Goal: Task Accomplishment & Management: Manage account settings

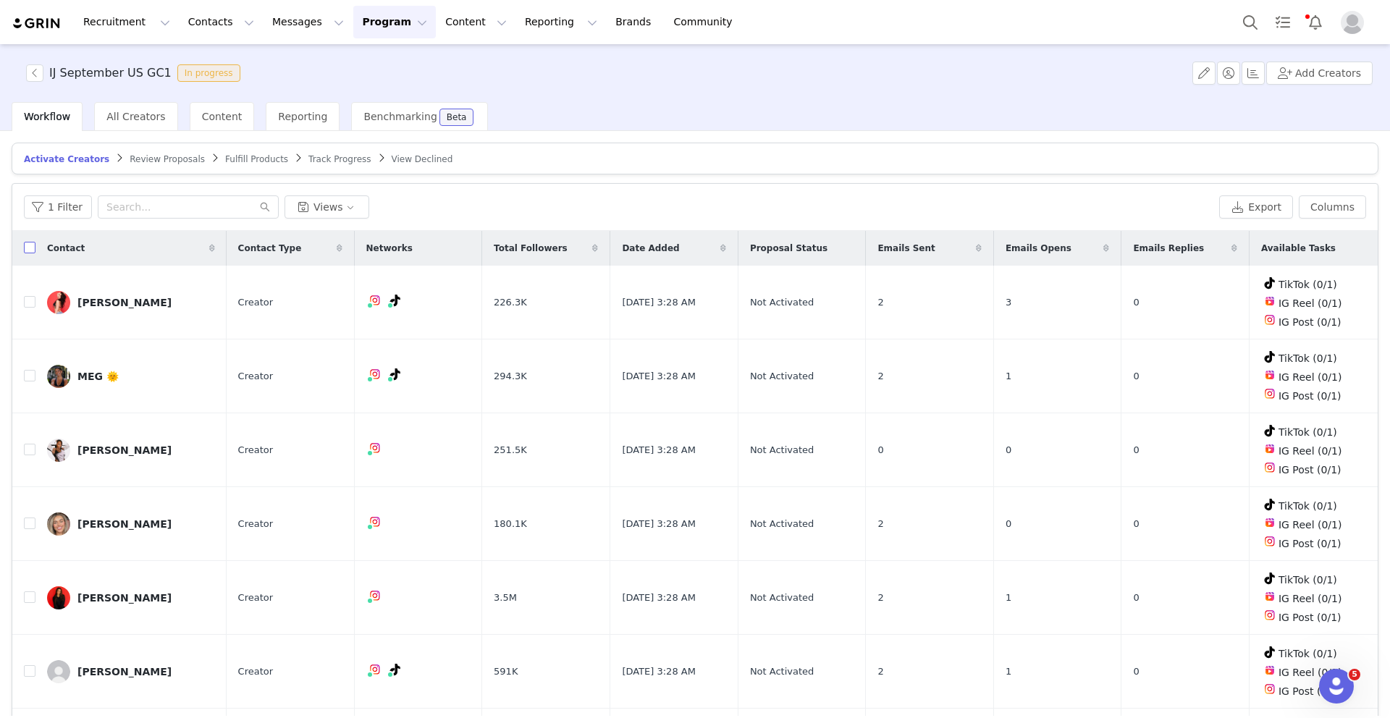
click at [32, 252] on input "checkbox" at bounding box center [30, 248] width 12 height 12
checkbox input "true"
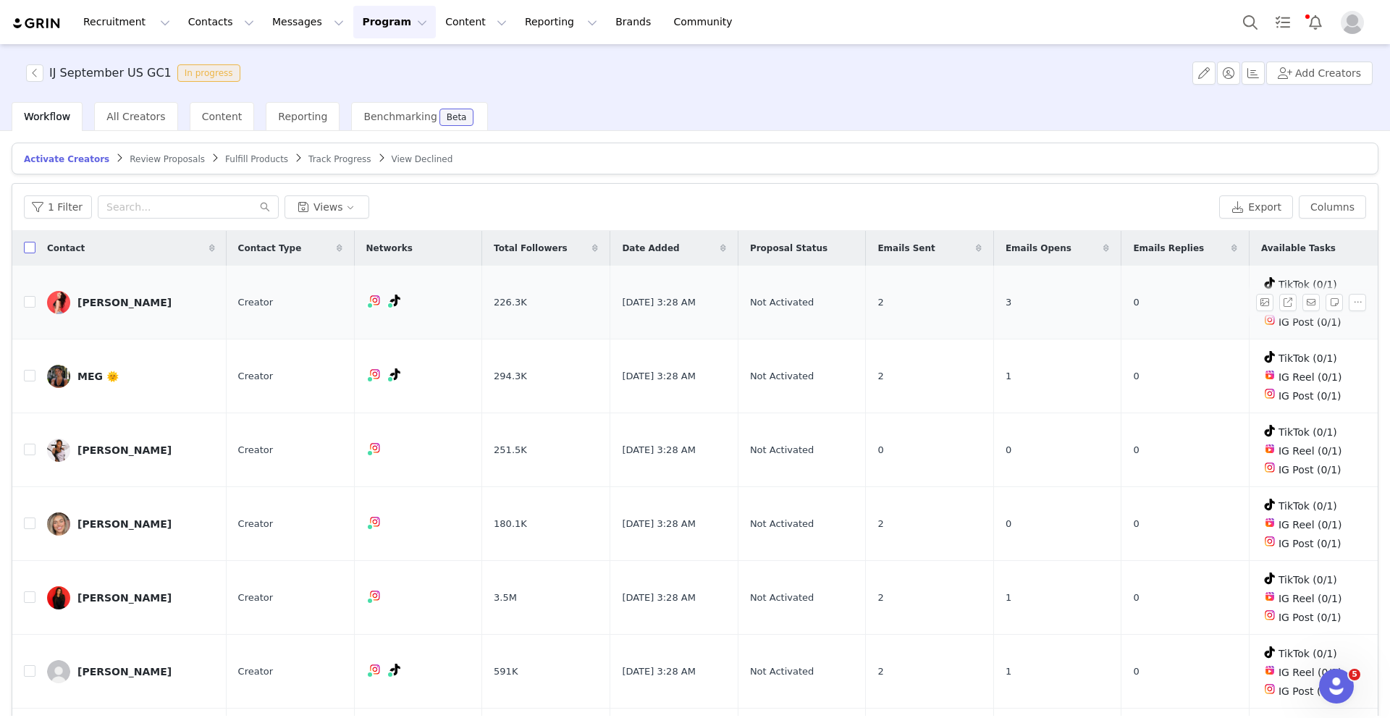
checkbox input "true"
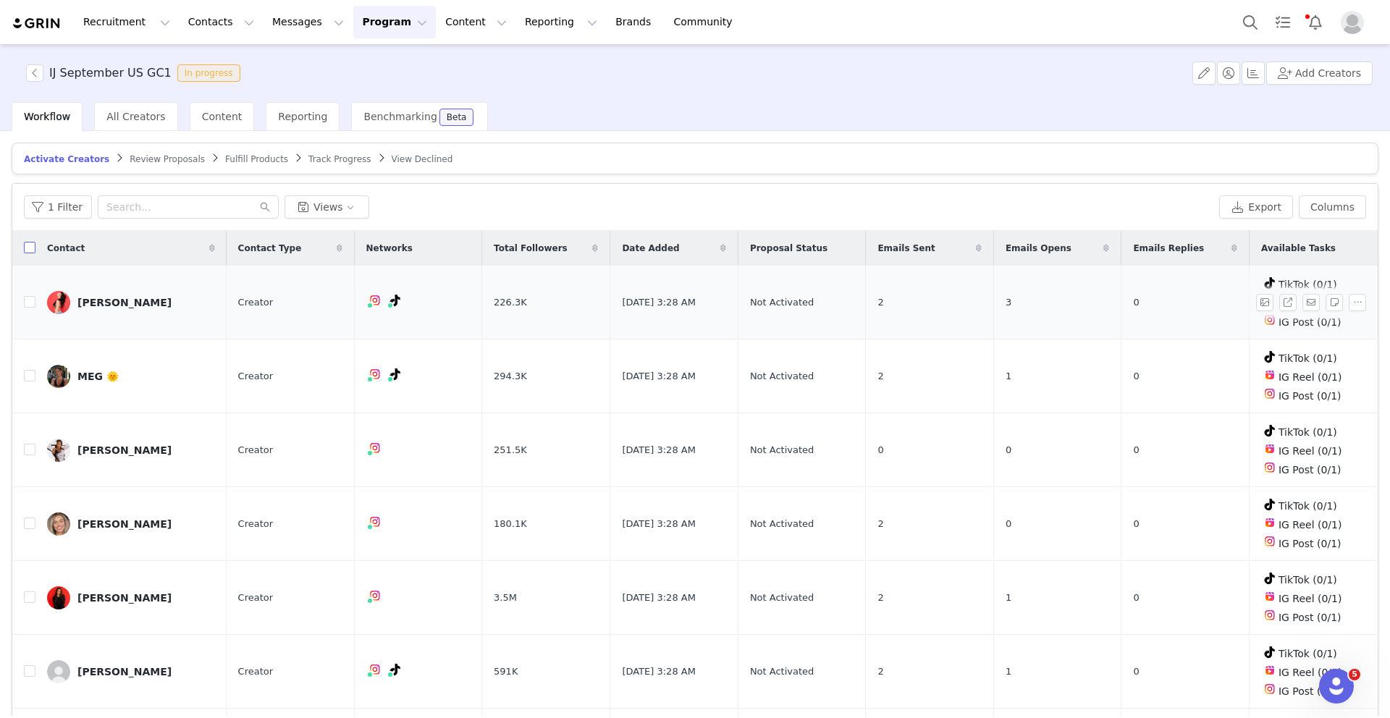
checkbox input "true"
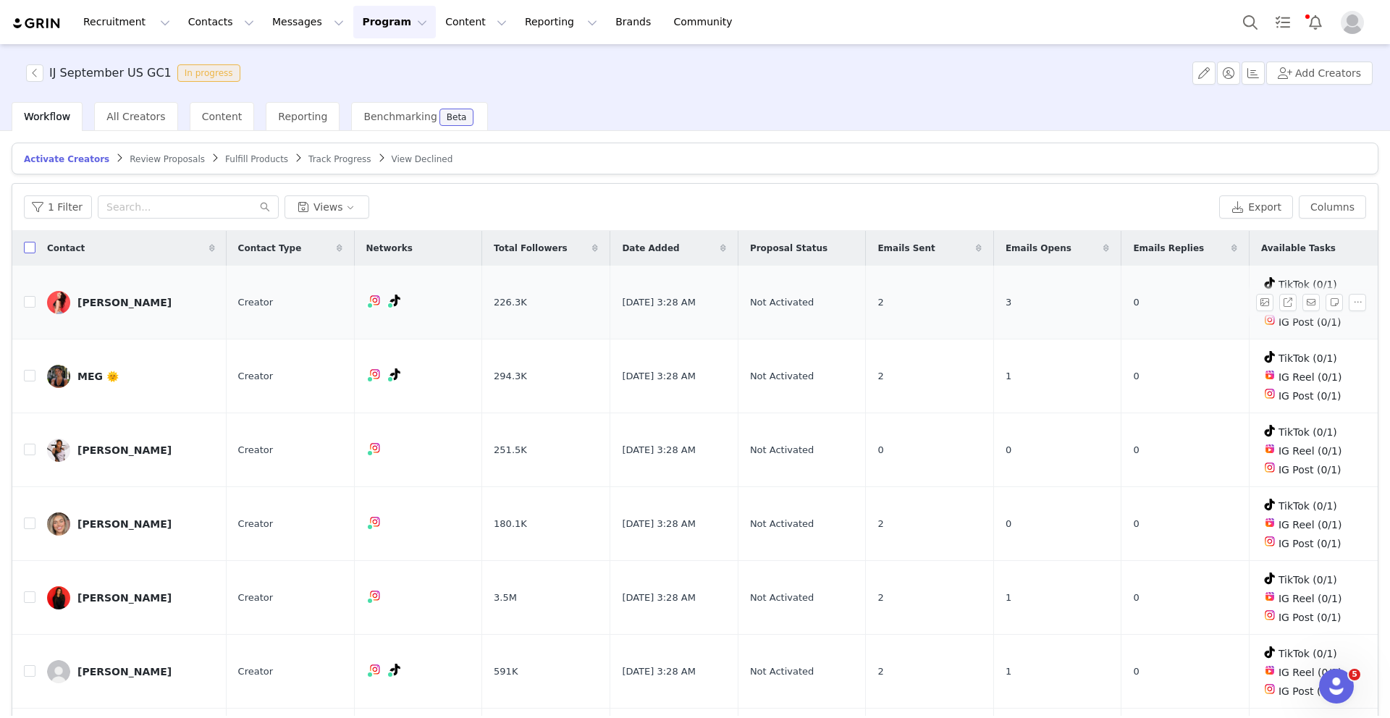
checkbox input "true"
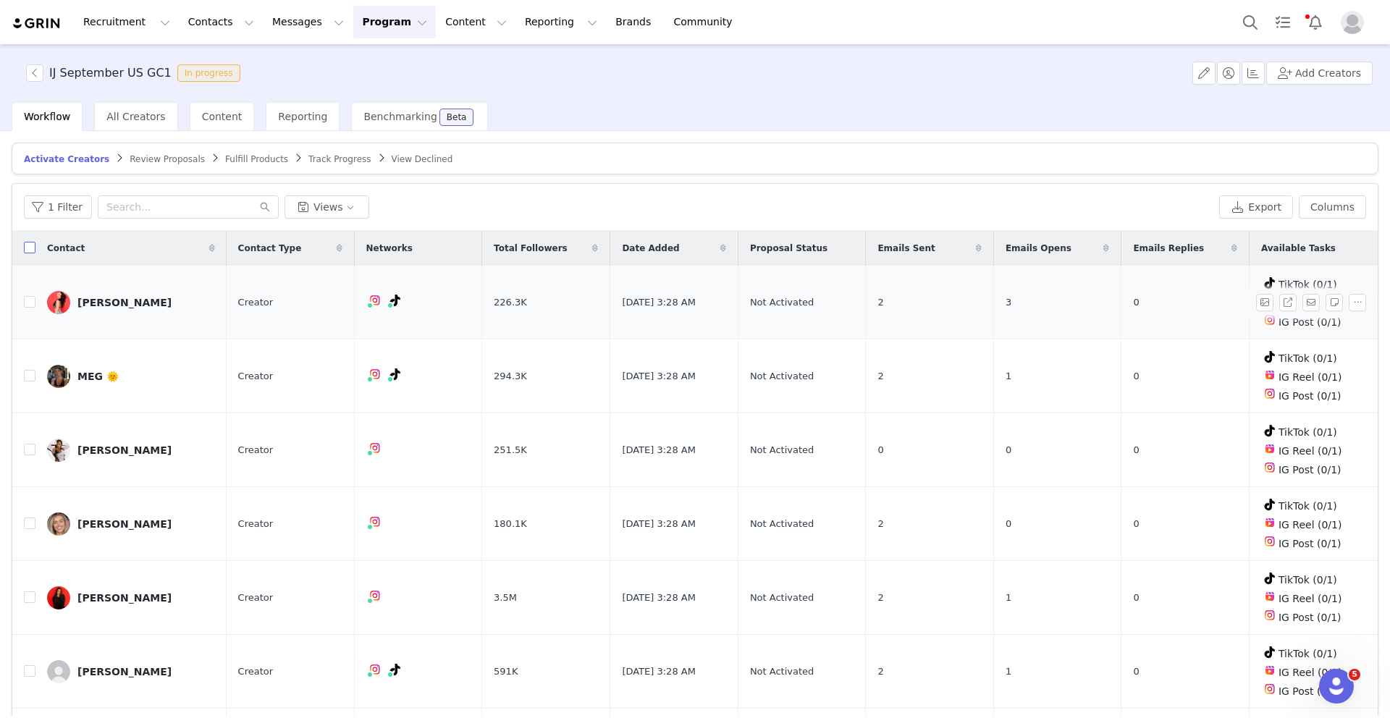
checkbox input "true"
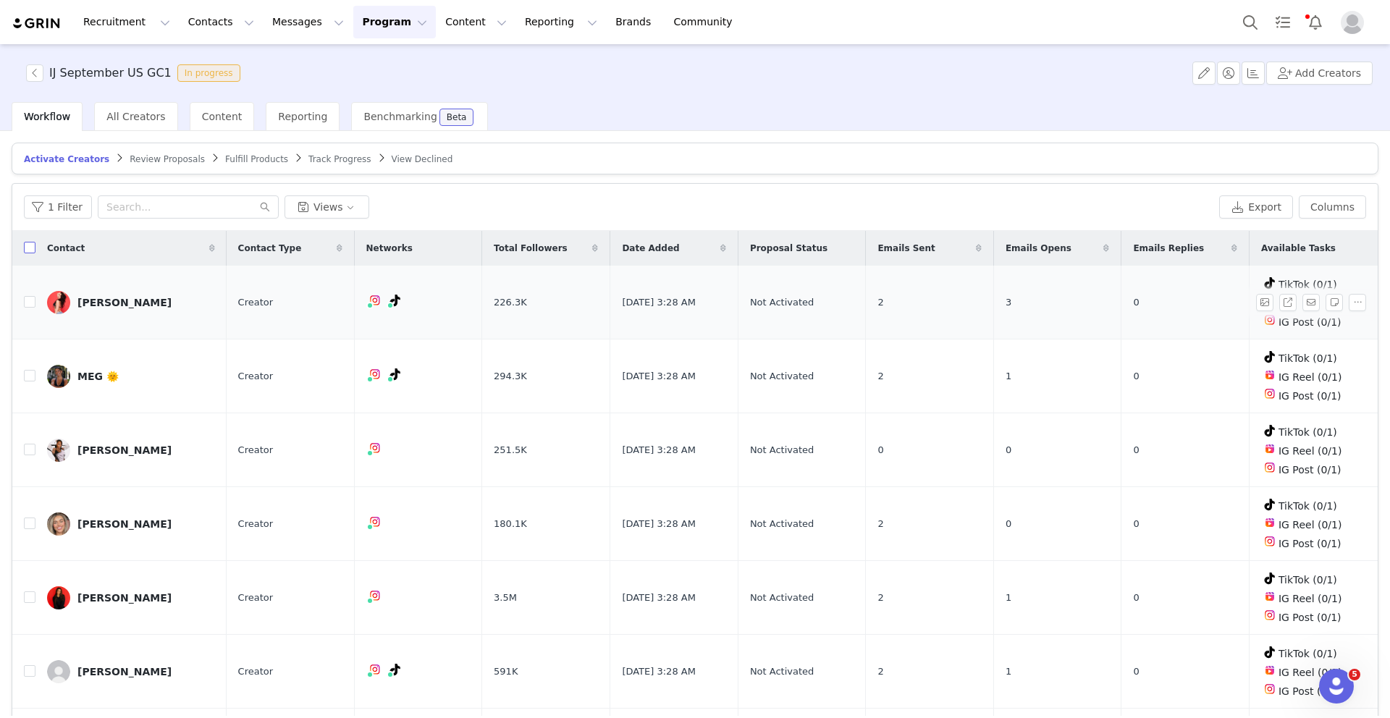
checkbox input "true"
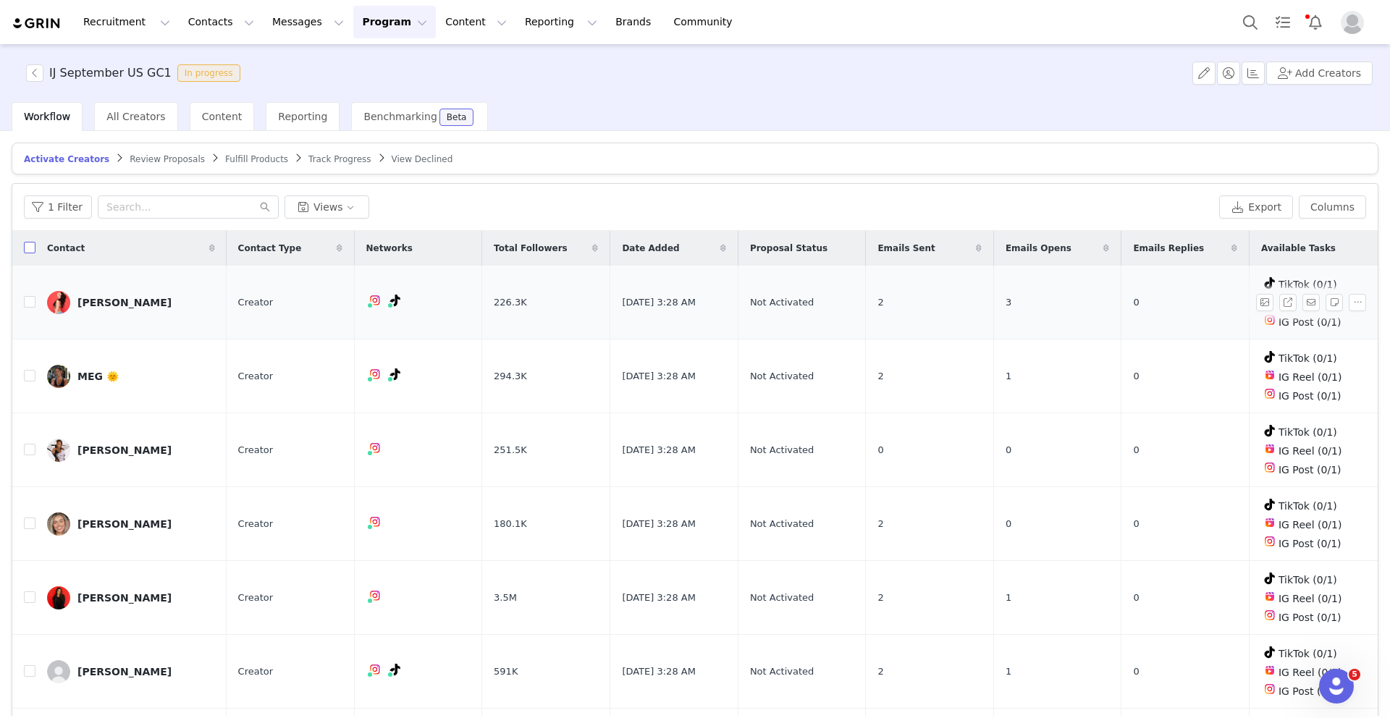
checkbox input "true"
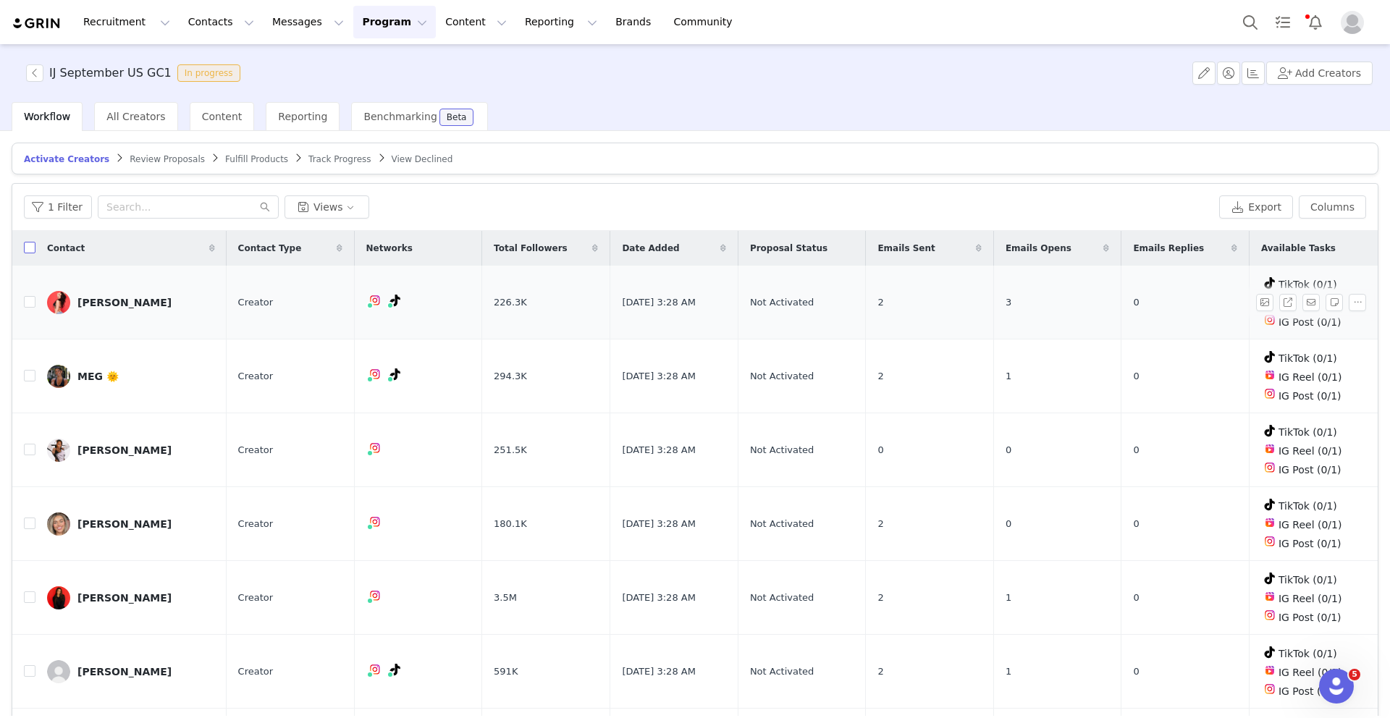
checkbox input "true"
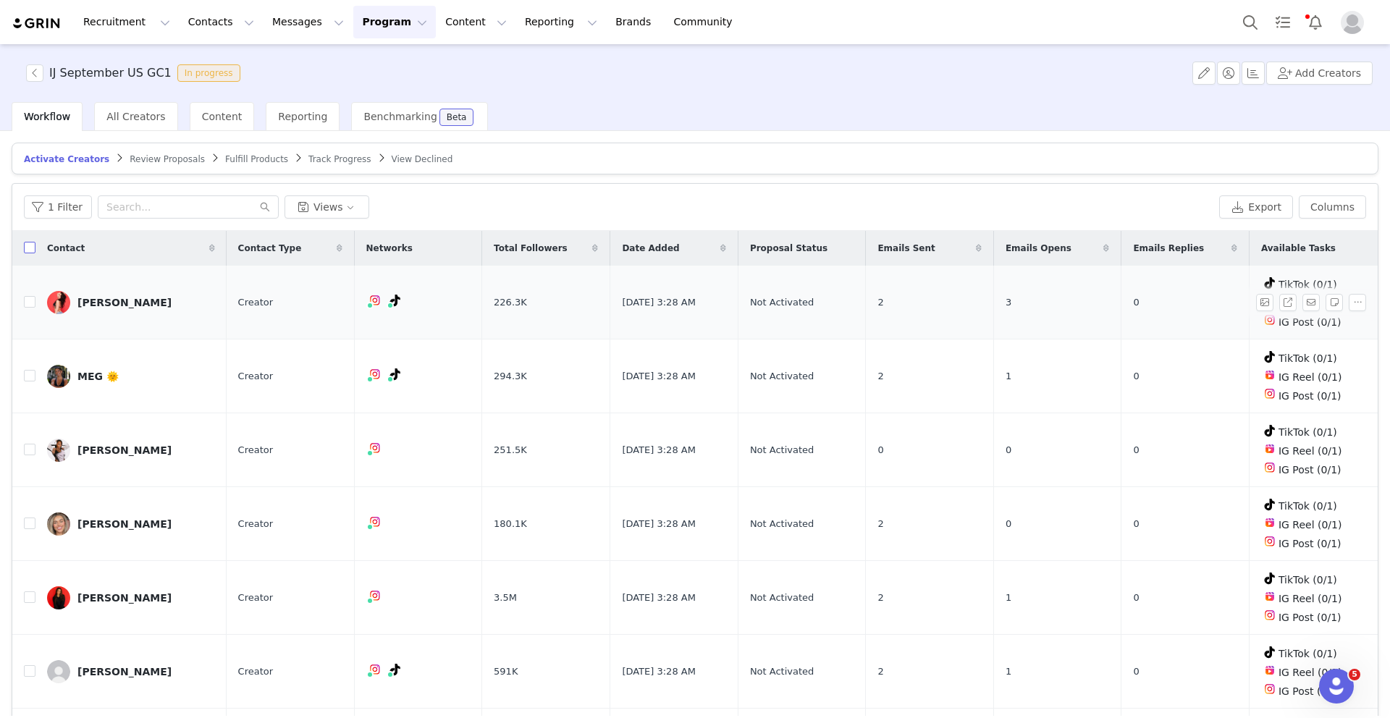
checkbox input "true"
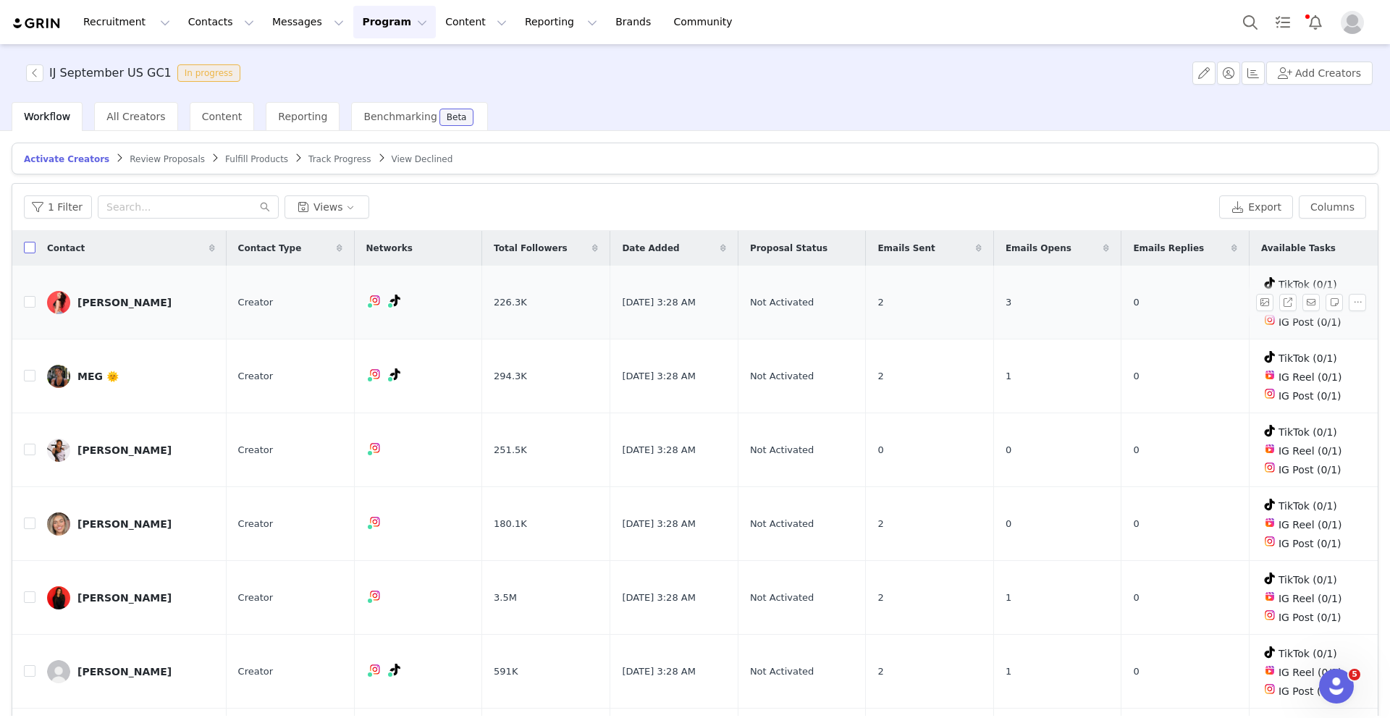
checkbox input "true"
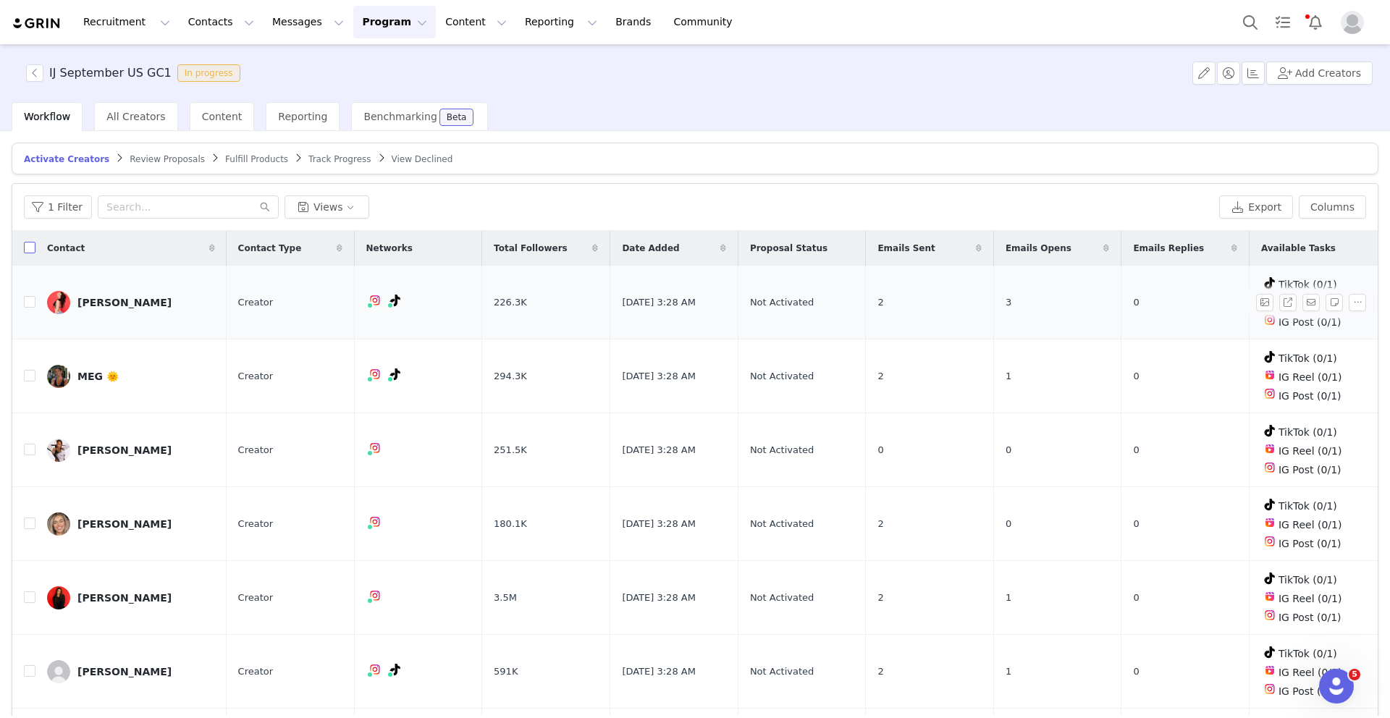
checkbox input "true"
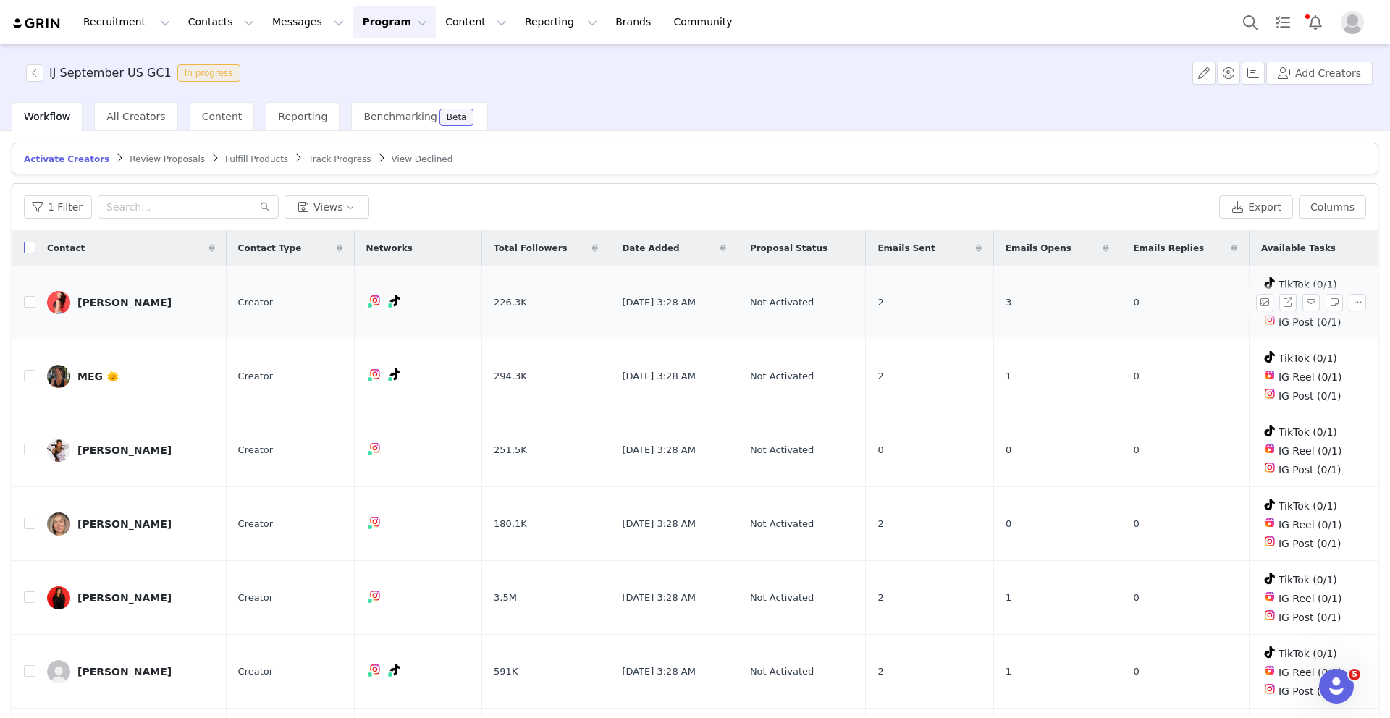
checkbox input "true"
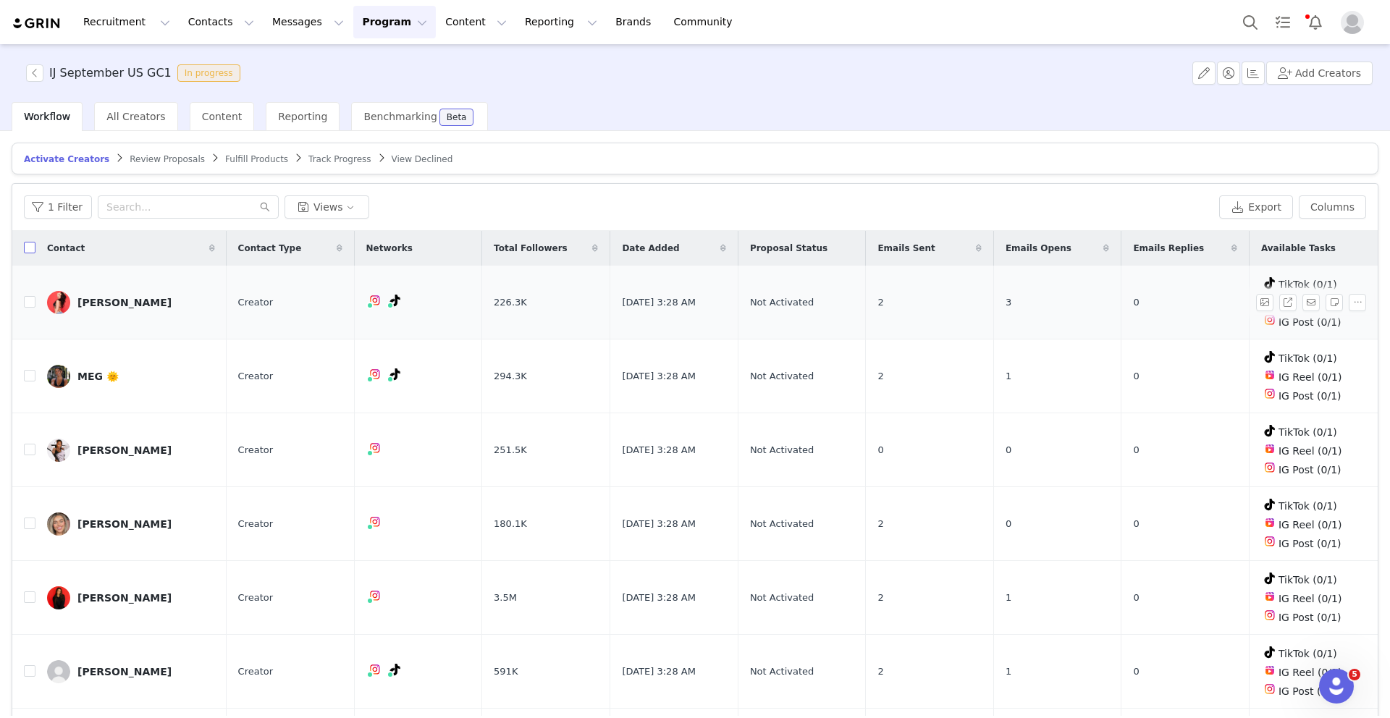
checkbox input "true"
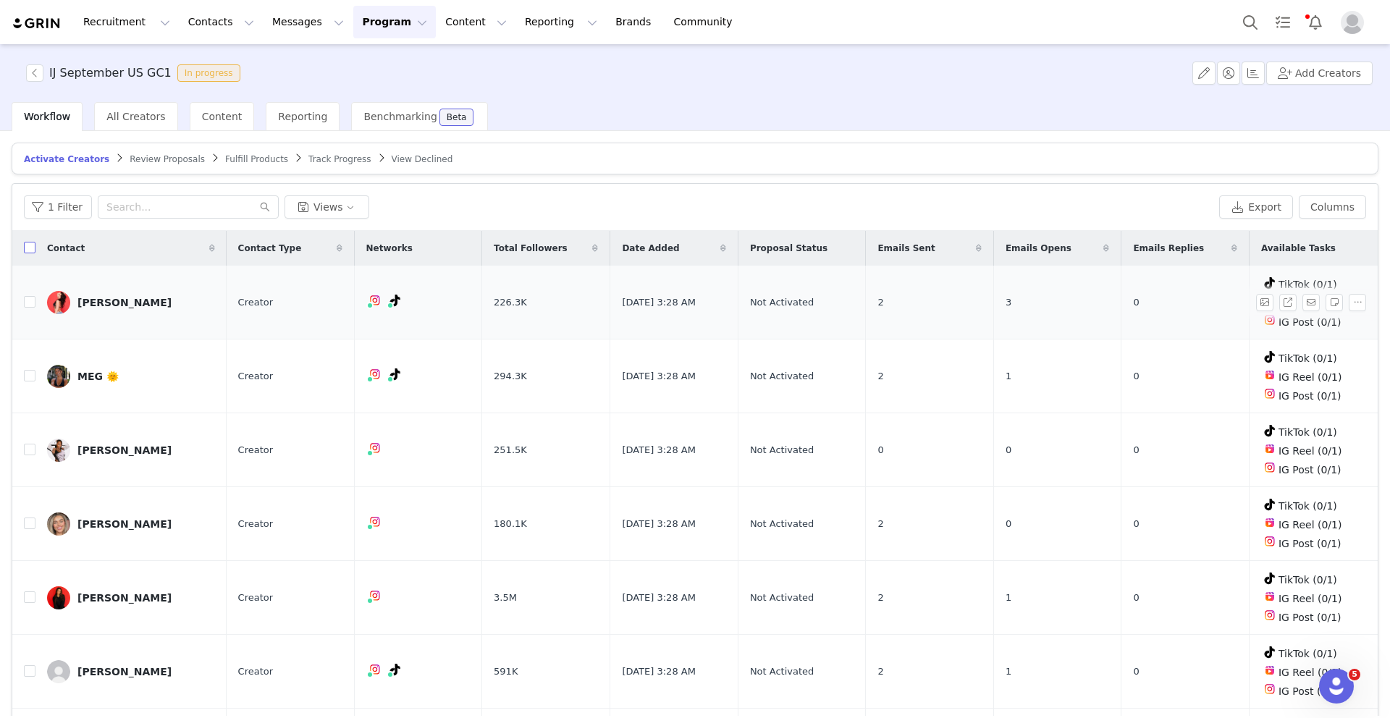
checkbox input "true"
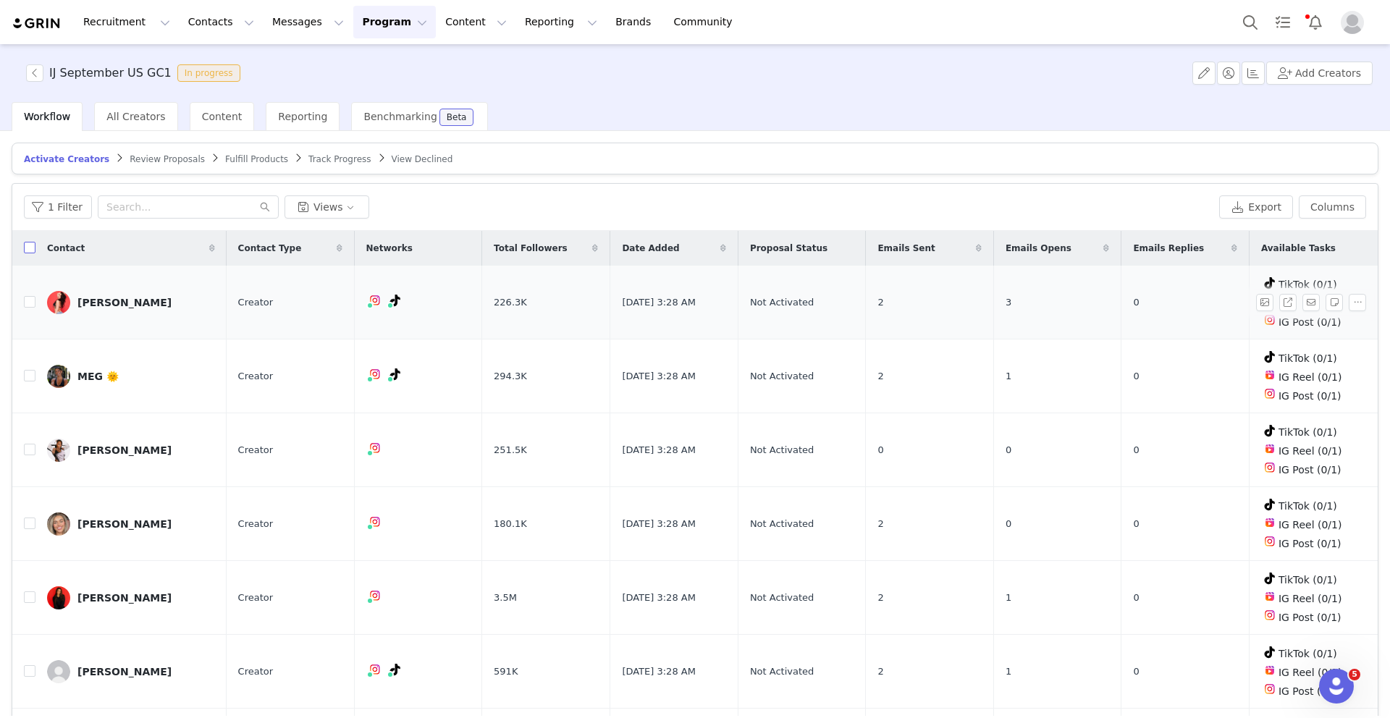
checkbox input "true"
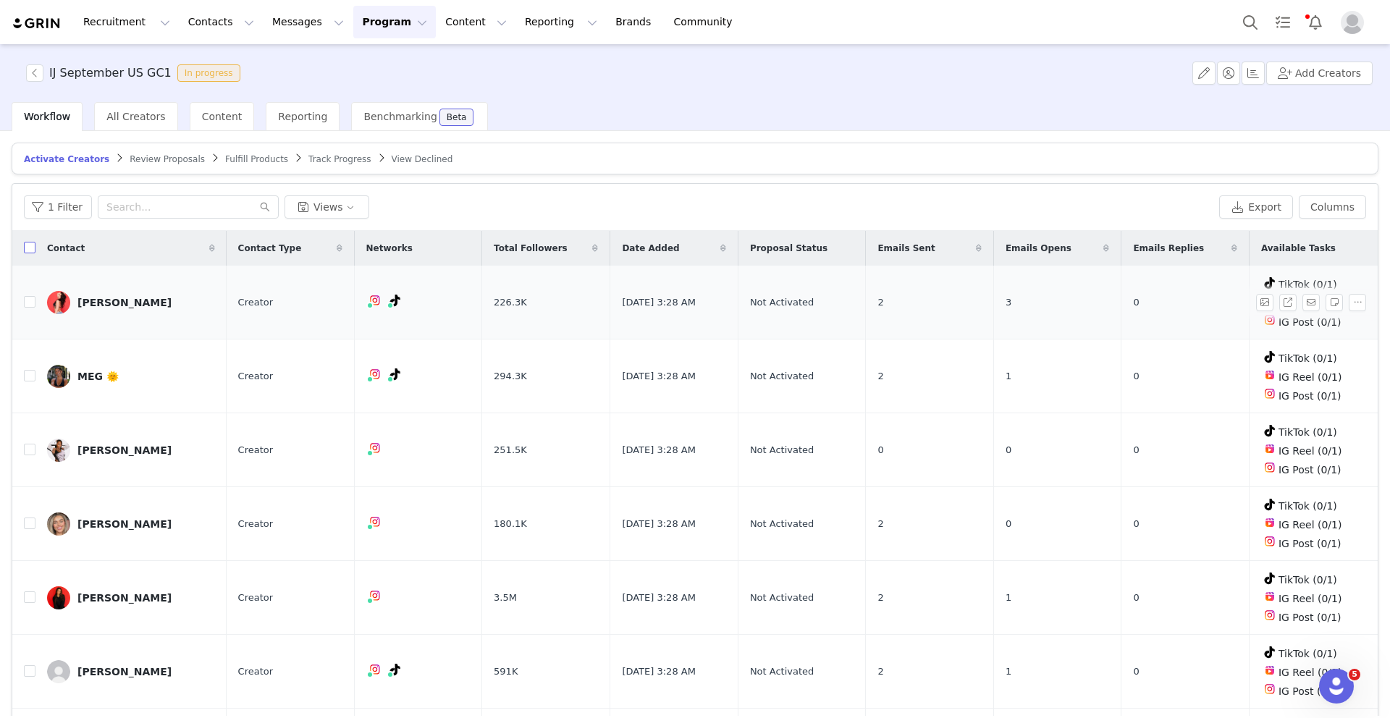
checkbox input "true"
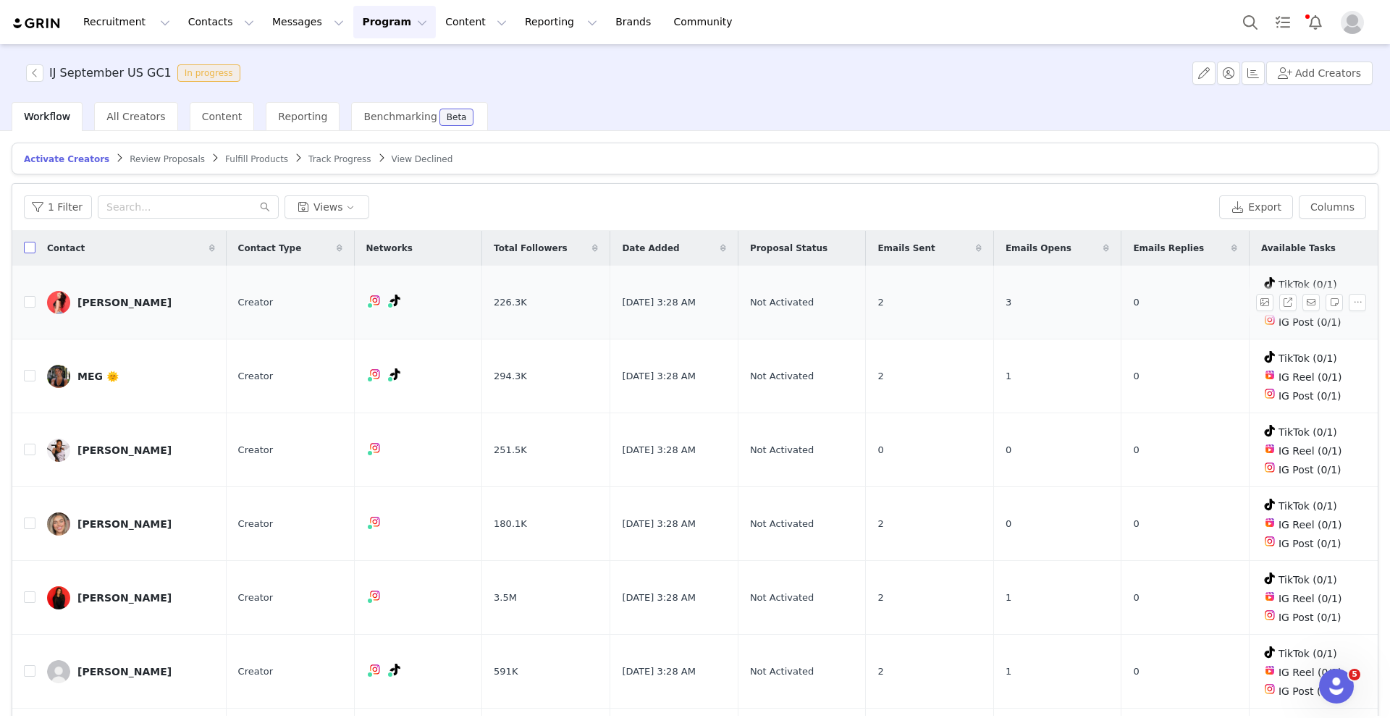
checkbox input "true"
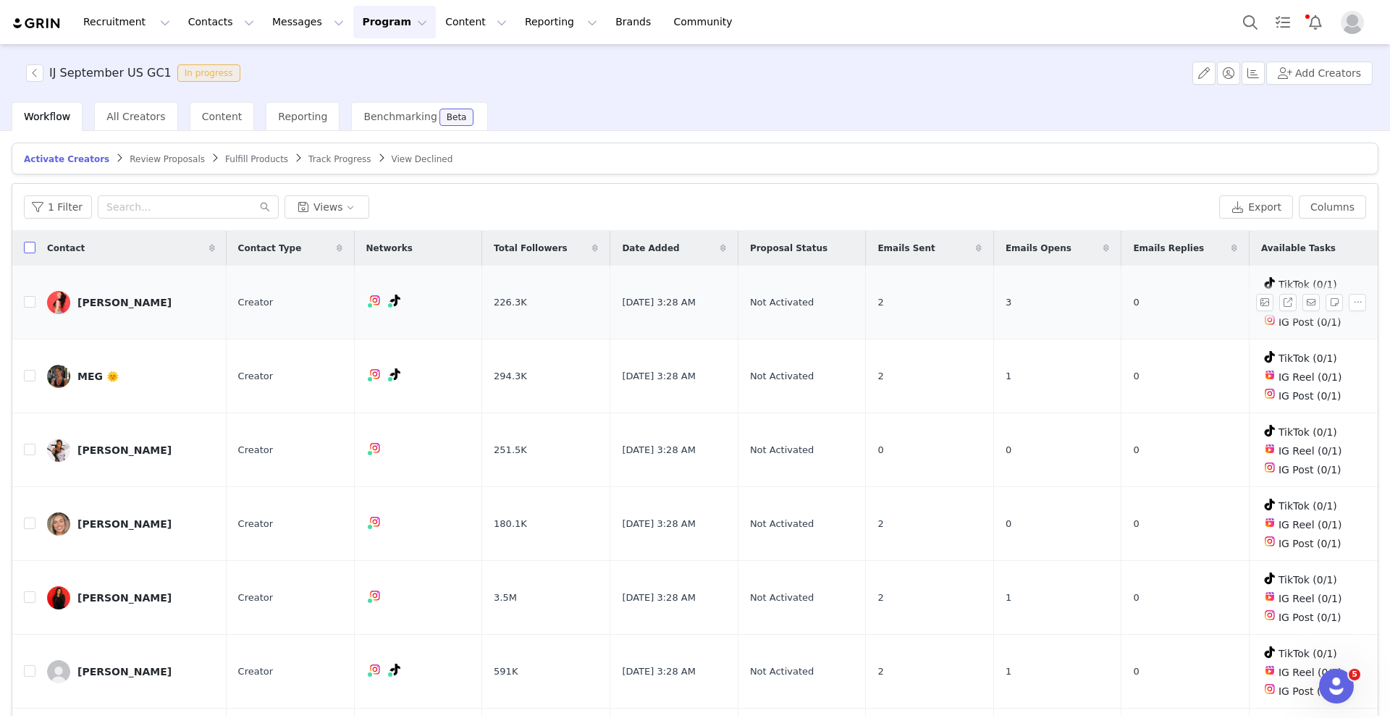
checkbox input "true"
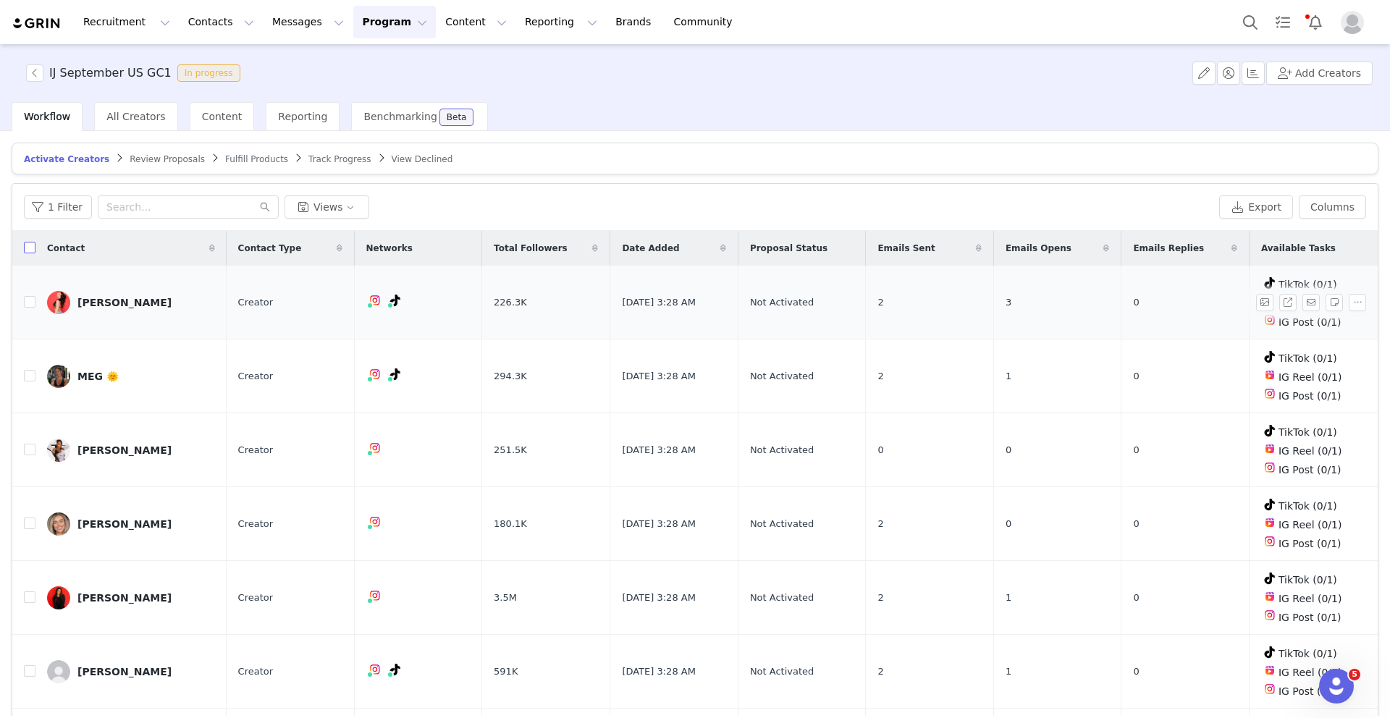
checkbox input "true"
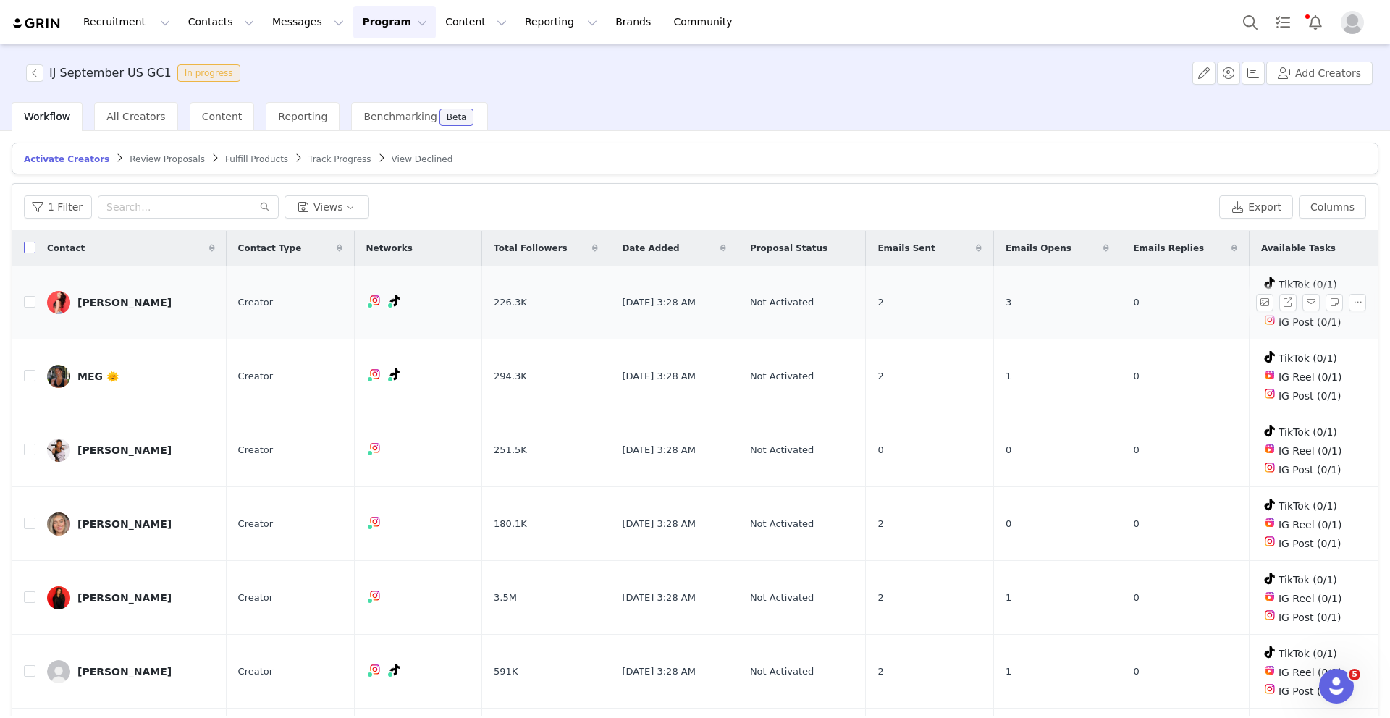
checkbox input "true"
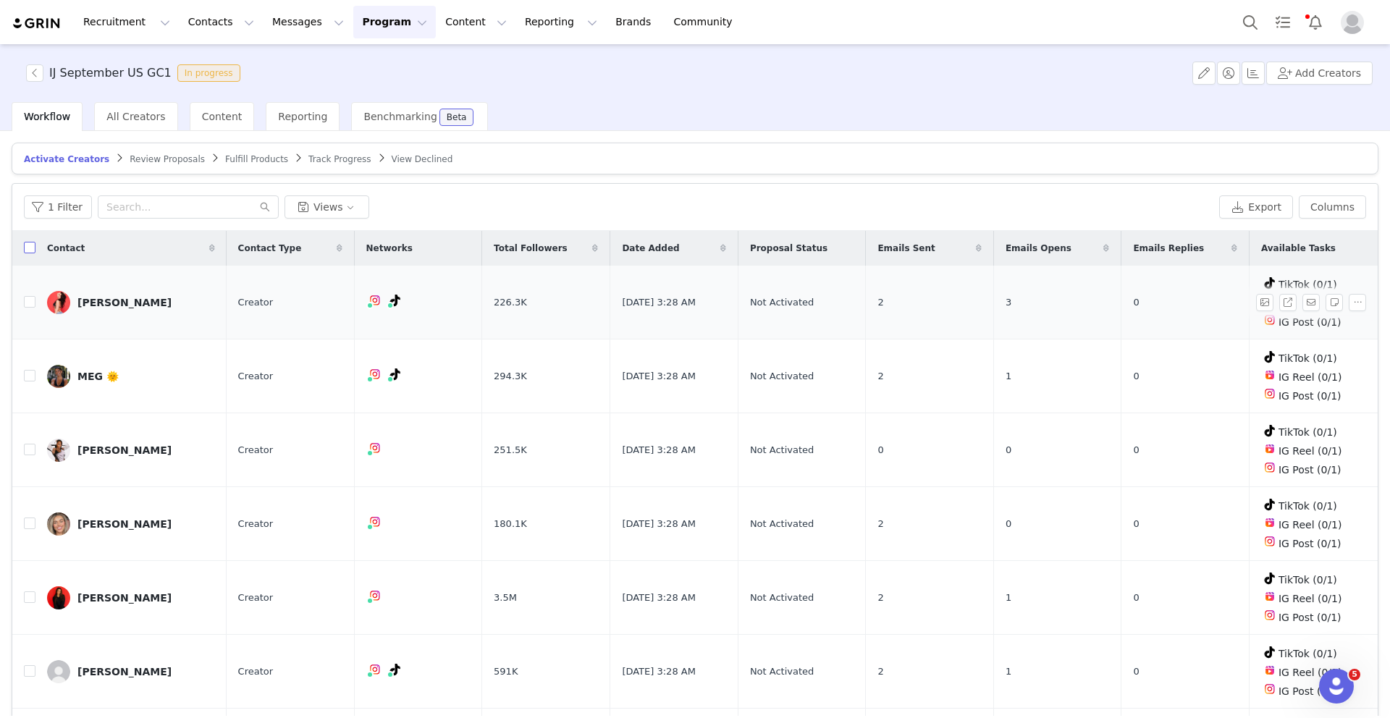
checkbox input "true"
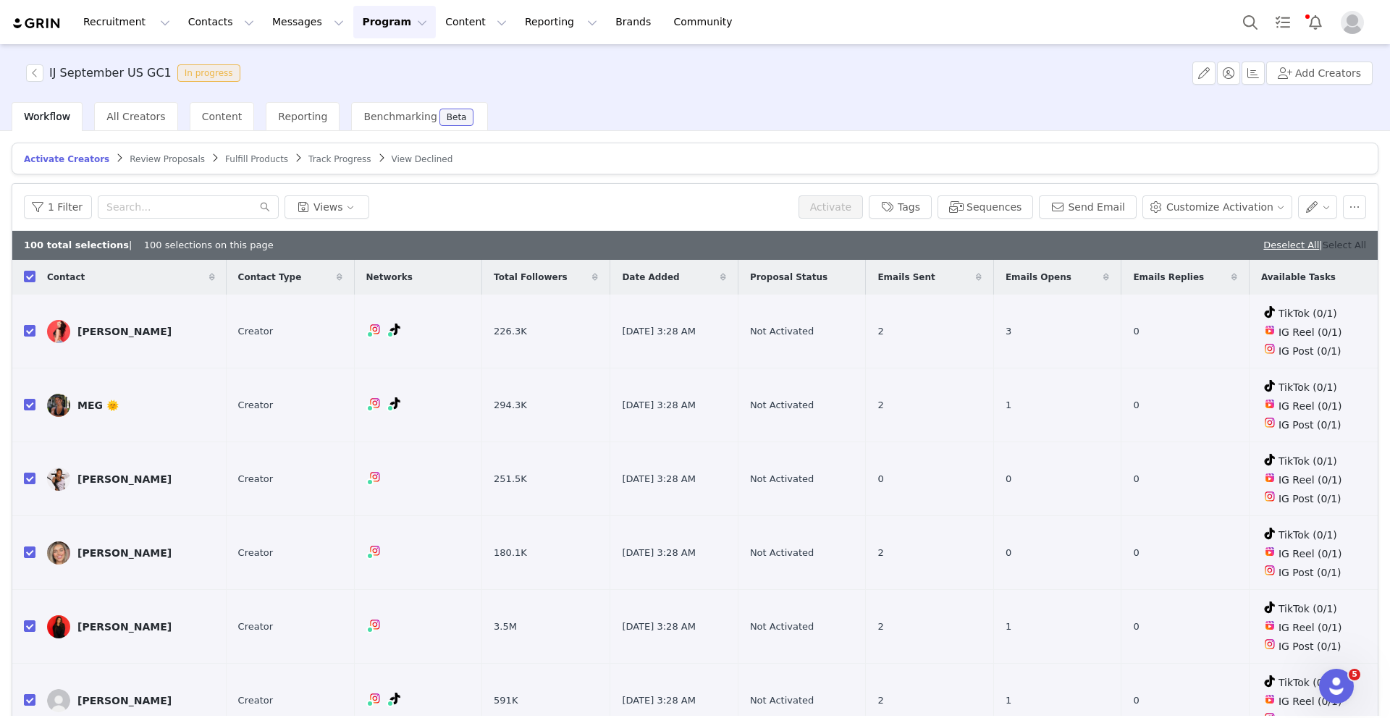
click at [1354, 244] on link "Select All" at bounding box center [1344, 245] width 43 height 11
click at [28, 277] on input "checkbox" at bounding box center [30, 277] width 12 height 12
checkbox input "false"
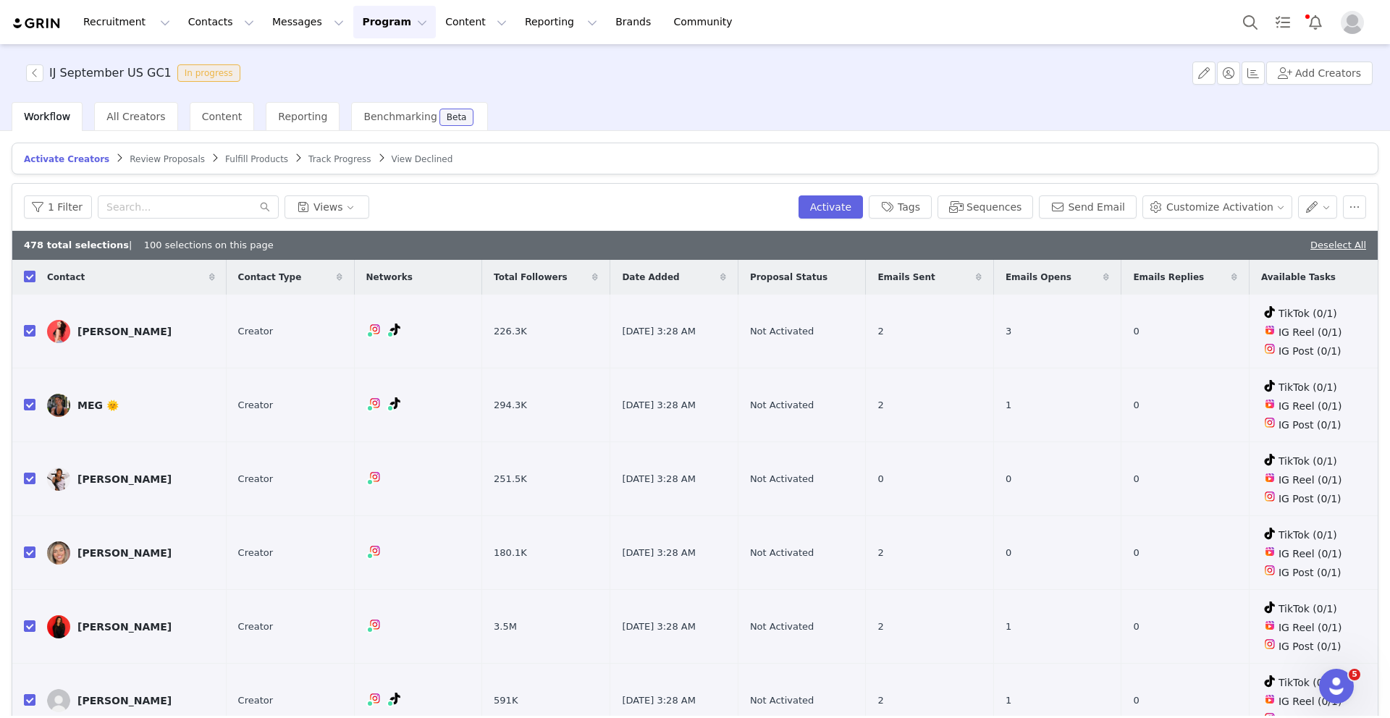
checkbox input "false"
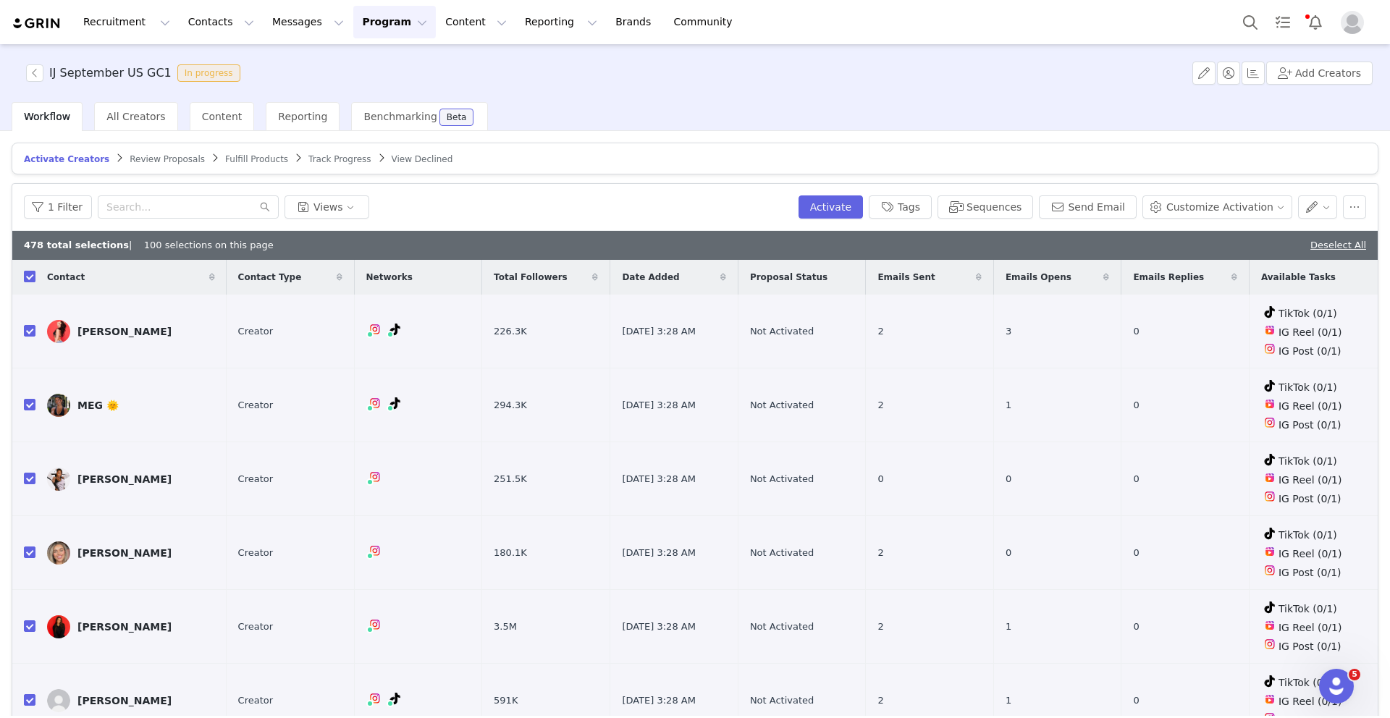
checkbox input "false"
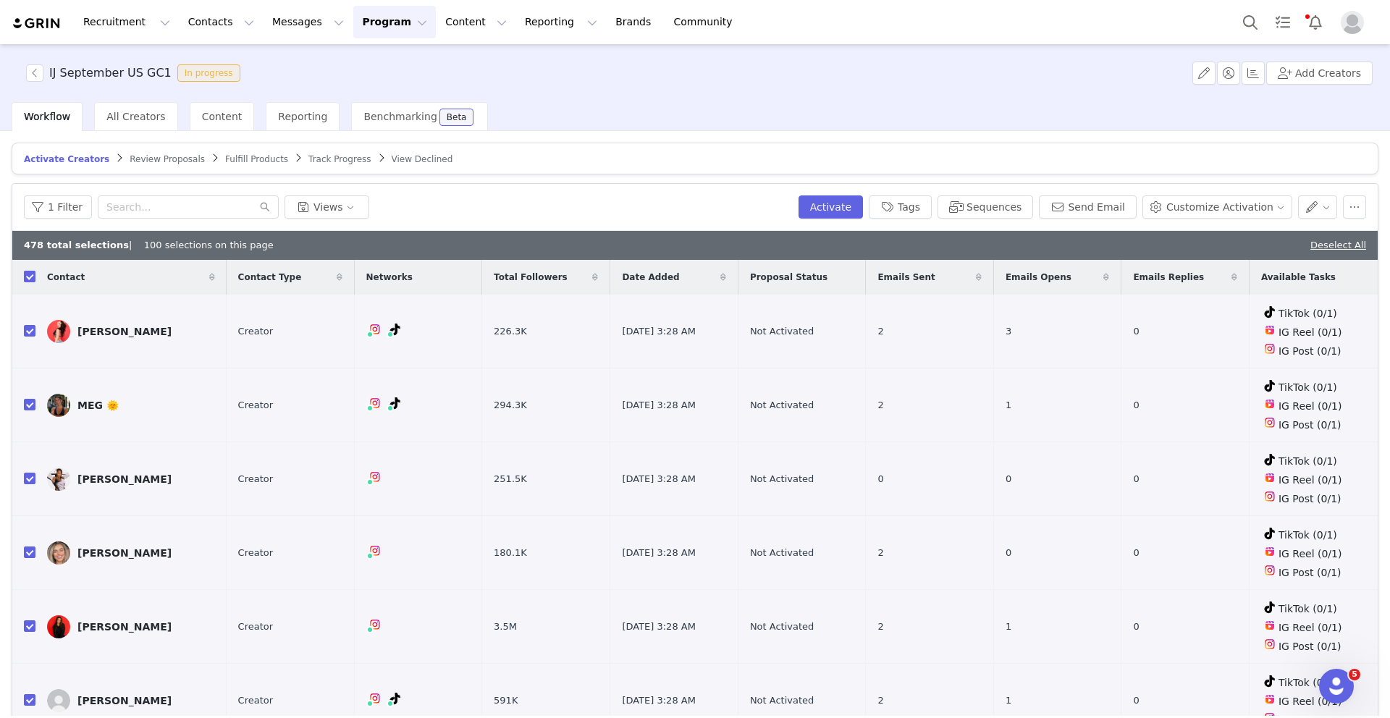
checkbox input "false"
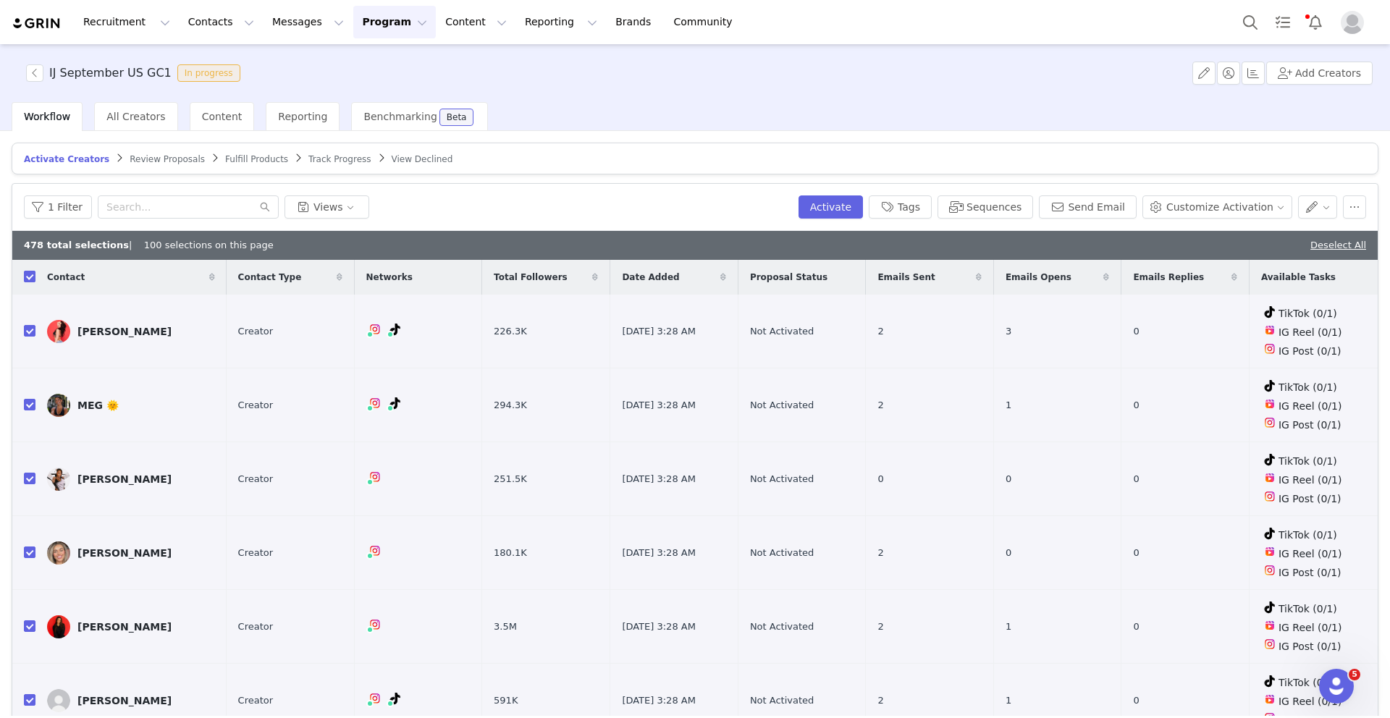
checkbox input "false"
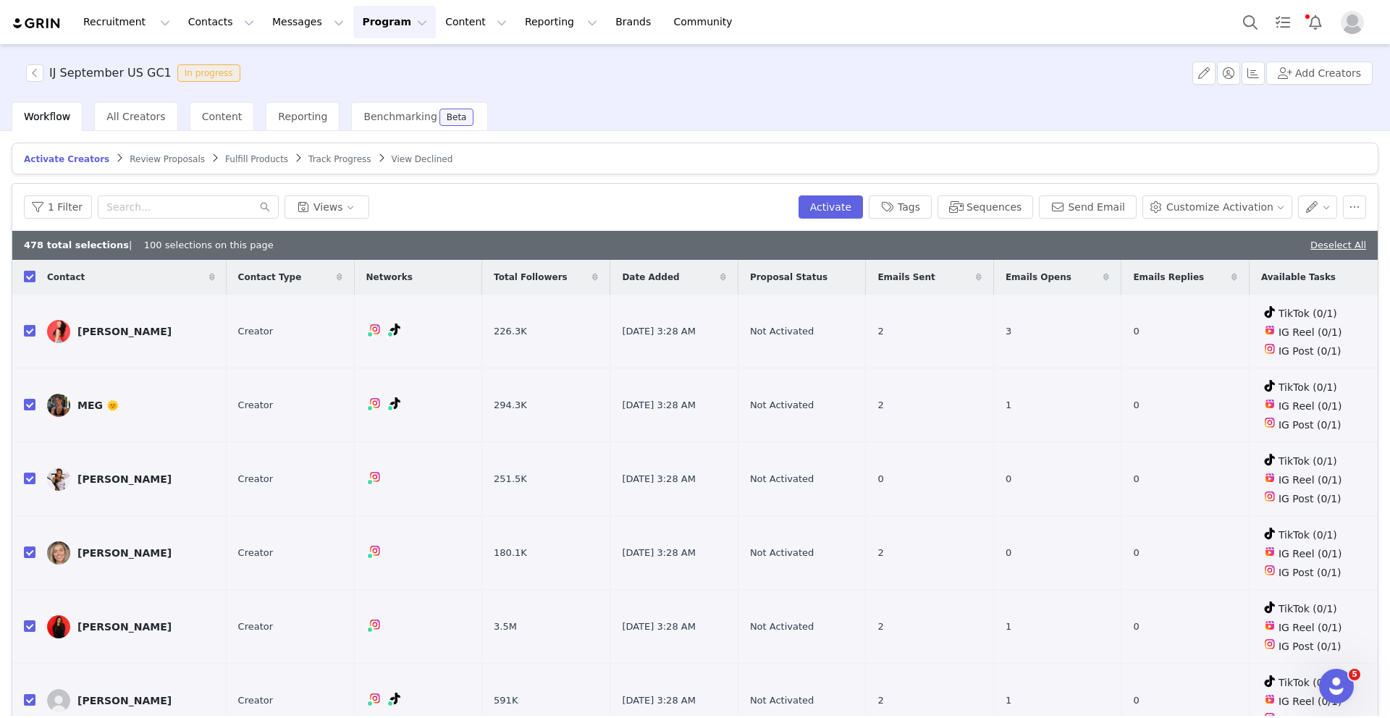
checkbox input "false"
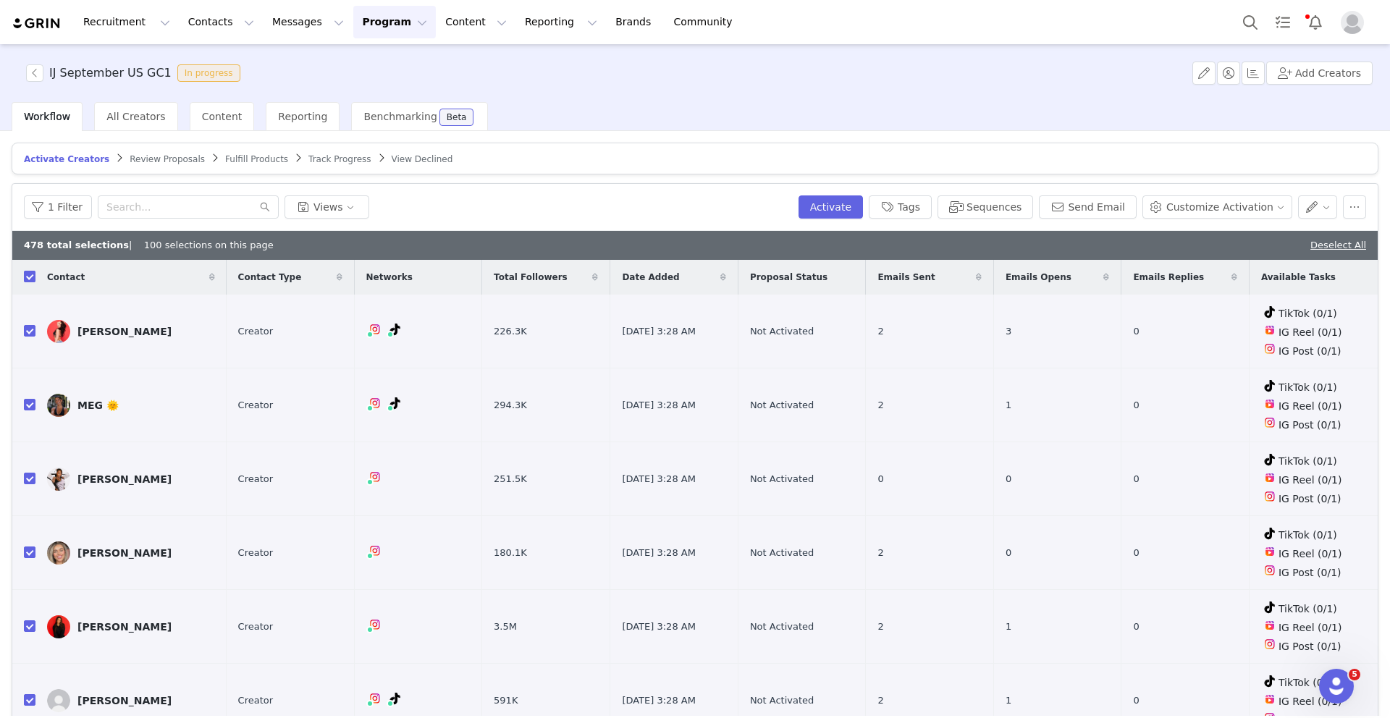
checkbox input "false"
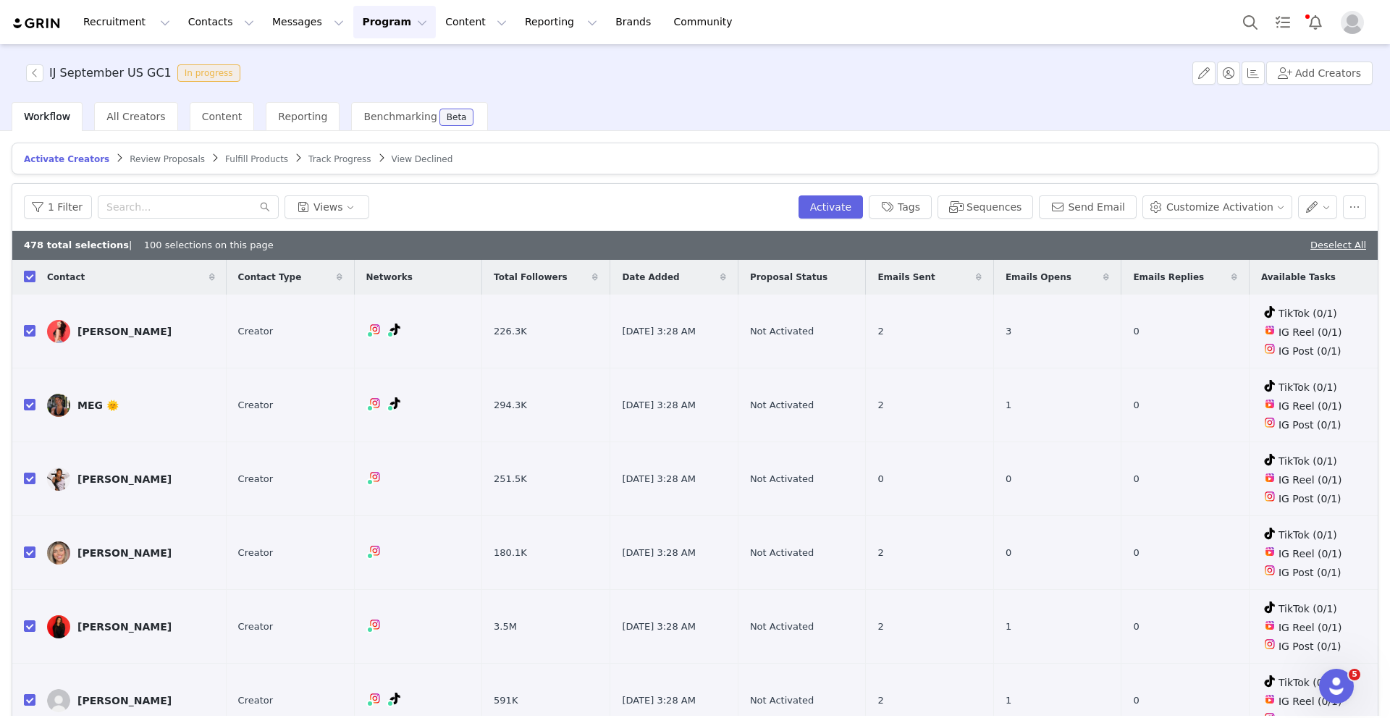
checkbox input "false"
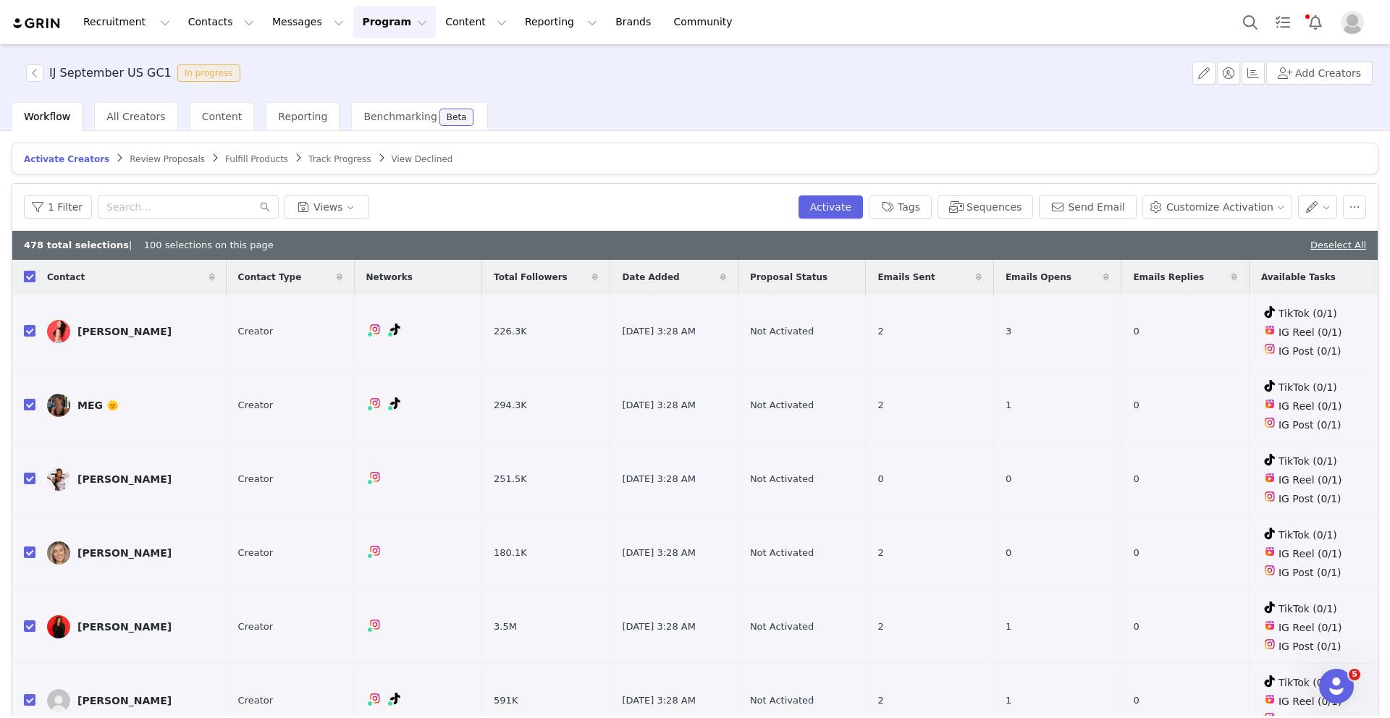
checkbox input "false"
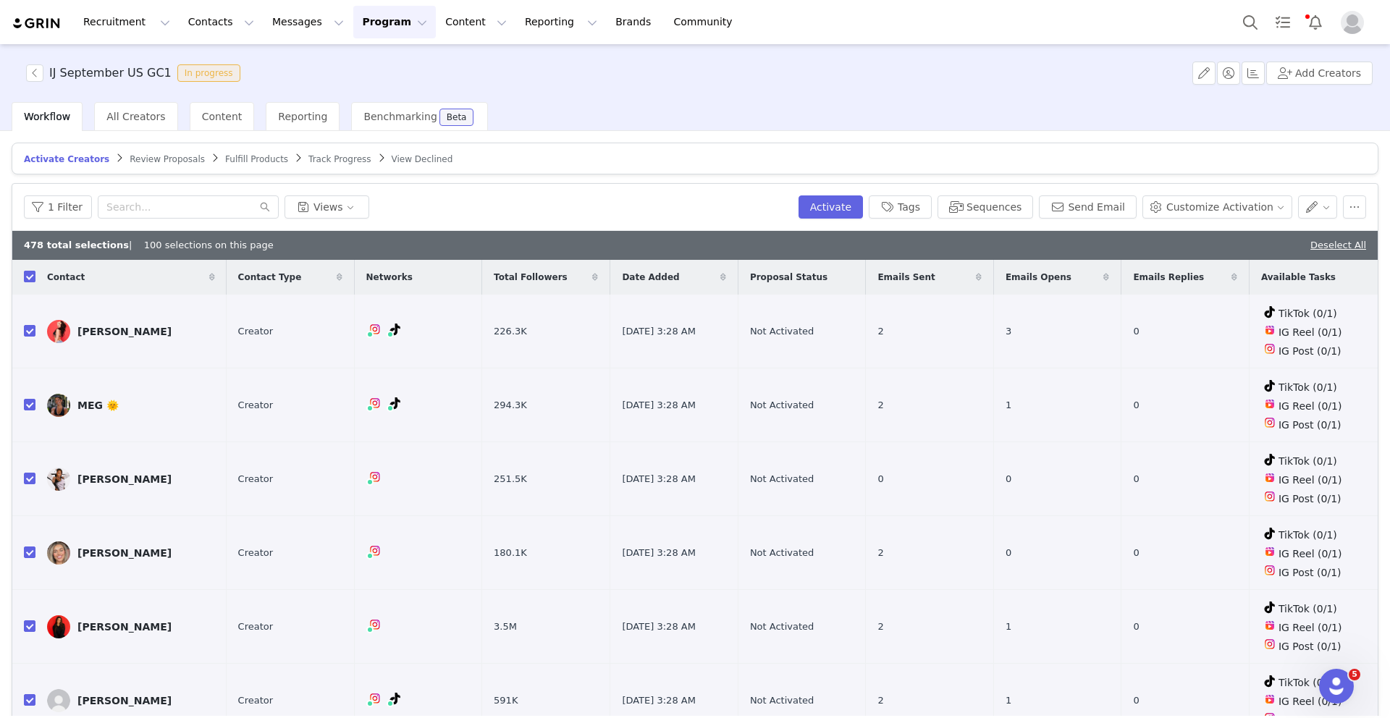
checkbox input "false"
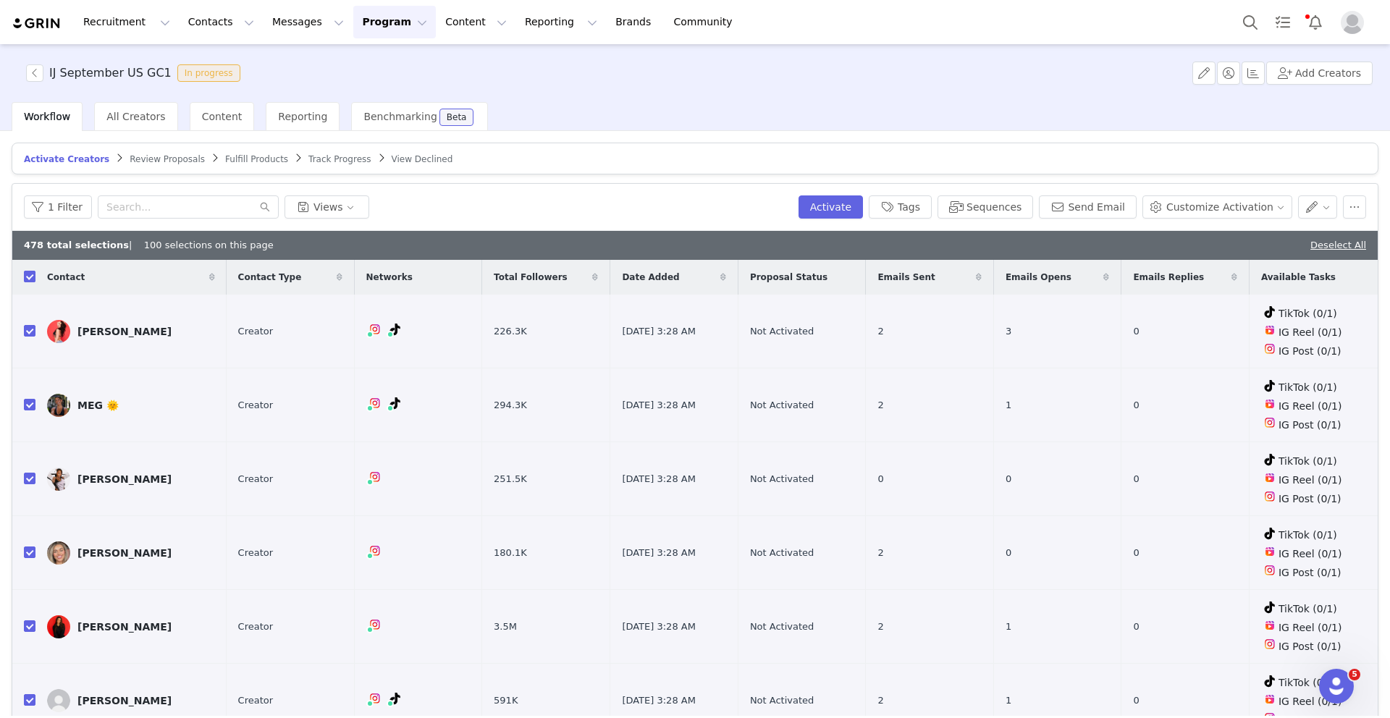
checkbox input "false"
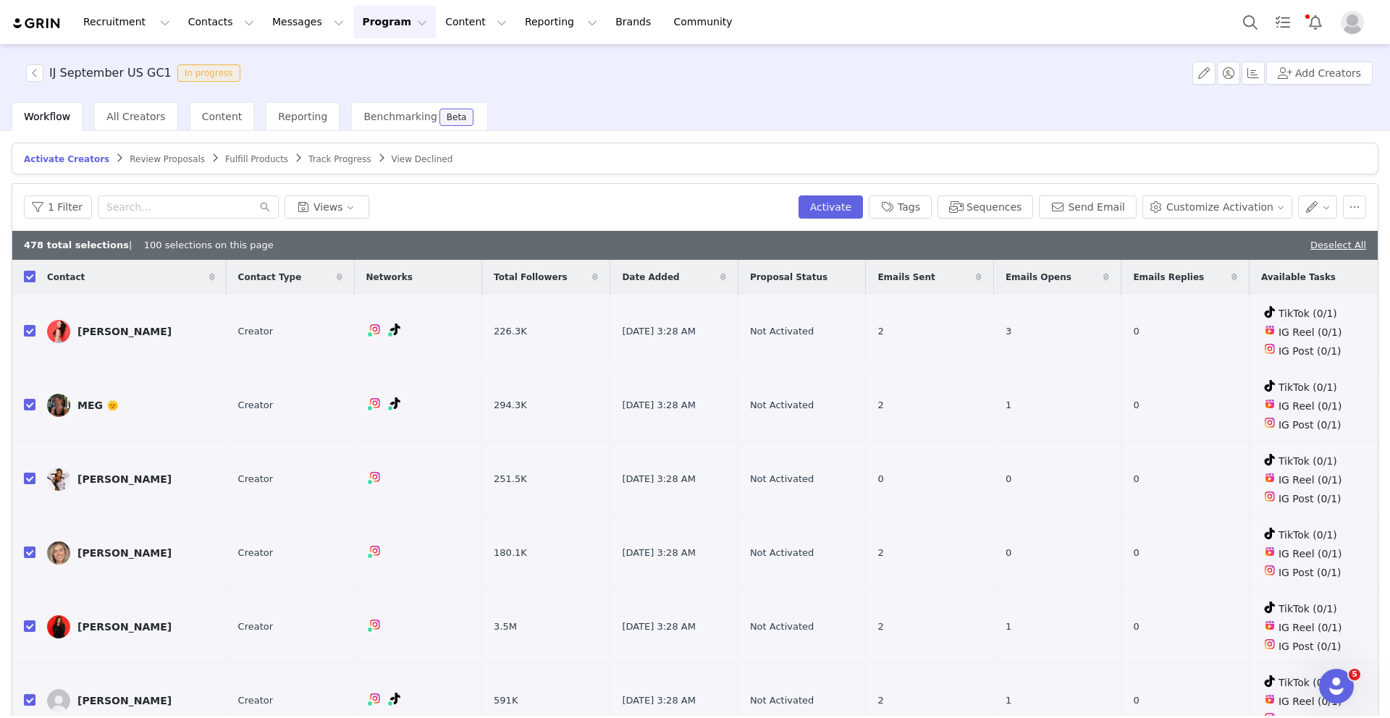
checkbox input "false"
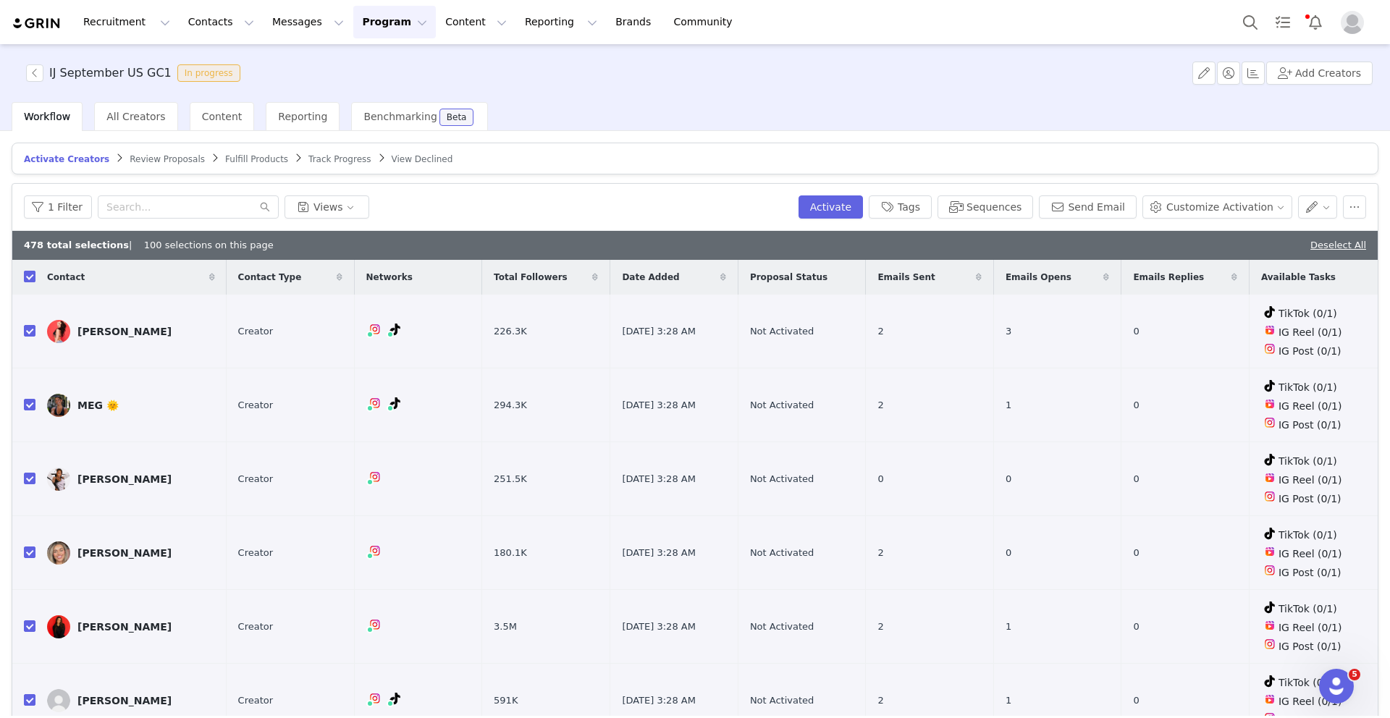
checkbox input "false"
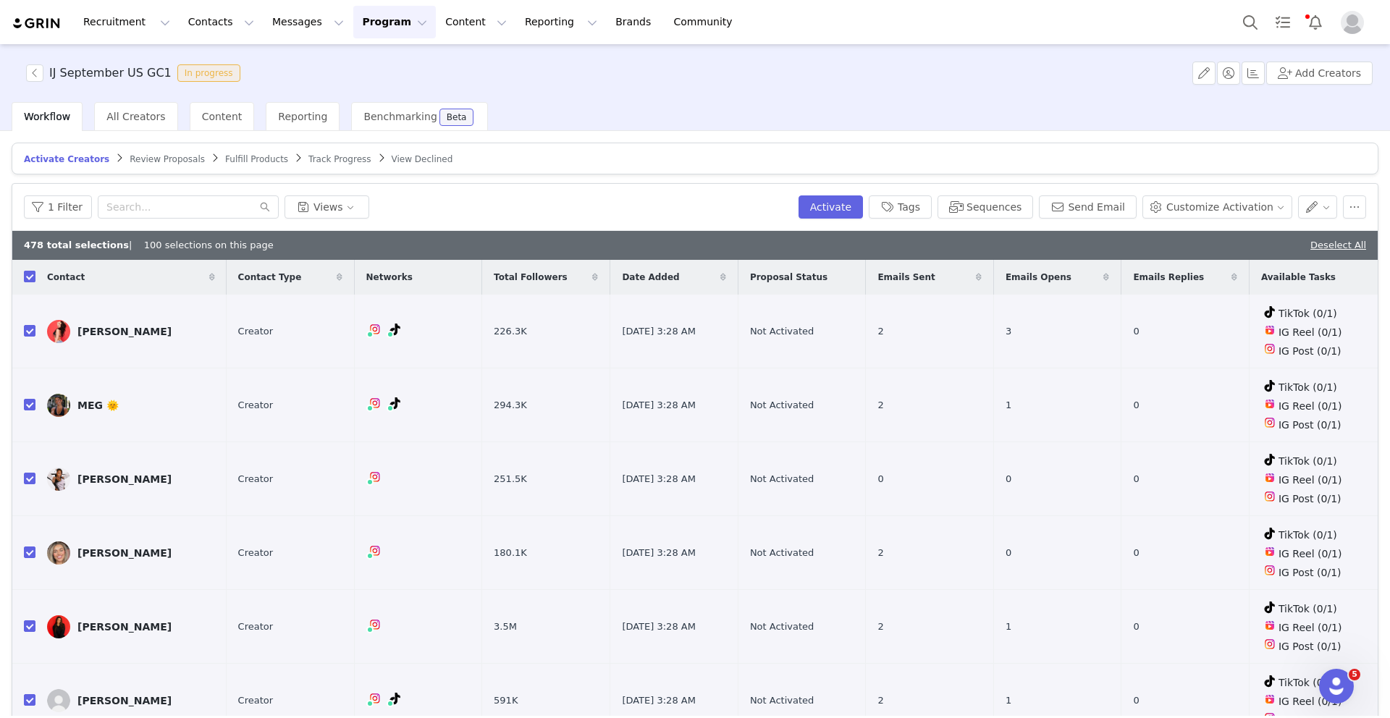
checkbox input "false"
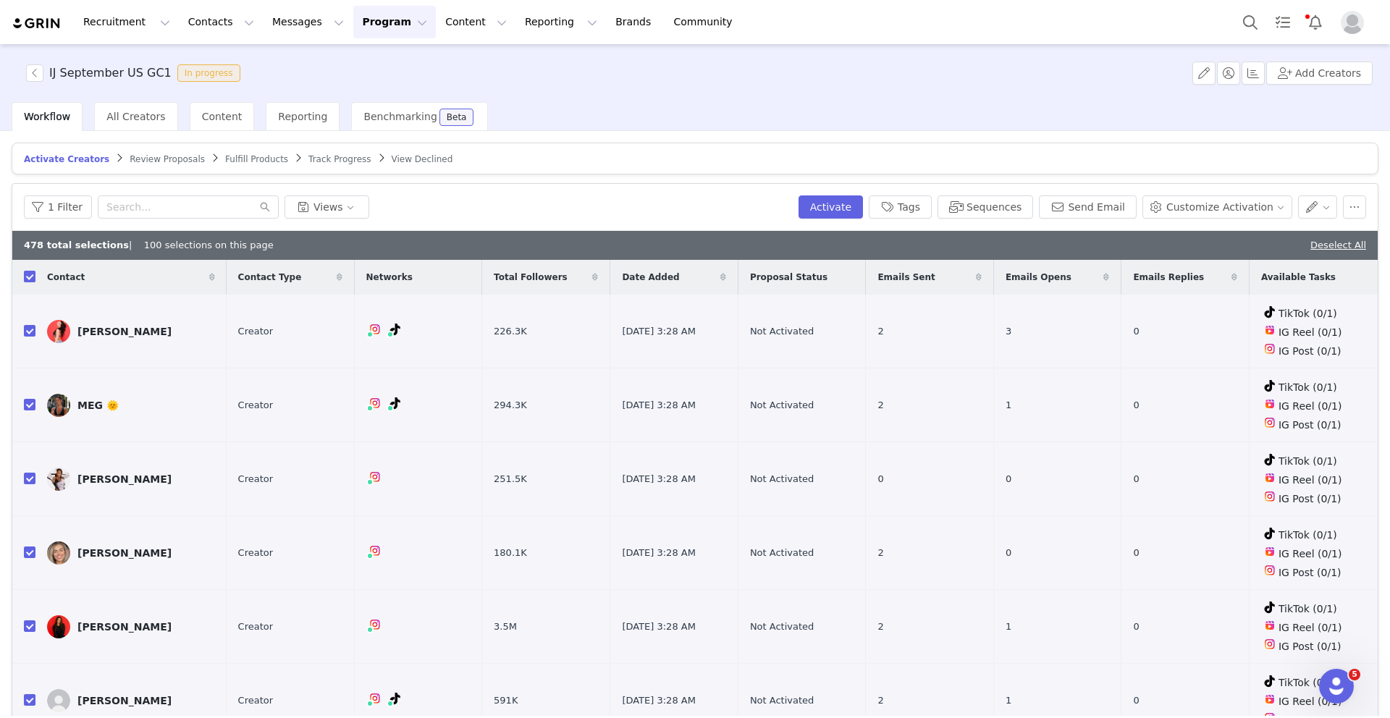
checkbox input "false"
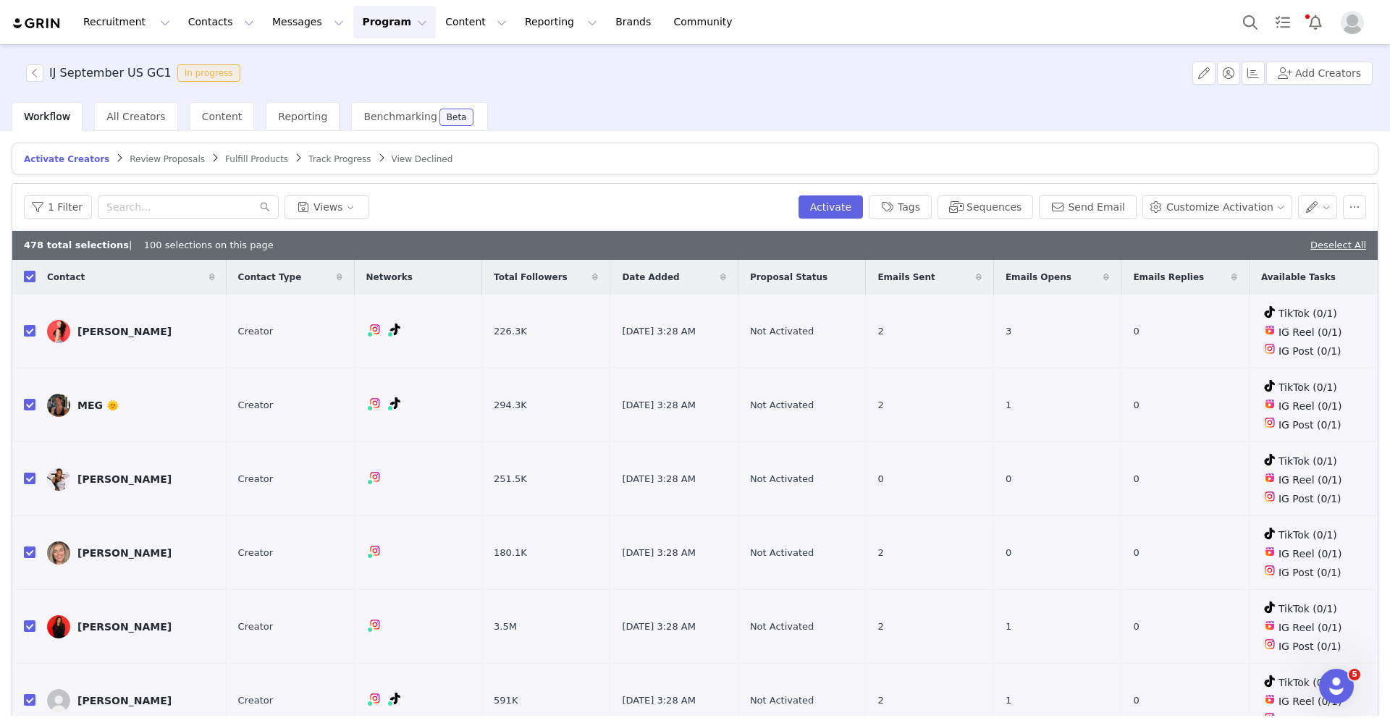
checkbox input "false"
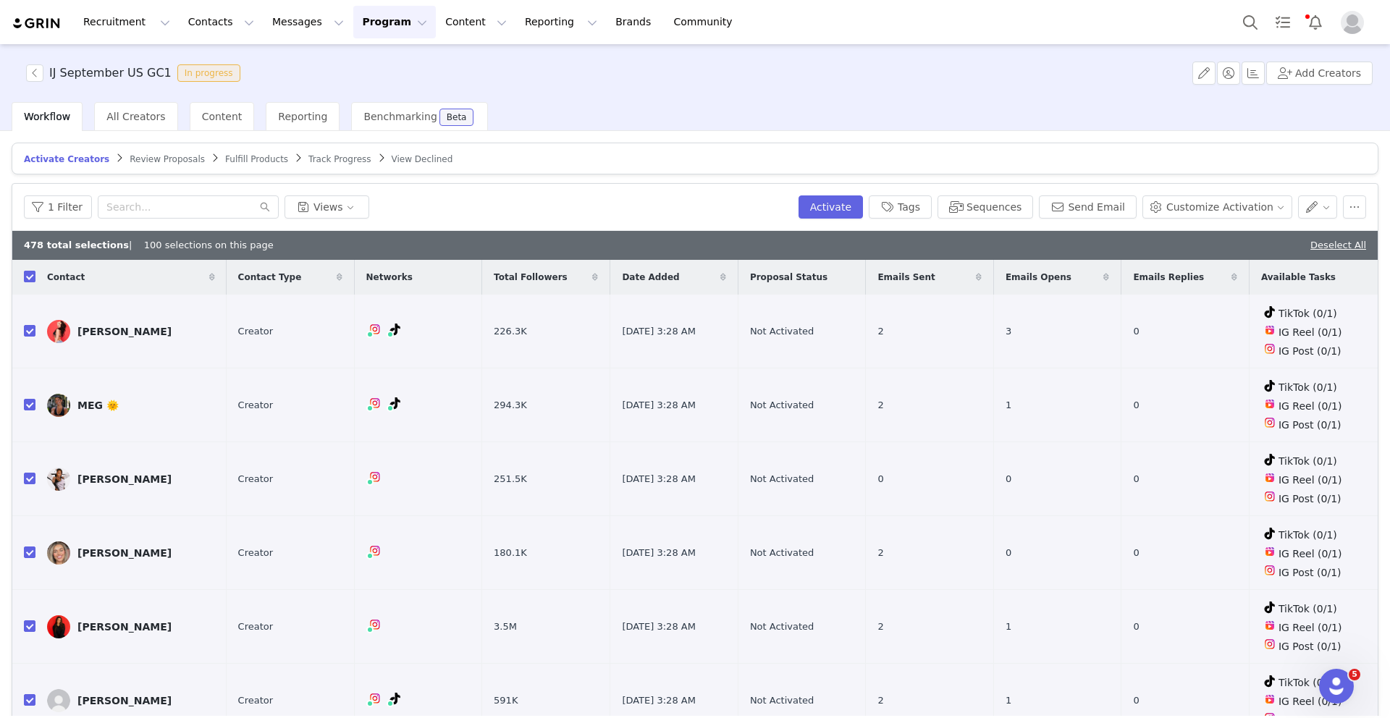
checkbox input "false"
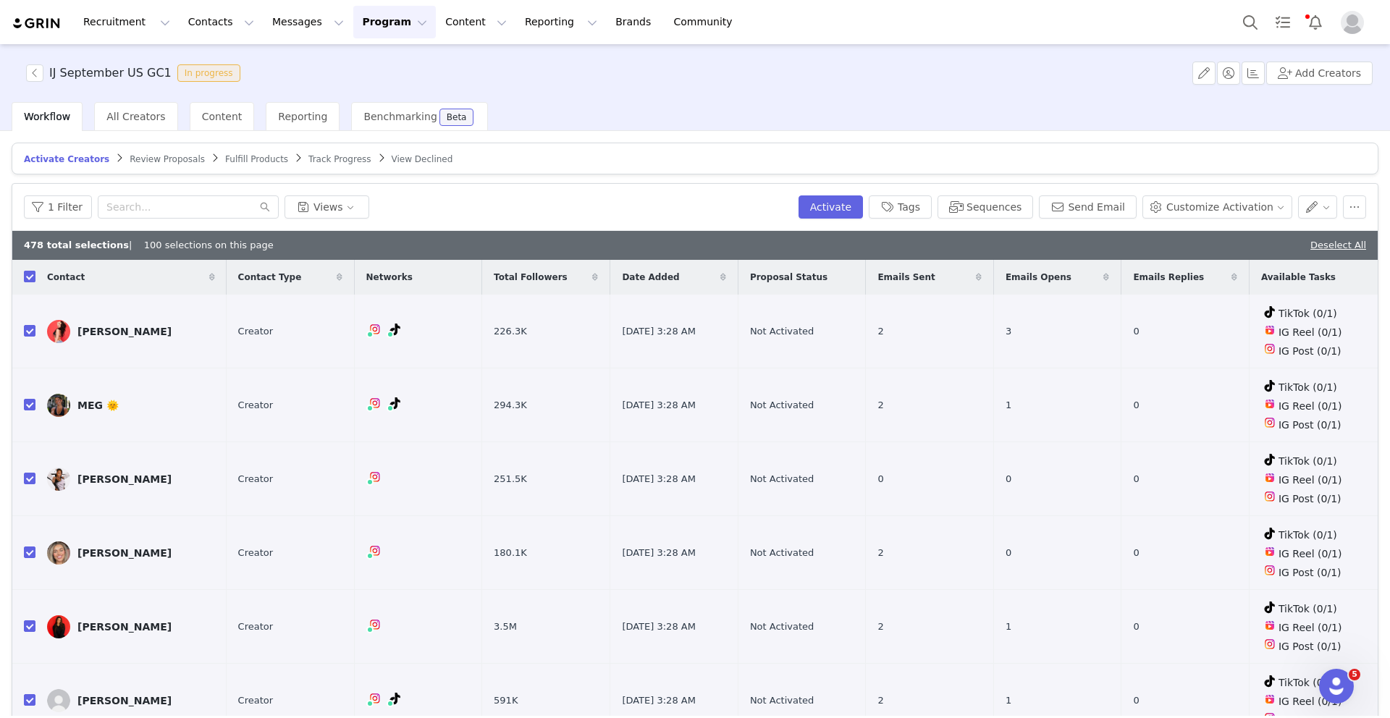
checkbox input "false"
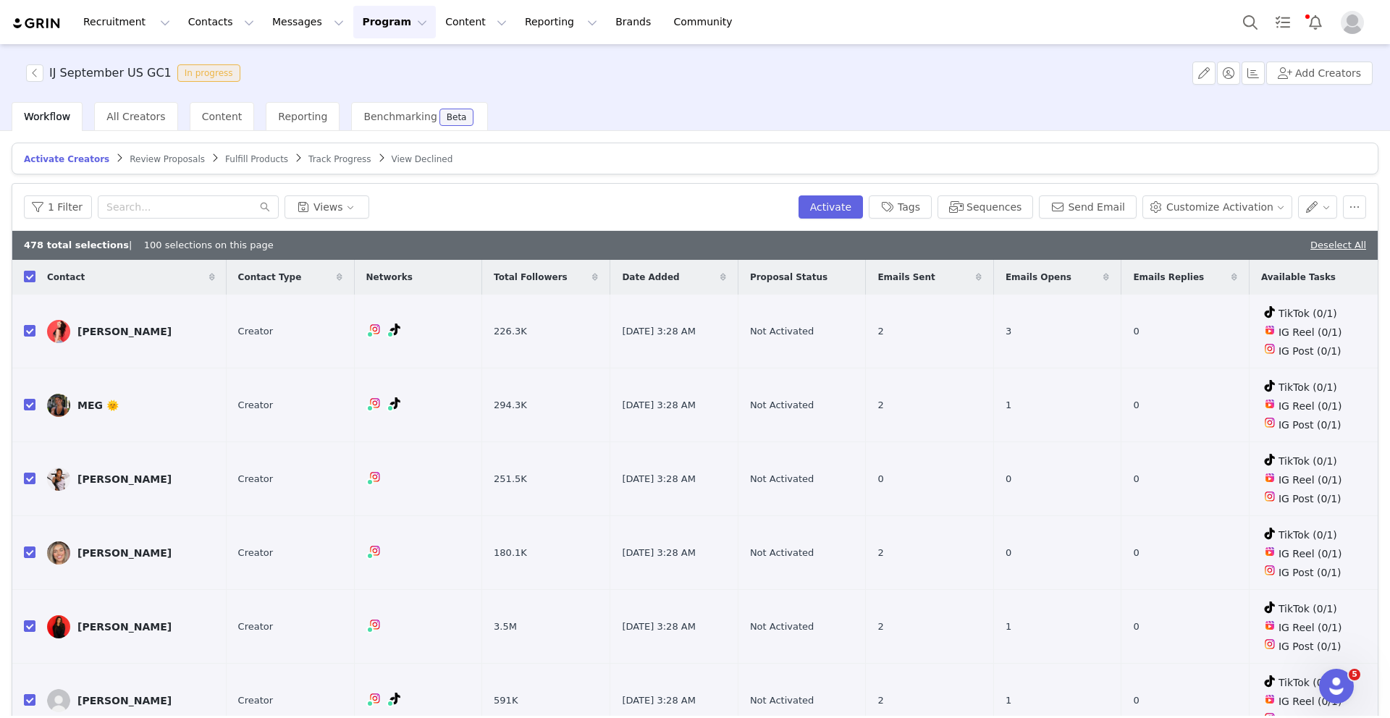
checkbox input "false"
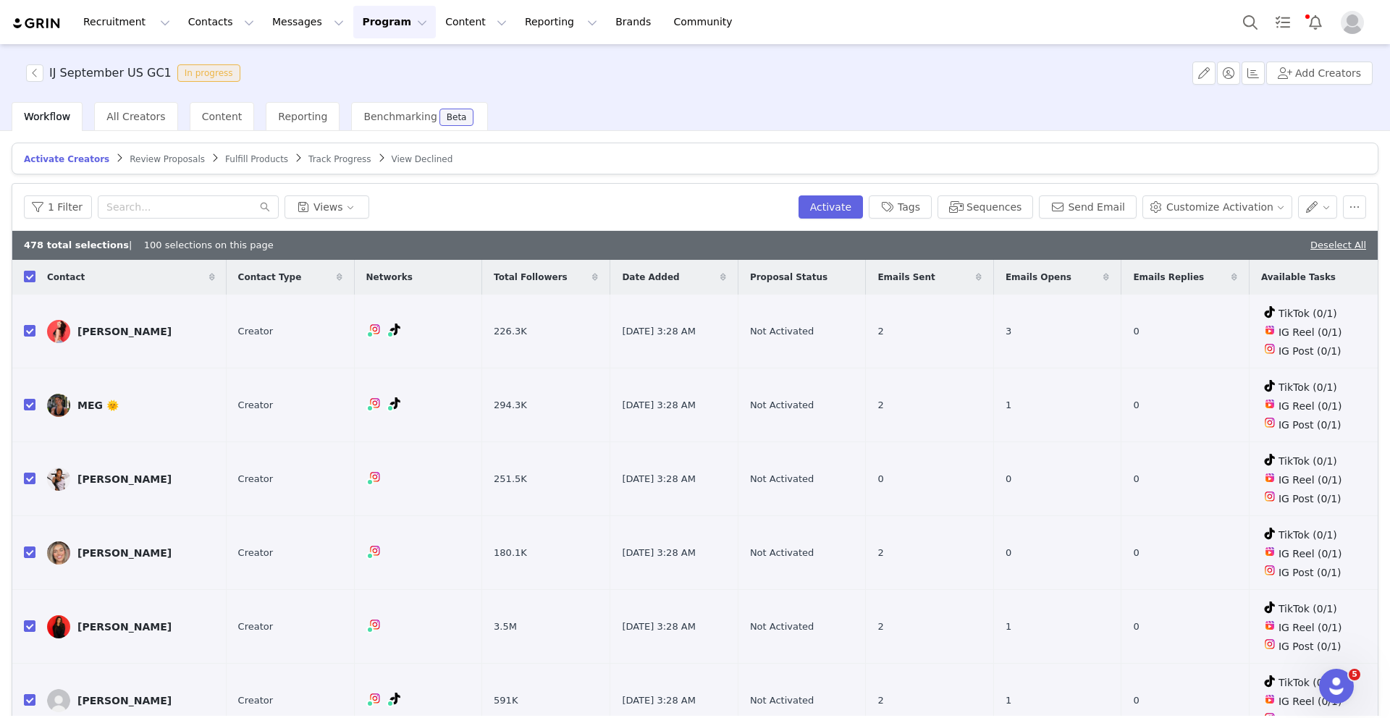
checkbox input "false"
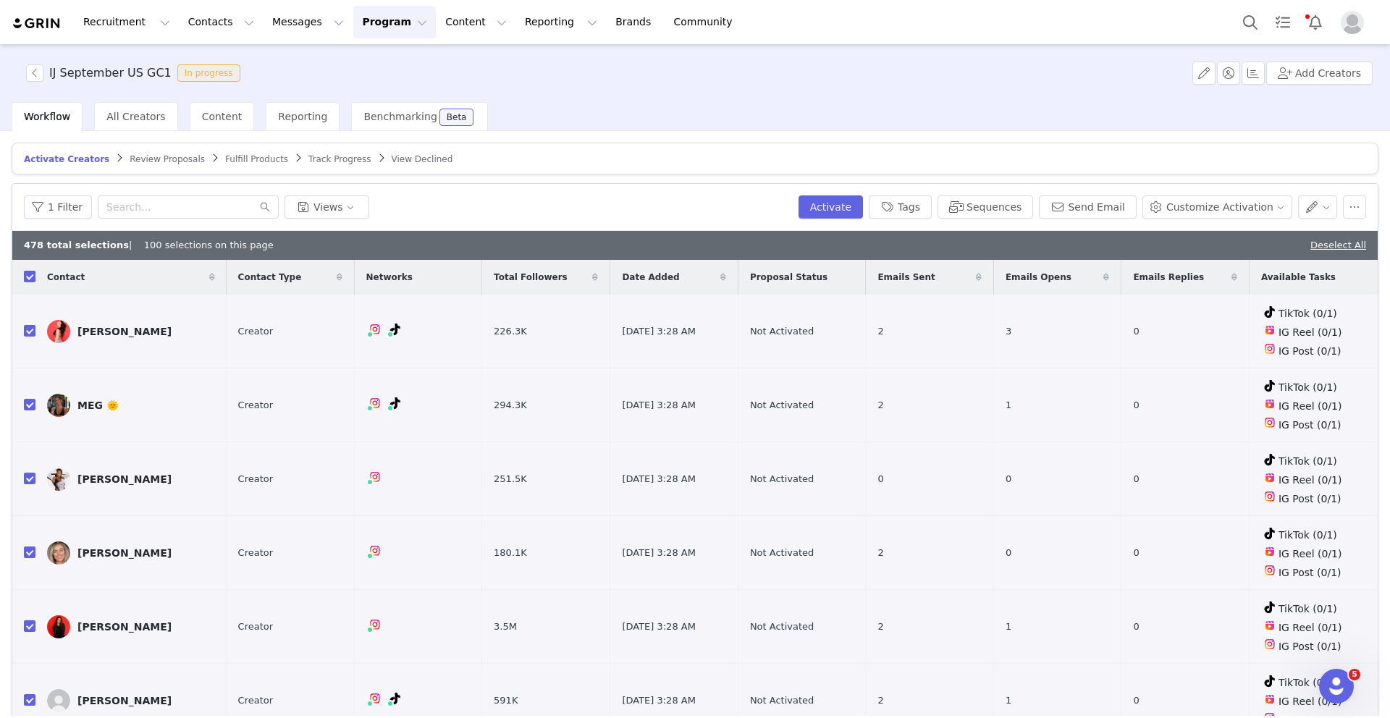
checkbox input "false"
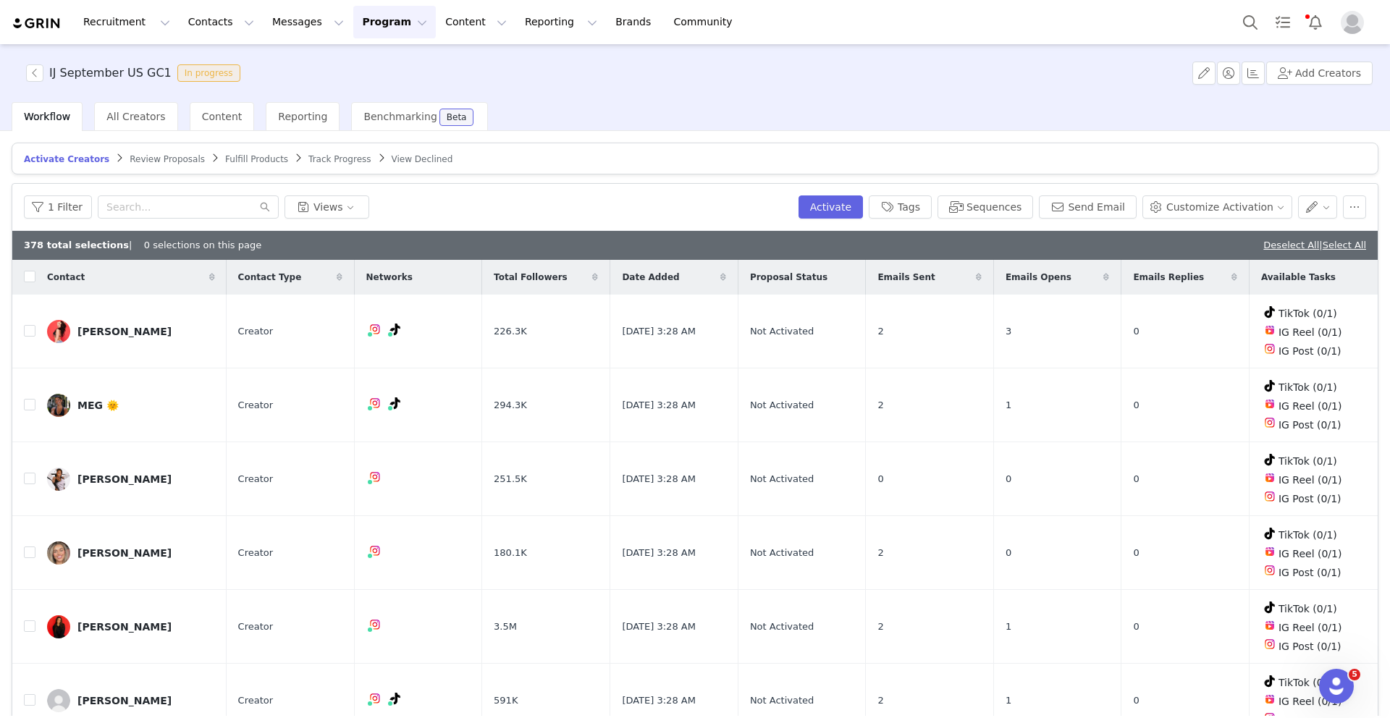
click at [153, 159] on span "Review Proposals" at bounding box center [167, 159] width 75 height 10
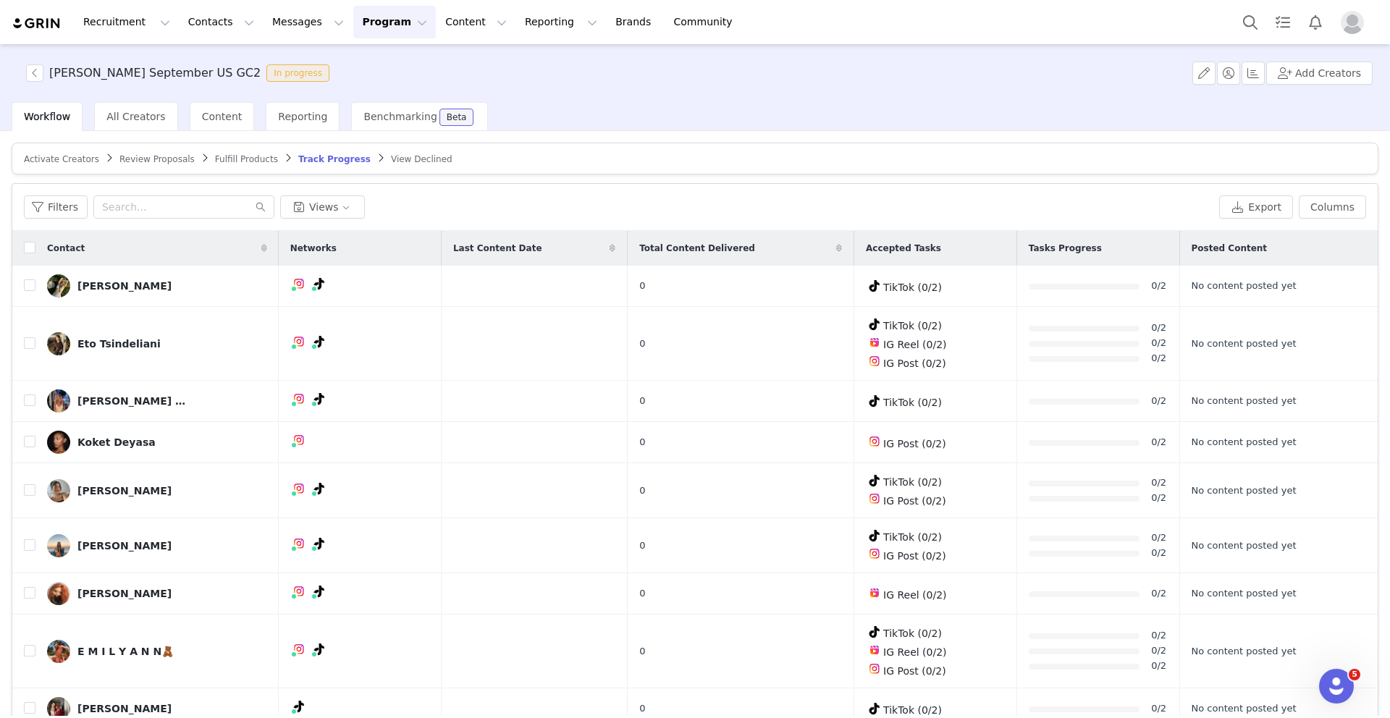
click at [147, 156] on span "Review Proposals" at bounding box center [156, 159] width 75 height 10
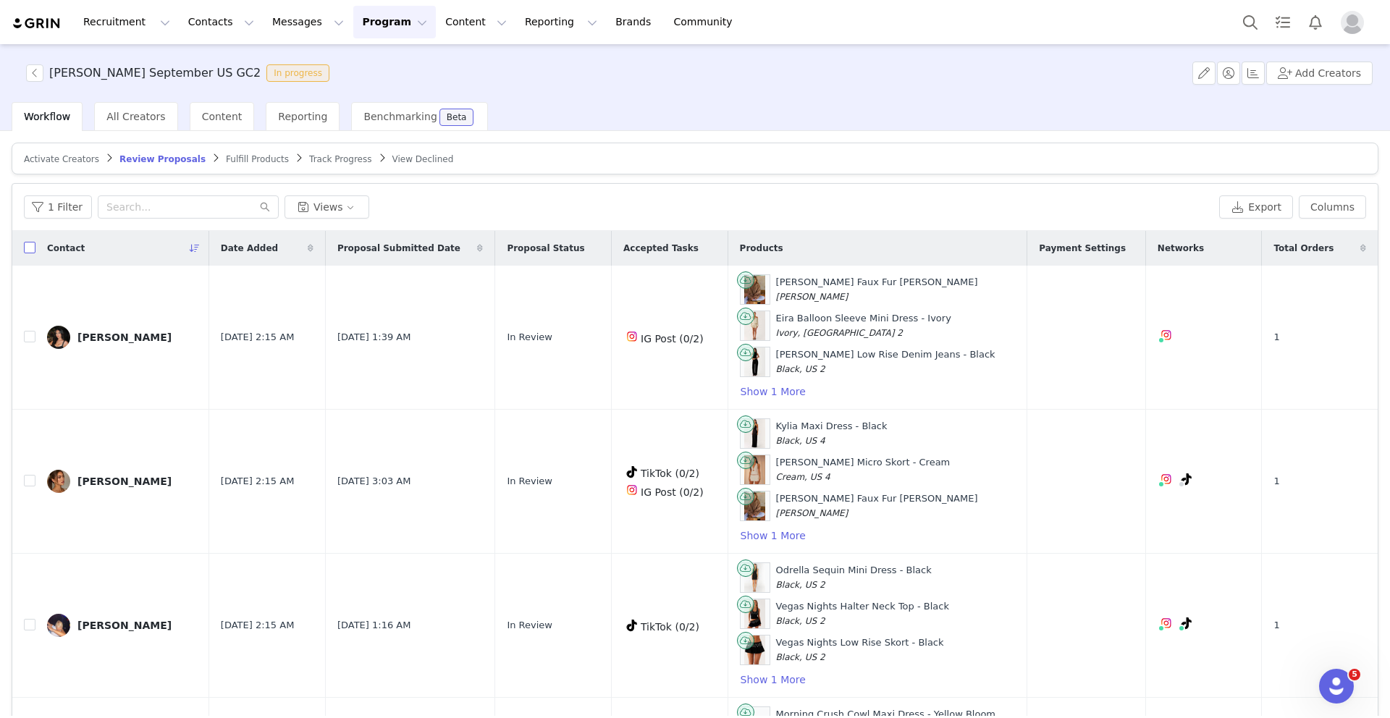
click at [31, 250] on input "checkbox" at bounding box center [30, 248] width 12 height 12
checkbox input "true"
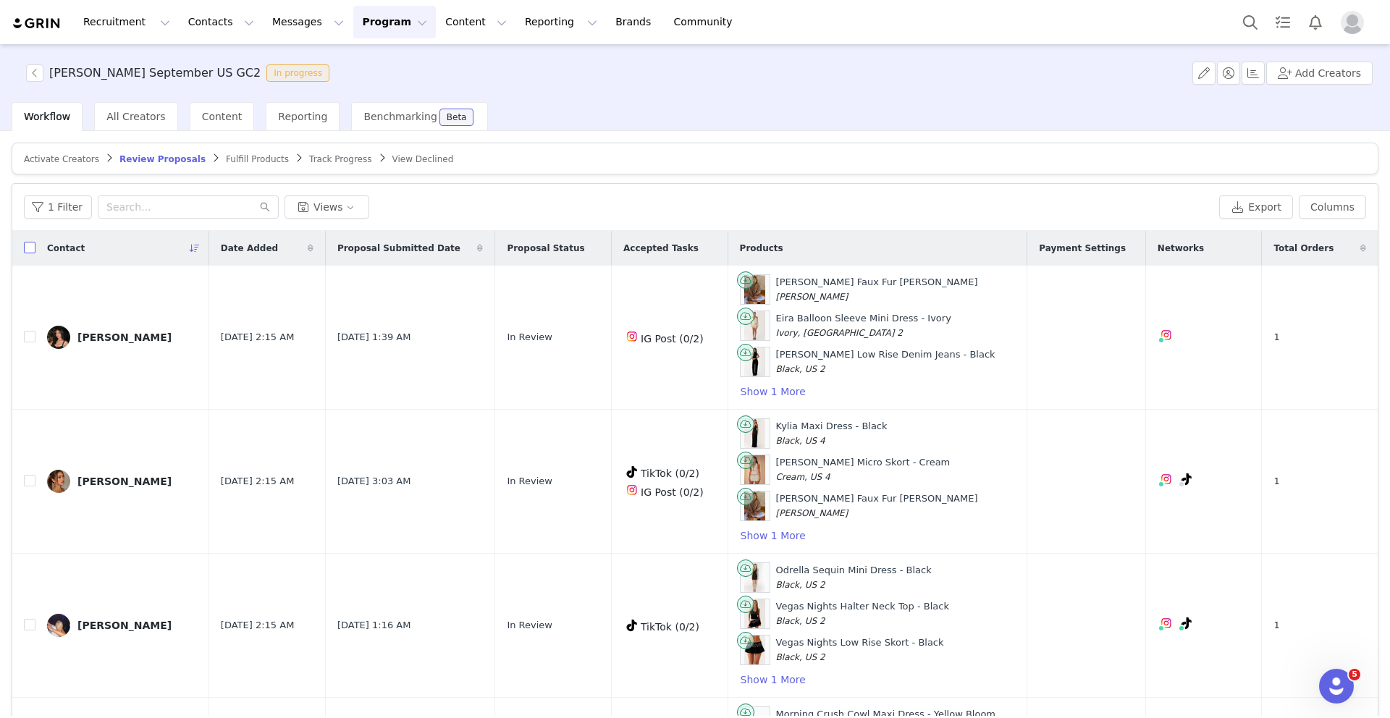
checkbox input "true"
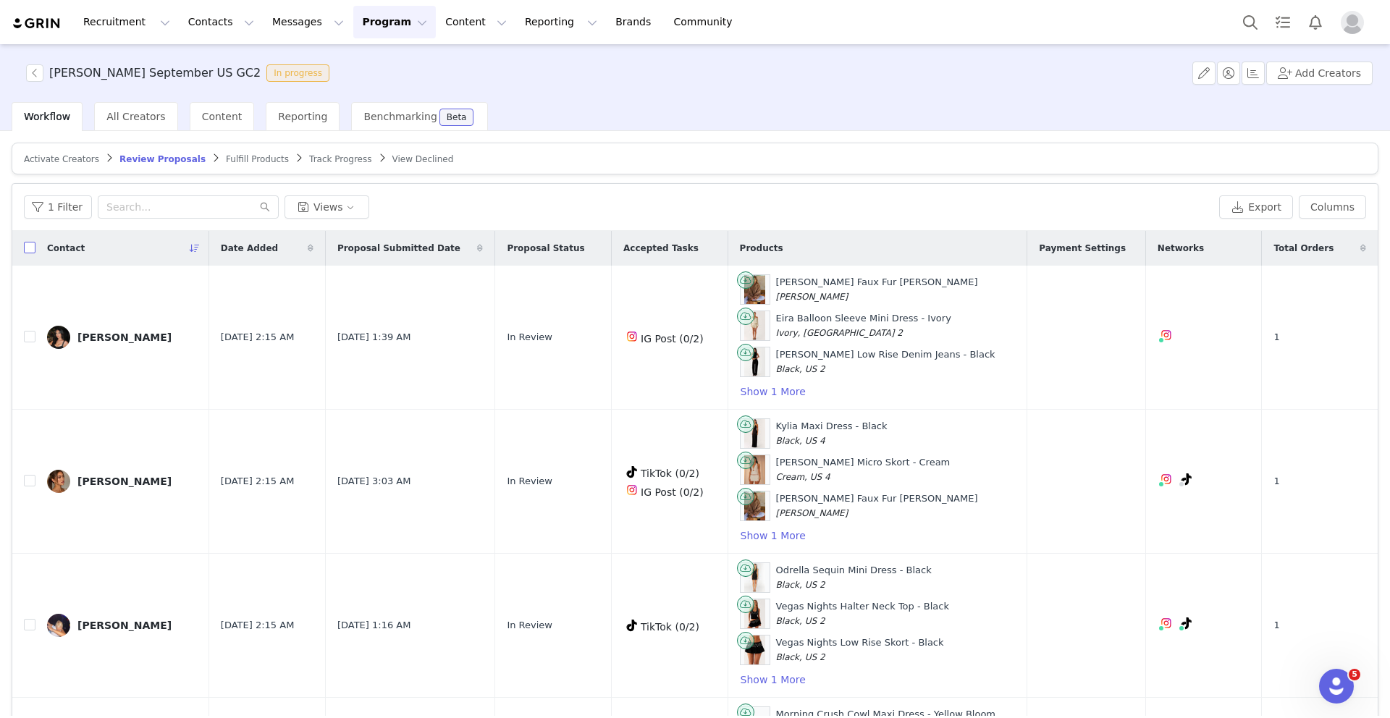
checkbox input "true"
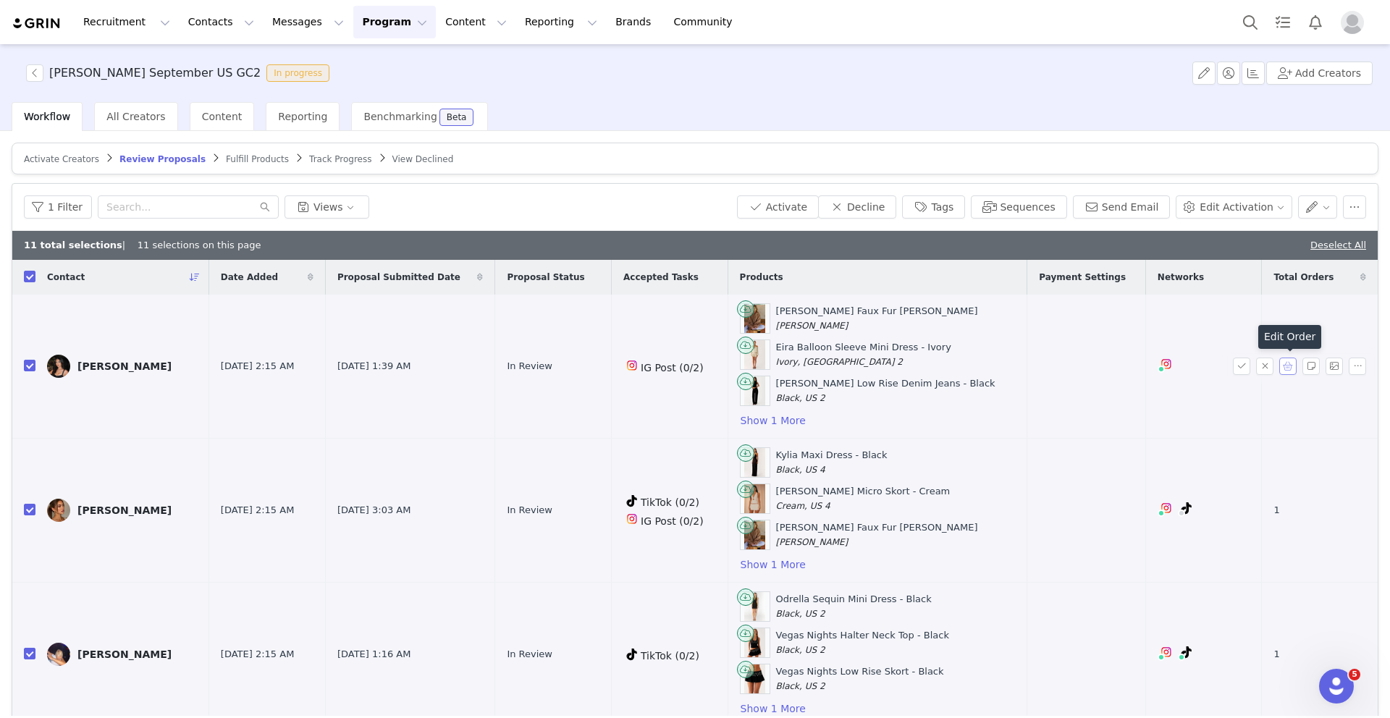
click at [1291, 367] on button "button" at bounding box center [1287, 366] width 17 height 17
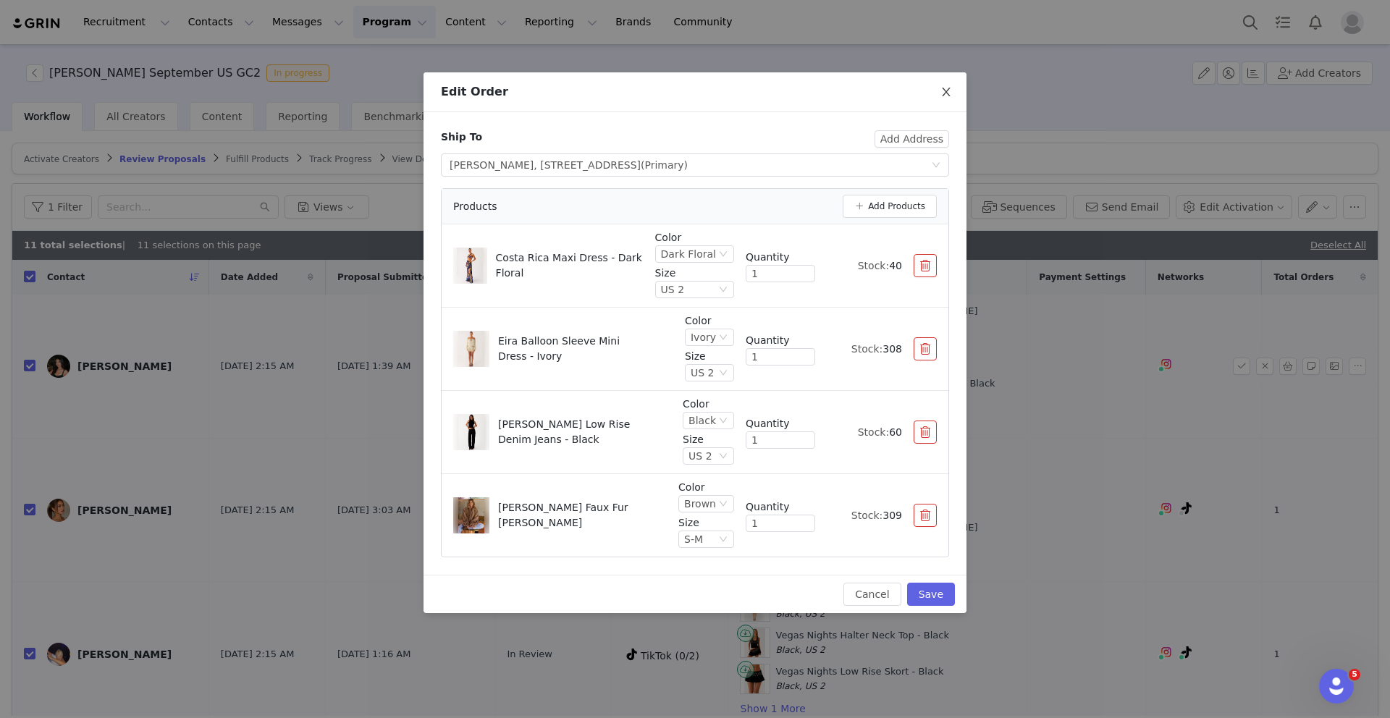
click at [942, 88] on icon "icon: close" at bounding box center [947, 92] width 12 height 12
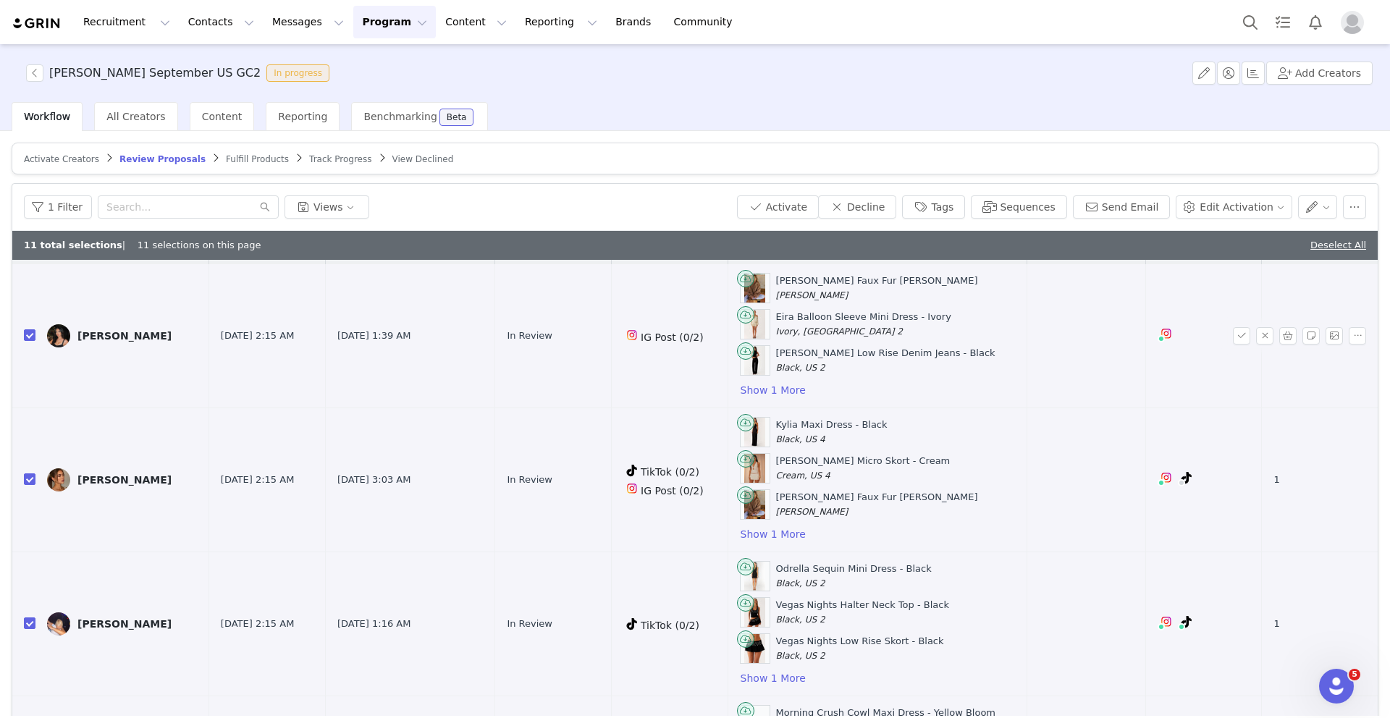
scroll to position [46, 0]
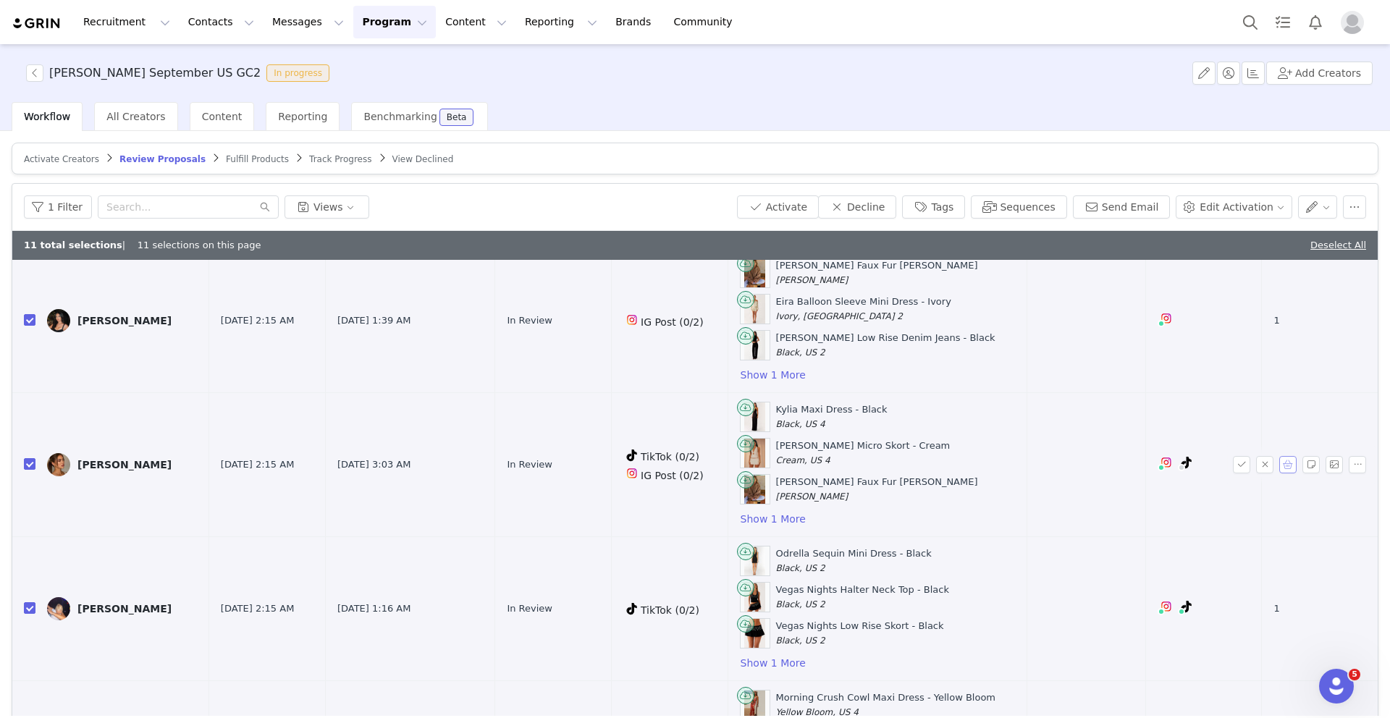
click at [1291, 468] on button "button" at bounding box center [1287, 464] width 17 height 17
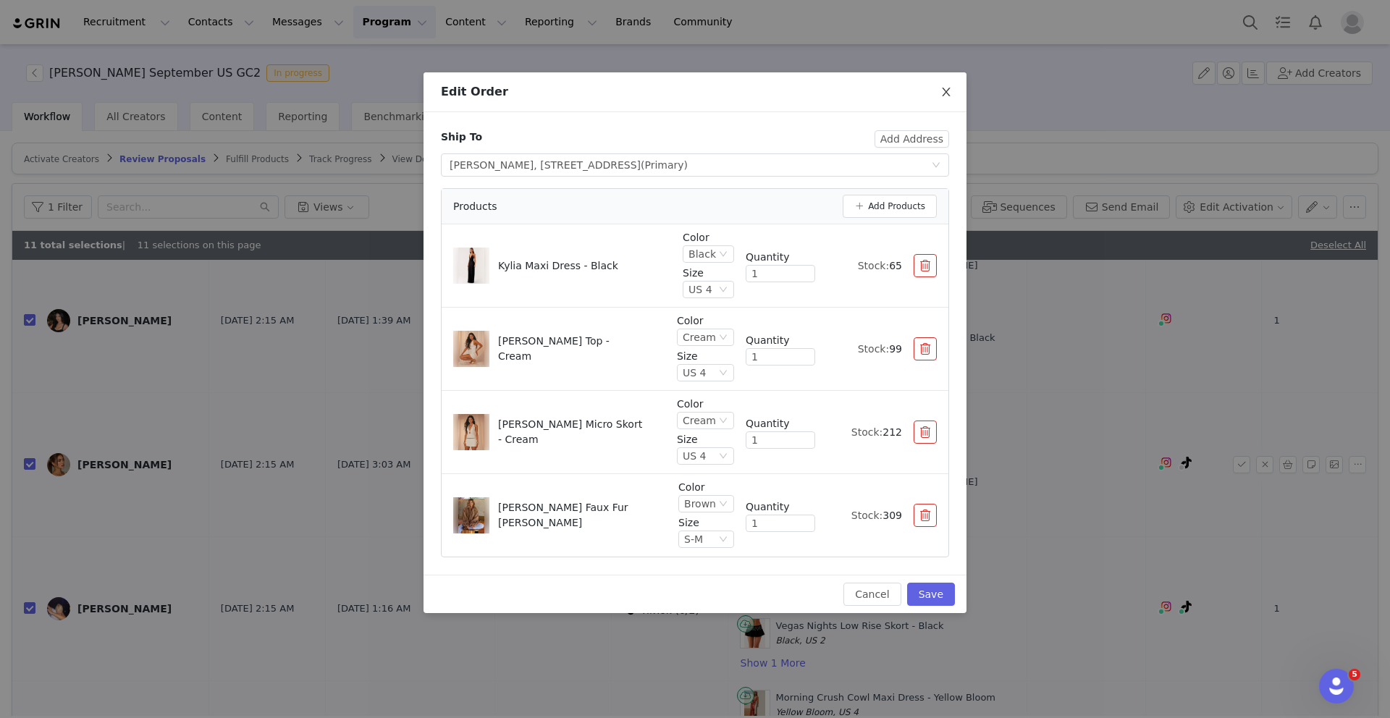
click at [941, 99] on span "Close" at bounding box center [946, 92] width 41 height 41
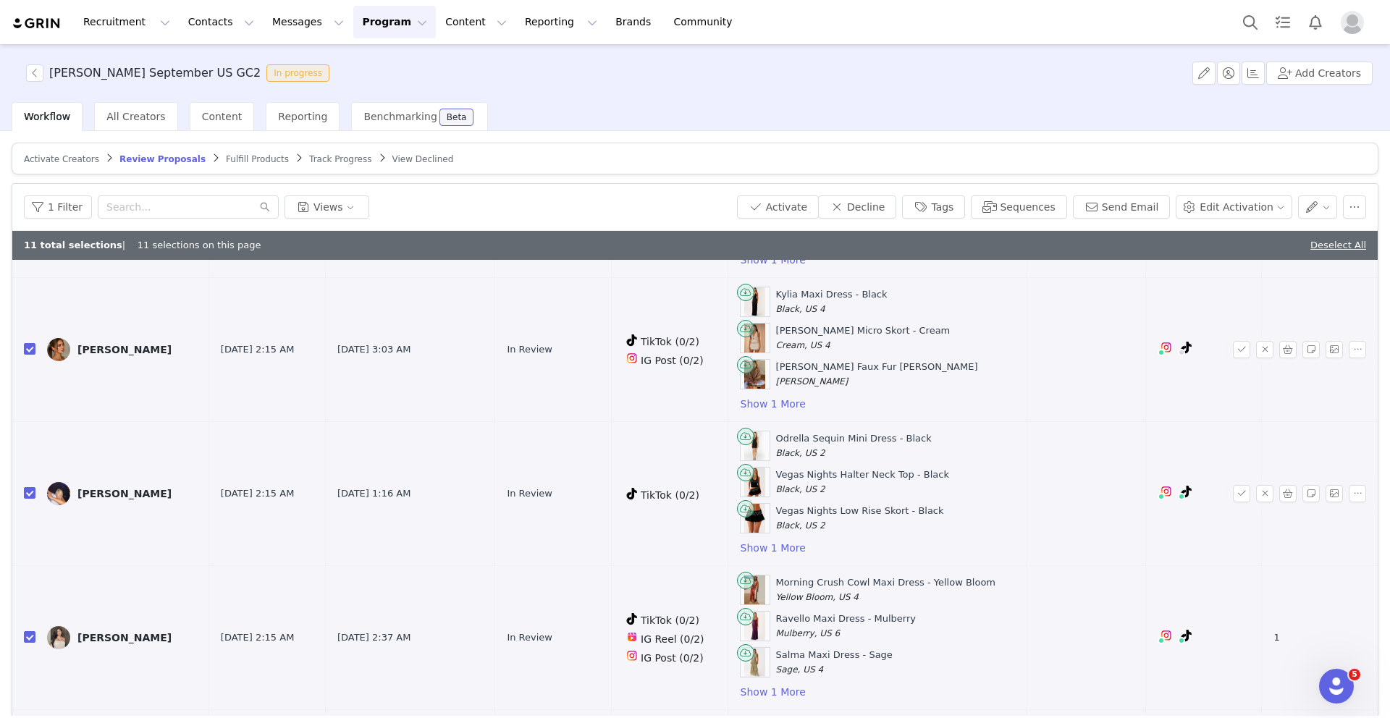
scroll to position [176, 0]
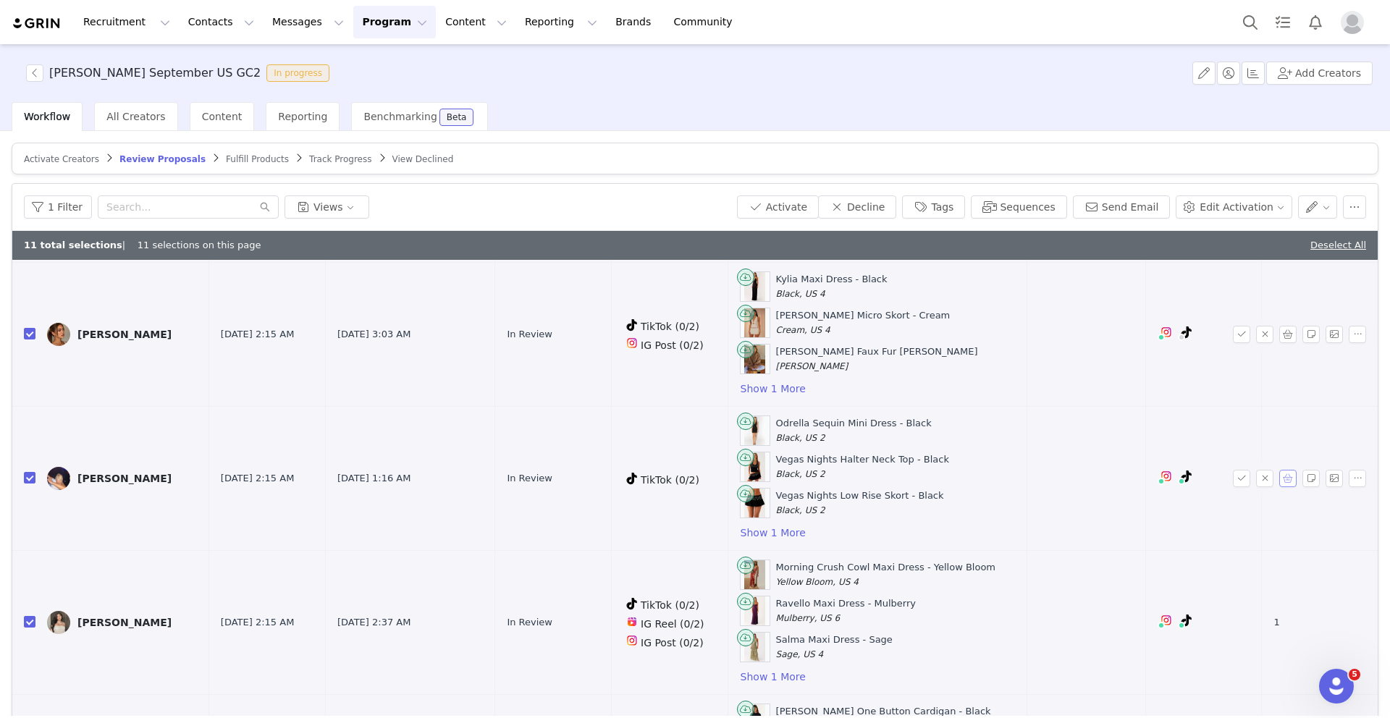
click at [1284, 476] on button "button" at bounding box center [1287, 478] width 17 height 17
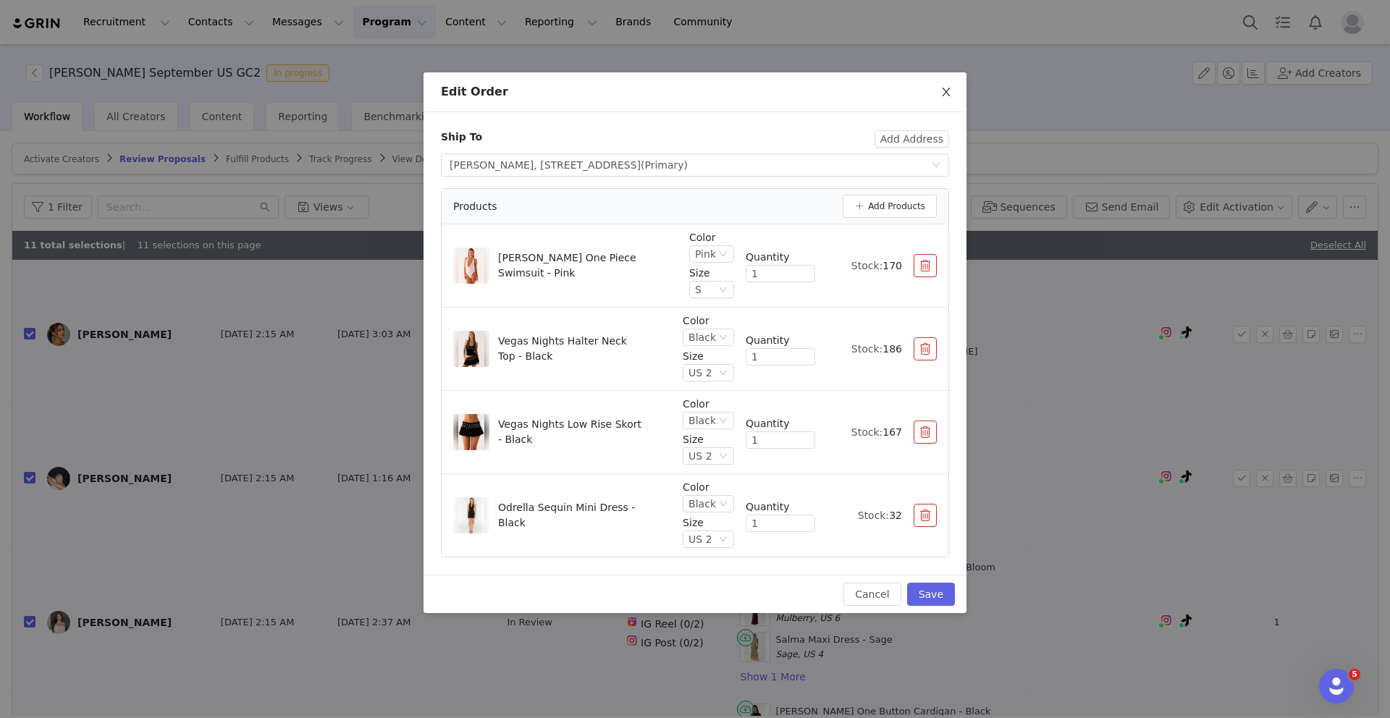
click at [946, 91] on icon "icon: close" at bounding box center [947, 92] width 12 height 12
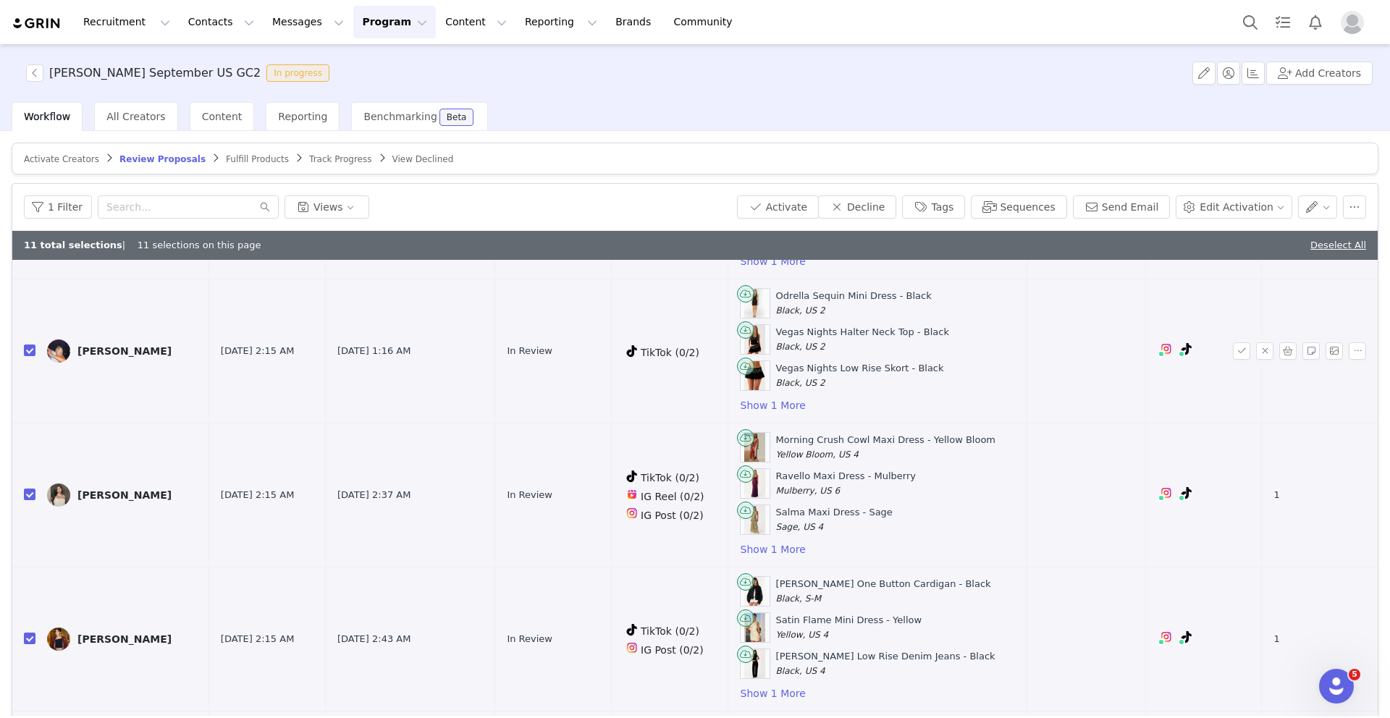
scroll to position [337, 0]
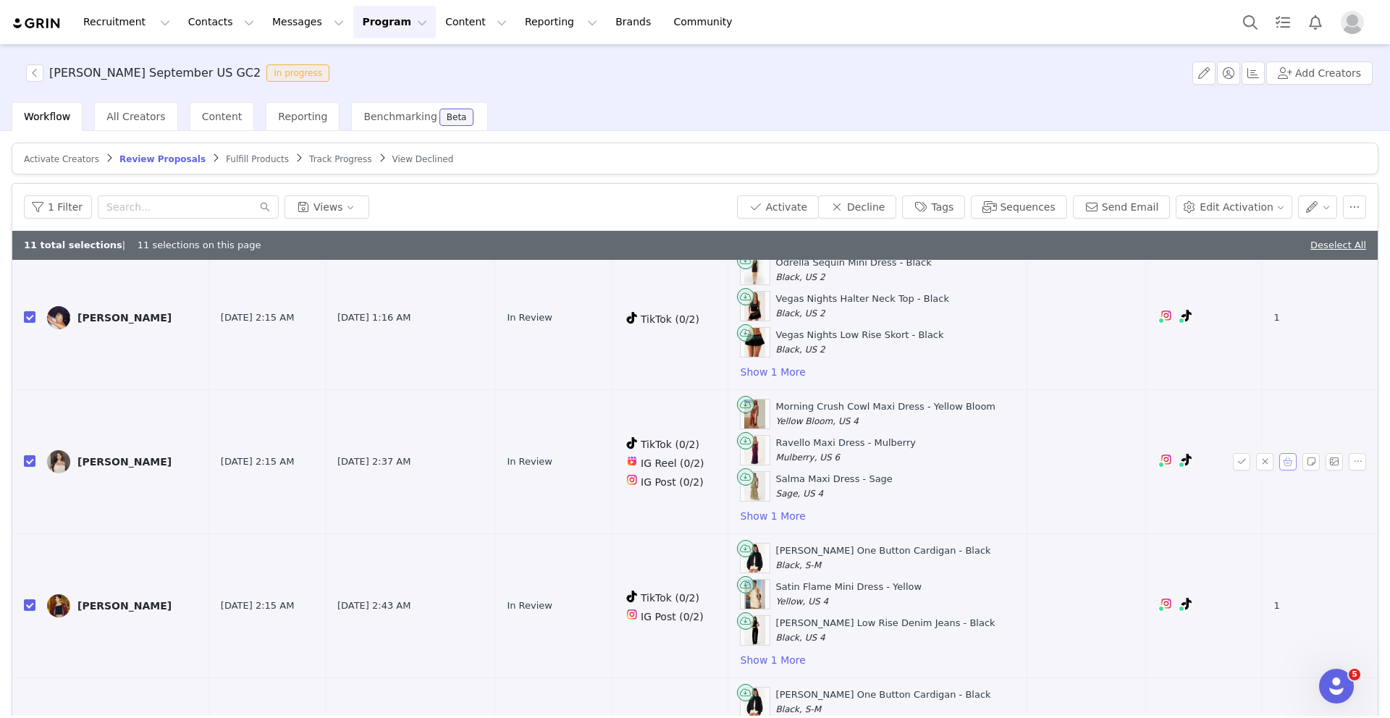
click at [1288, 459] on button "button" at bounding box center [1287, 461] width 17 height 17
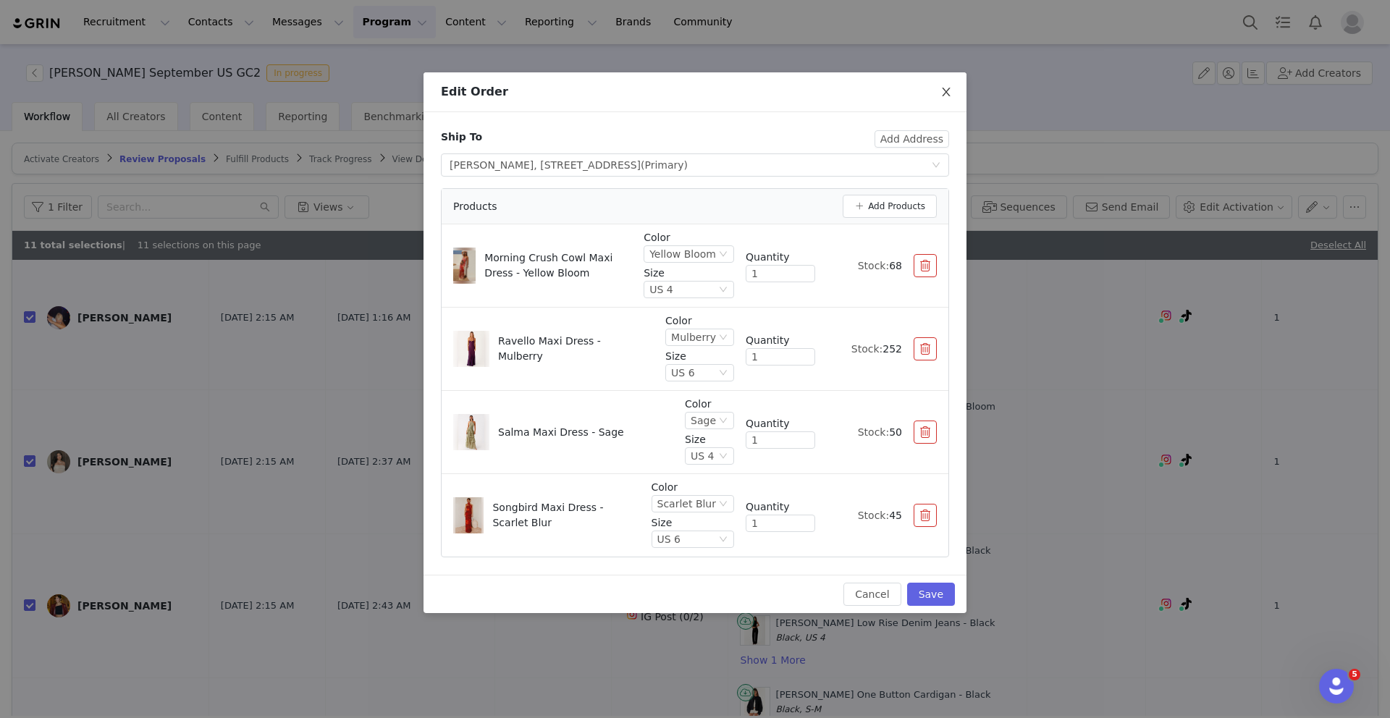
click at [944, 94] on icon "icon: close" at bounding box center [946, 92] width 8 height 9
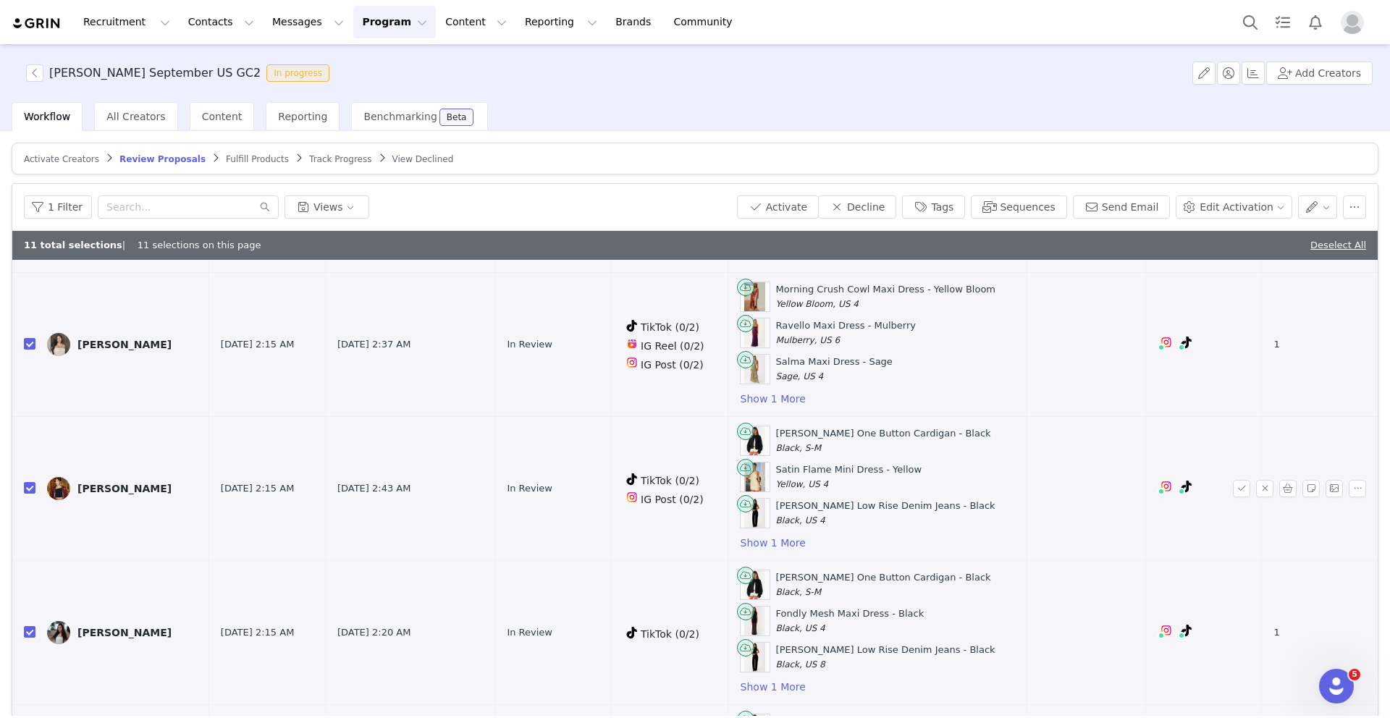
scroll to position [470, 0]
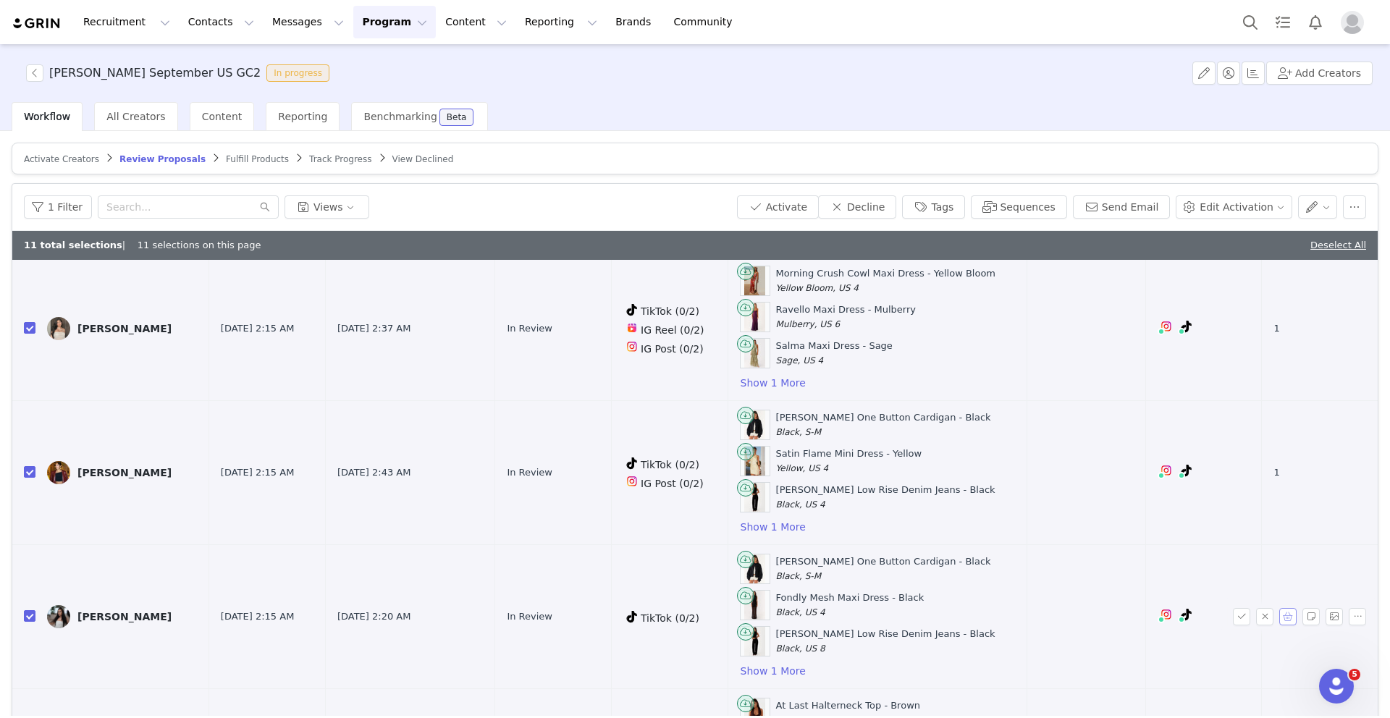
click at [1292, 612] on button "button" at bounding box center [1287, 616] width 17 height 17
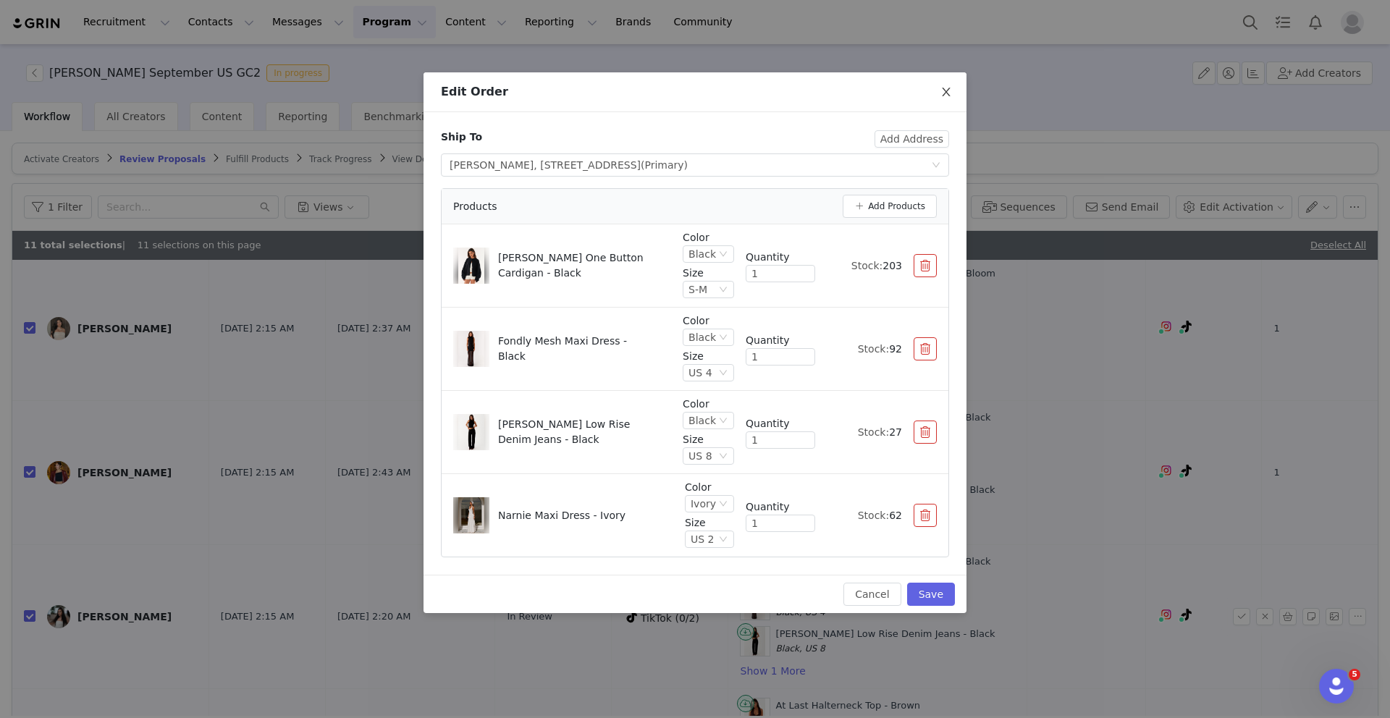
click at [938, 87] on span "Close" at bounding box center [946, 92] width 41 height 41
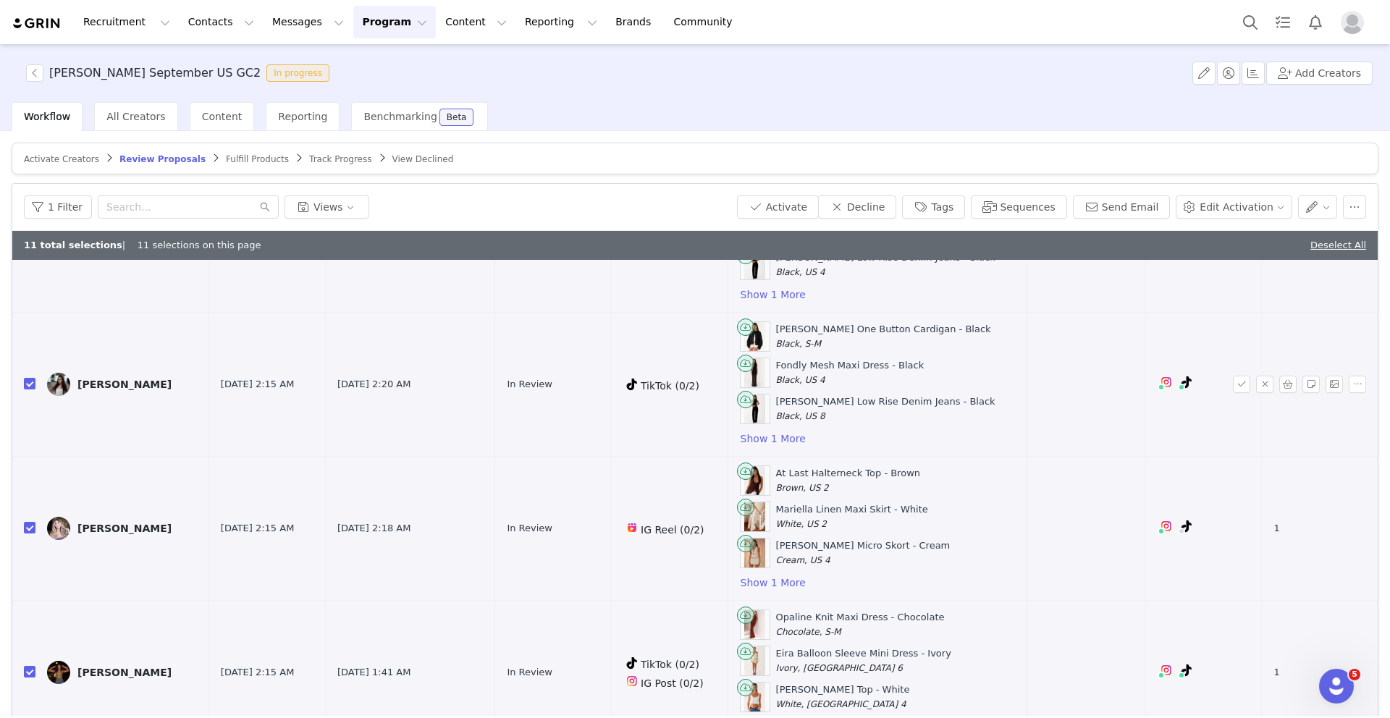
scroll to position [703, 0]
click at [1290, 527] on button "button" at bounding box center [1287, 527] width 17 height 17
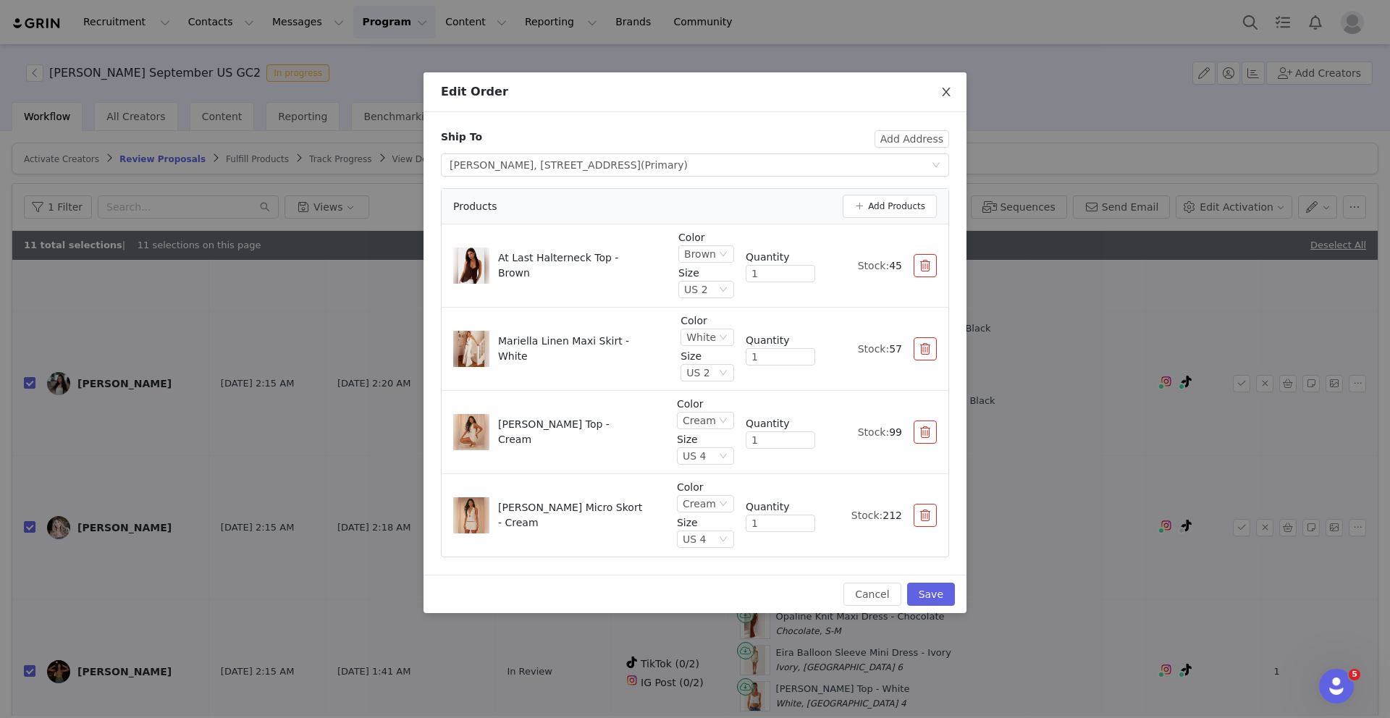
click at [941, 93] on icon "icon: close" at bounding box center [947, 92] width 12 height 12
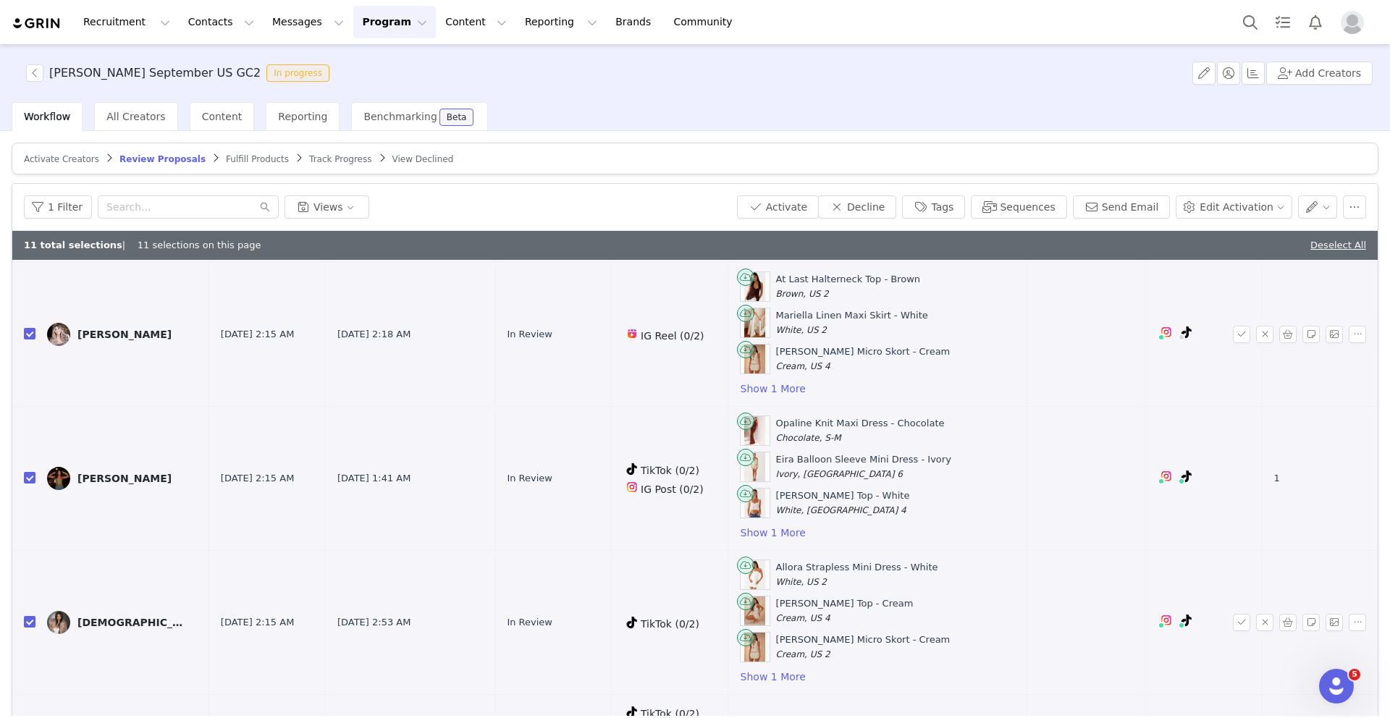
scroll to position [912, 0]
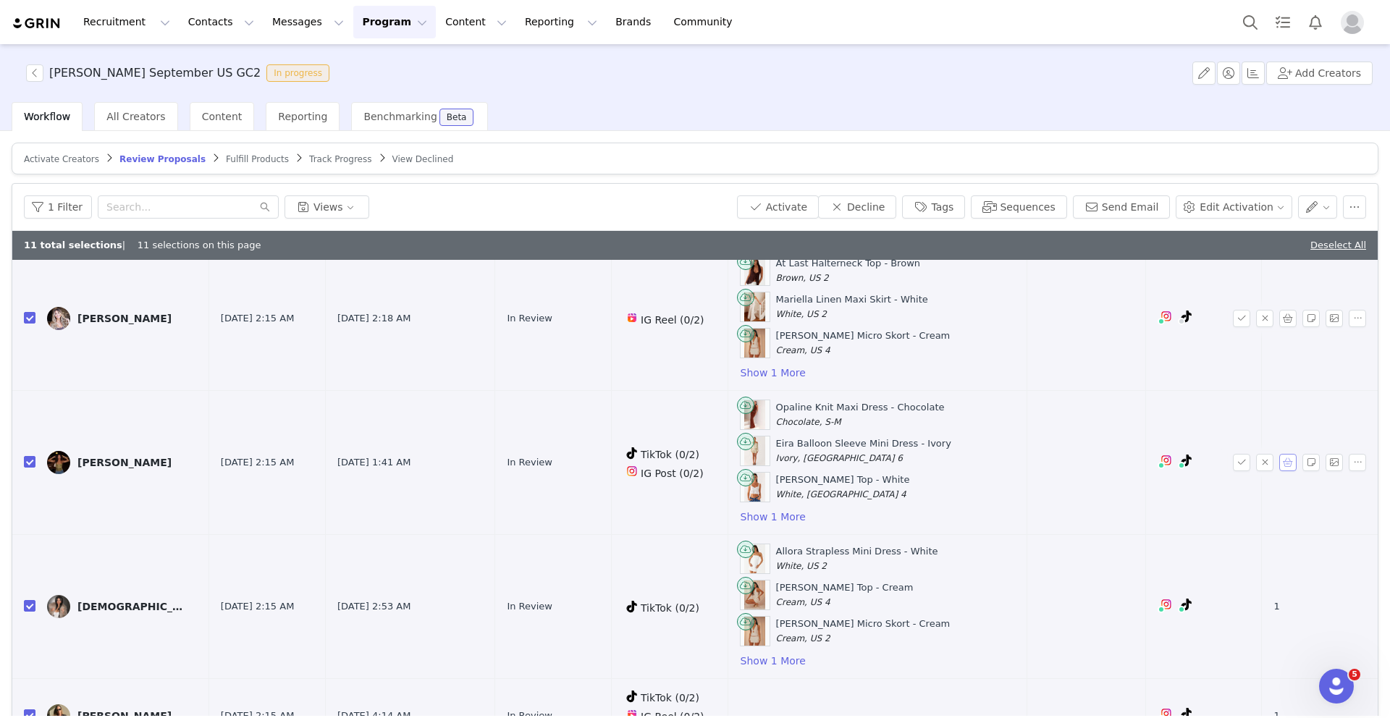
click at [1287, 465] on button "button" at bounding box center [1287, 462] width 17 height 17
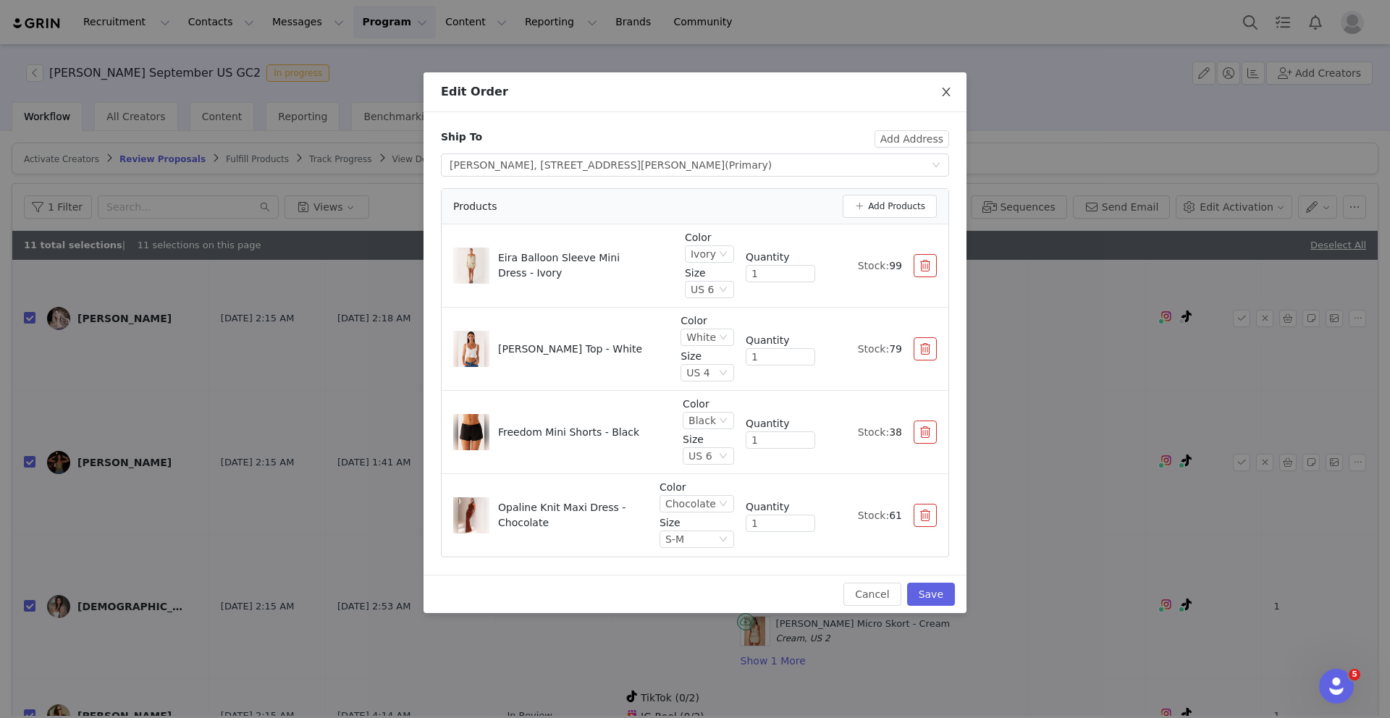
click at [943, 90] on icon "icon: close" at bounding box center [947, 92] width 12 height 12
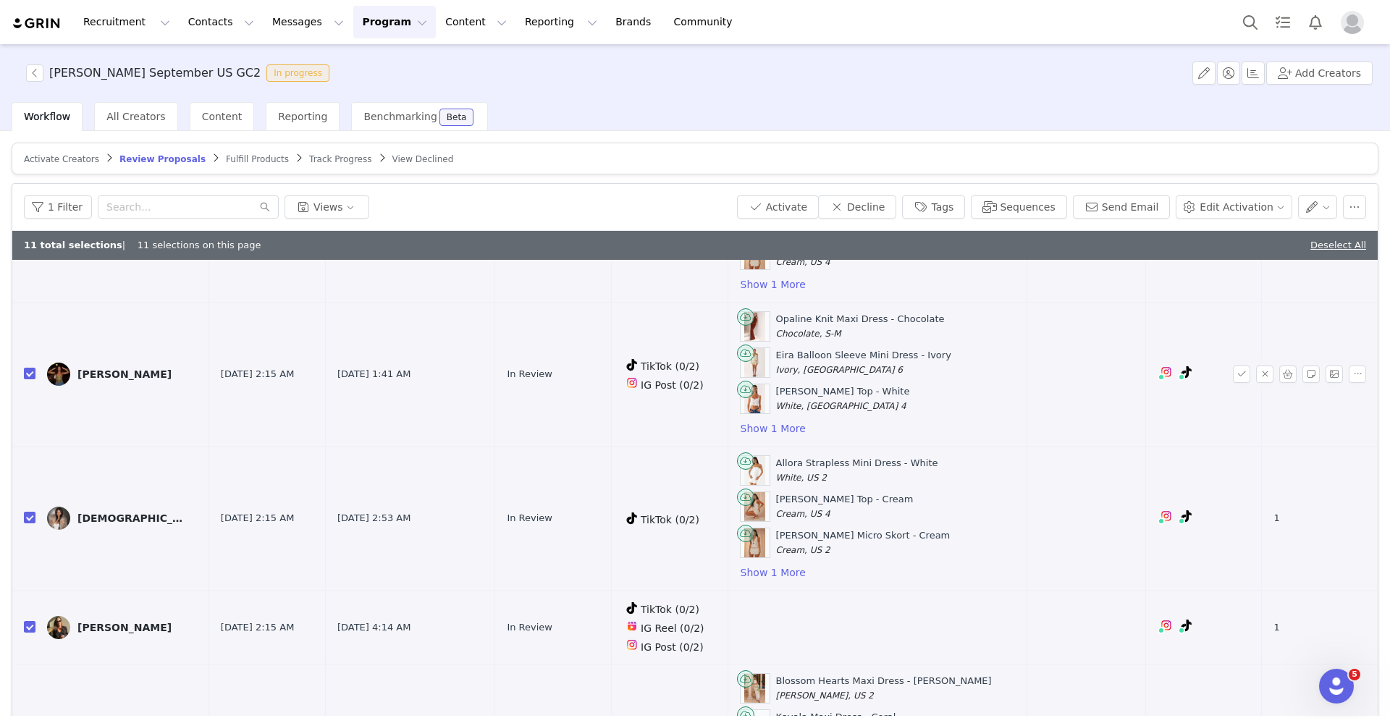
scroll to position [1014, 0]
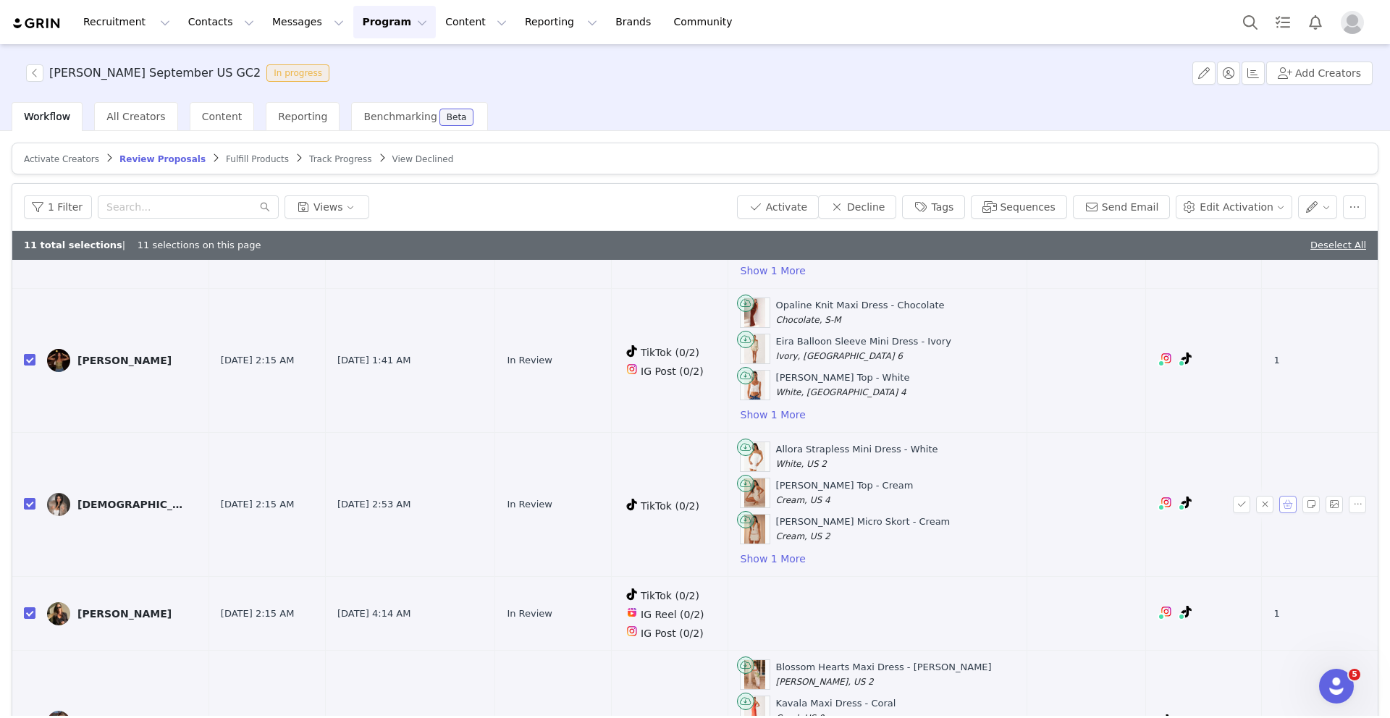
click at [1286, 503] on button "button" at bounding box center [1287, 504] width 17 height 17
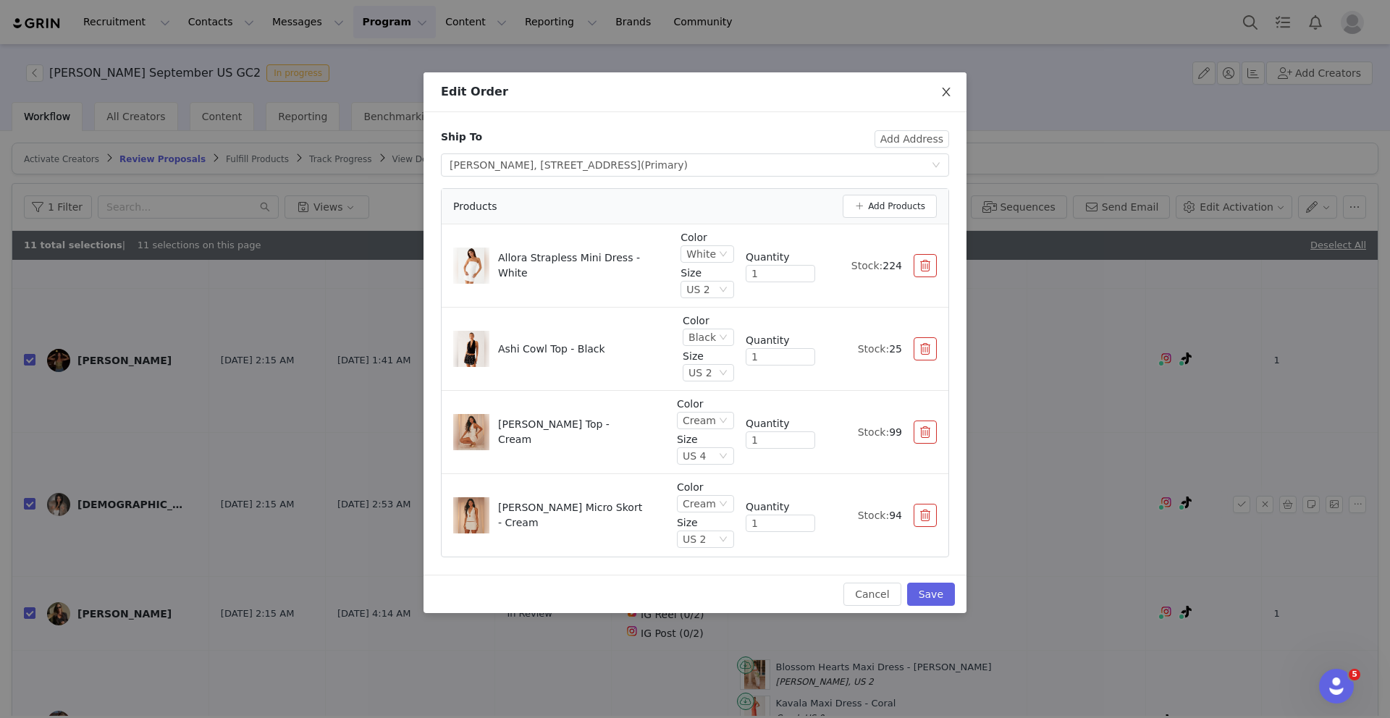
click at [950, 92] on icon "icon: close" at bounding box center [947, 92] width 12 height 12
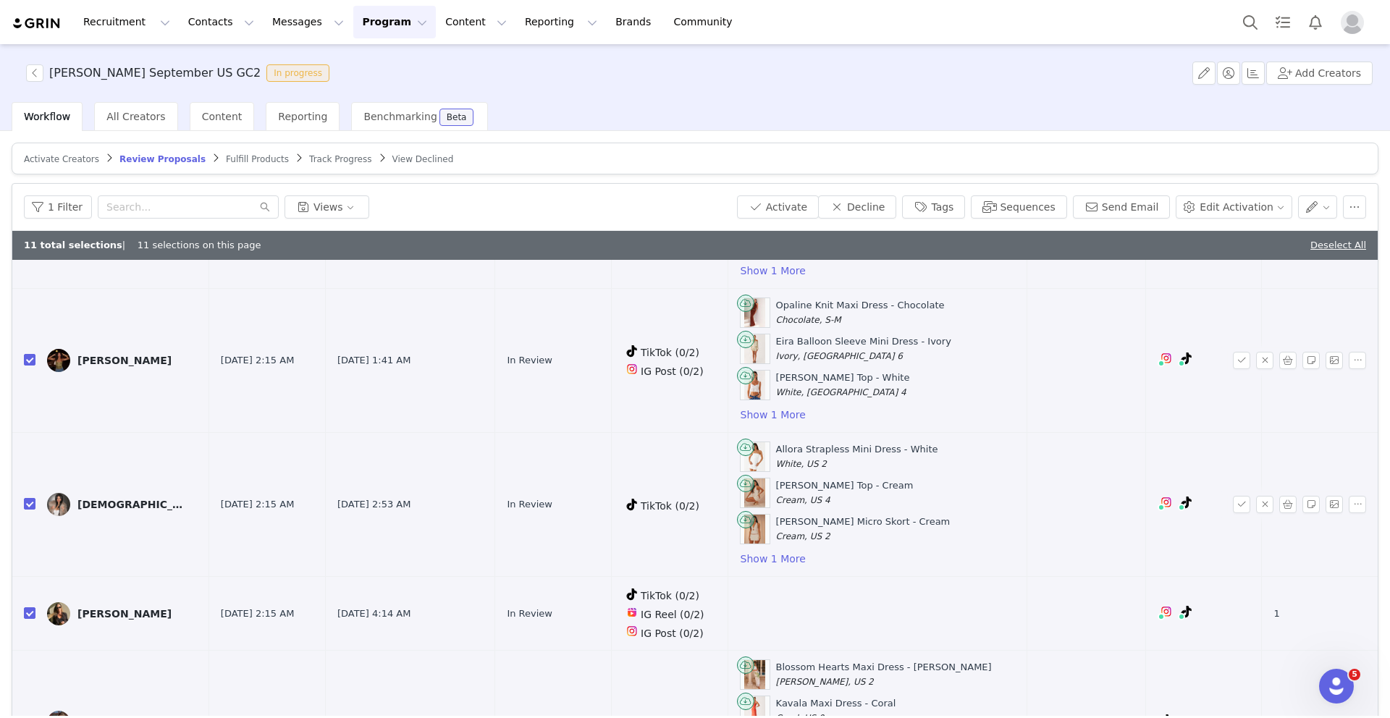
scroll to position [1075, 0]
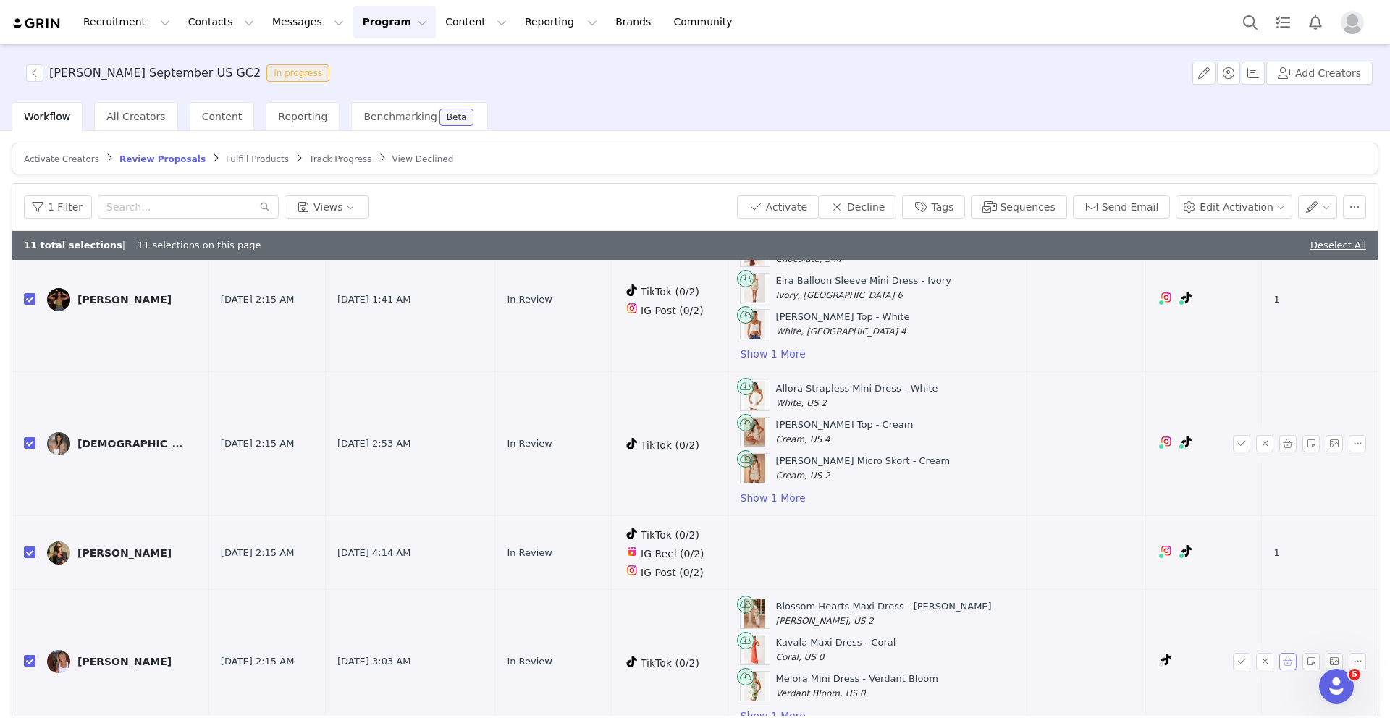
click at [1287, 660] on button "button" at bounding box center [1287, 661] width 17 height 17
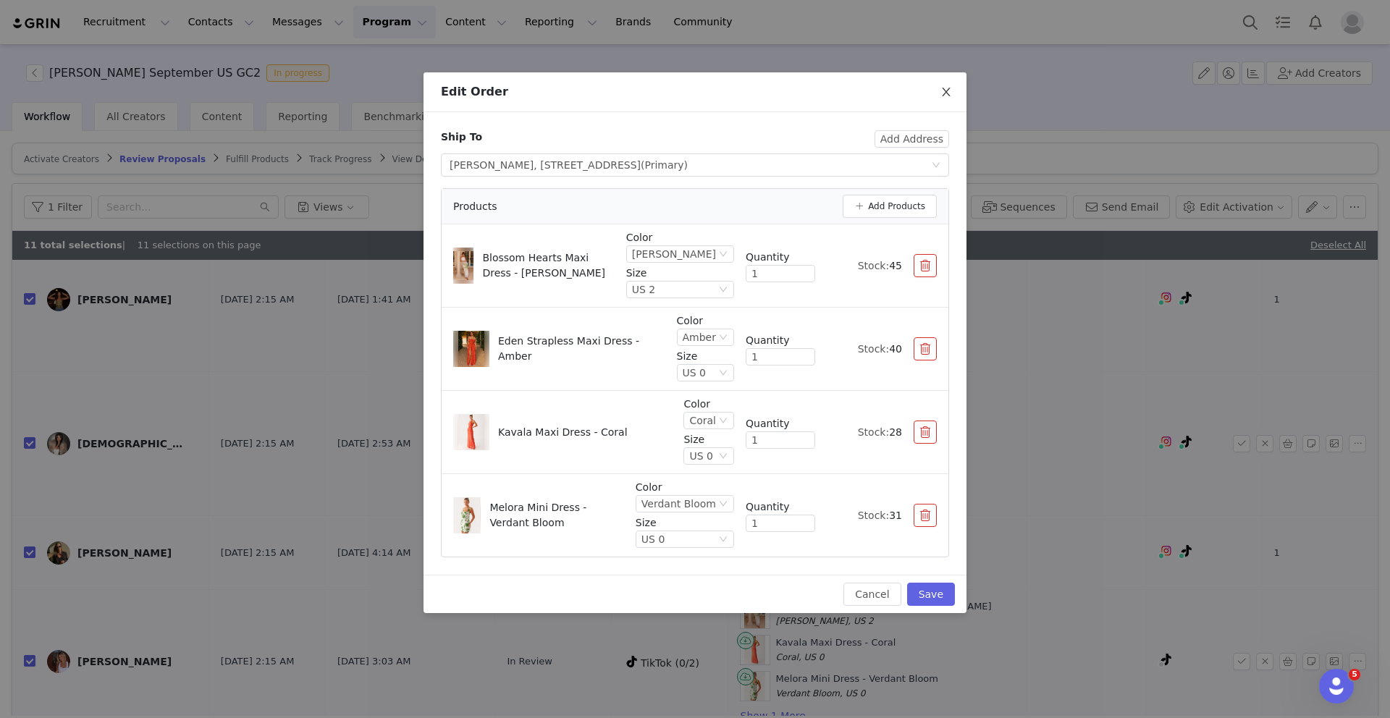
click at [938, 93] on span "Close" at bounding box center [946, 92] width 41 height 41
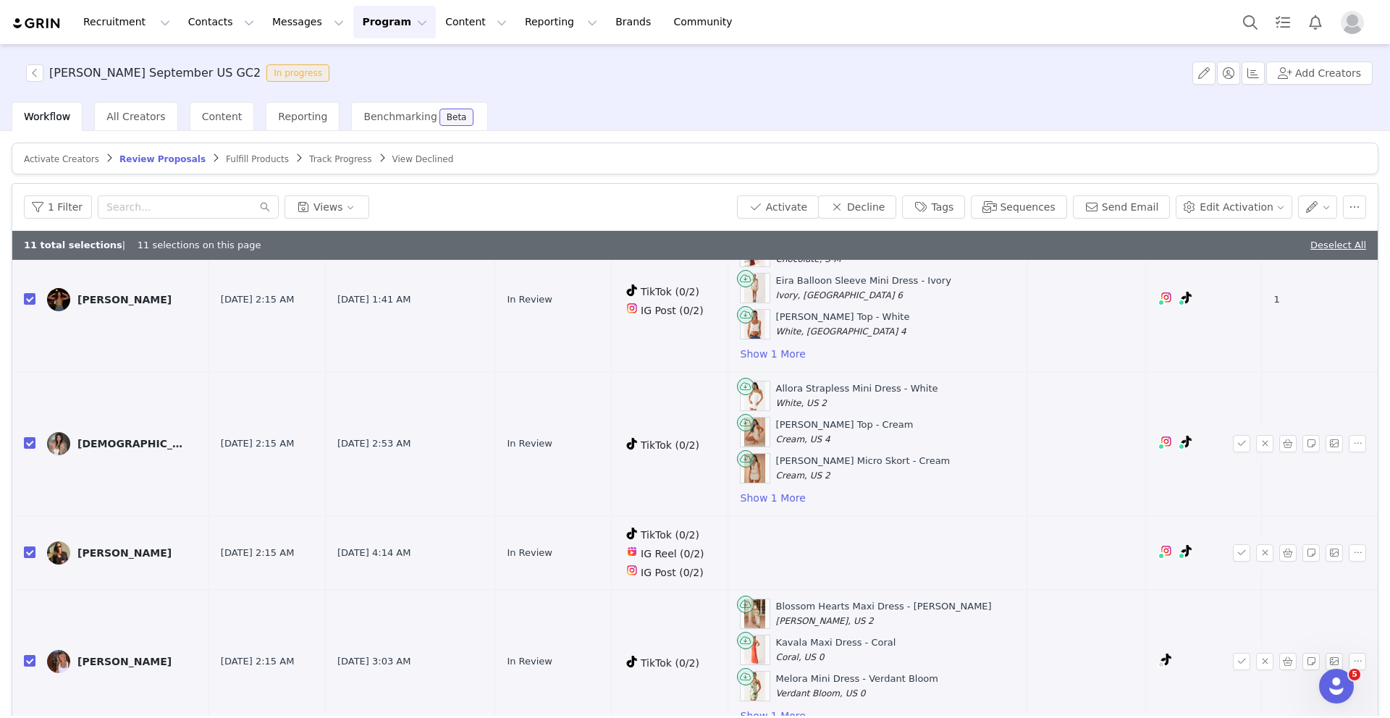
click at [28, 551] on input "checkbox" at bounding box center [30, 553] width 12 height 12
checkbox input "false"
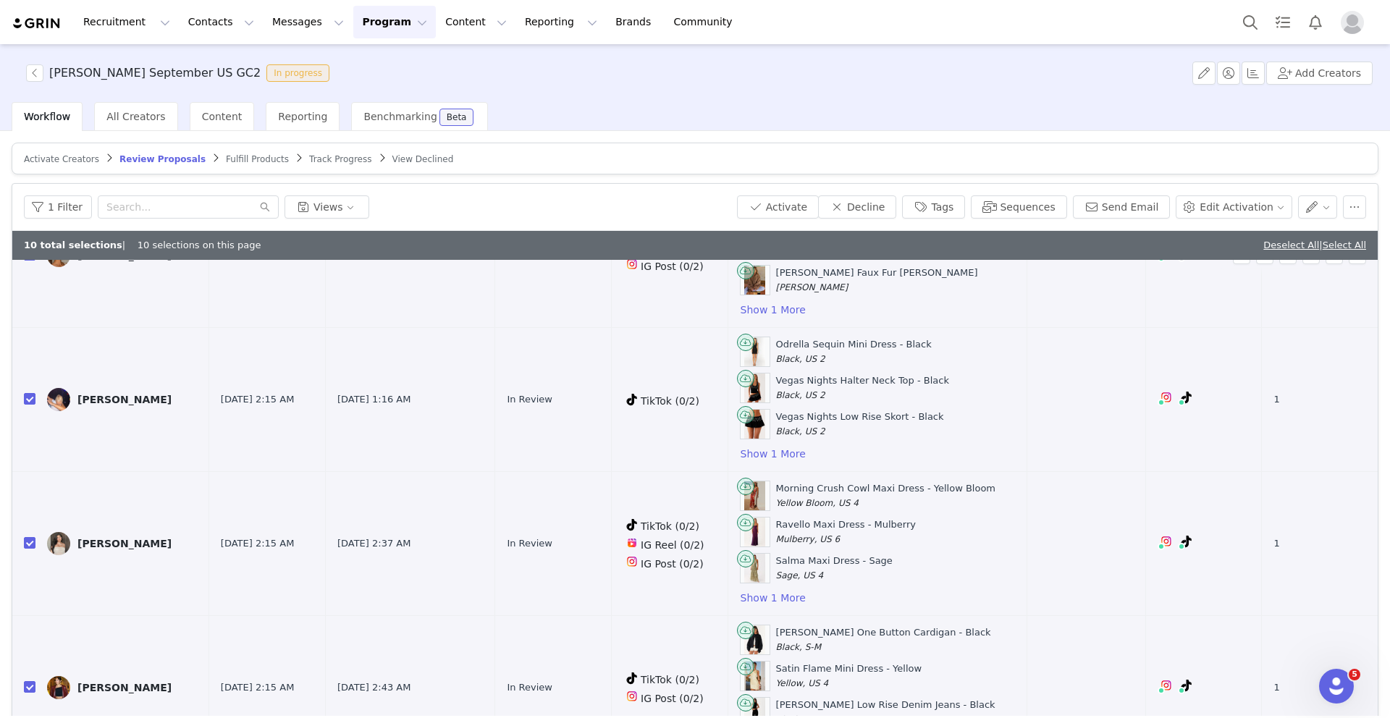
scroll to position [0, 0]
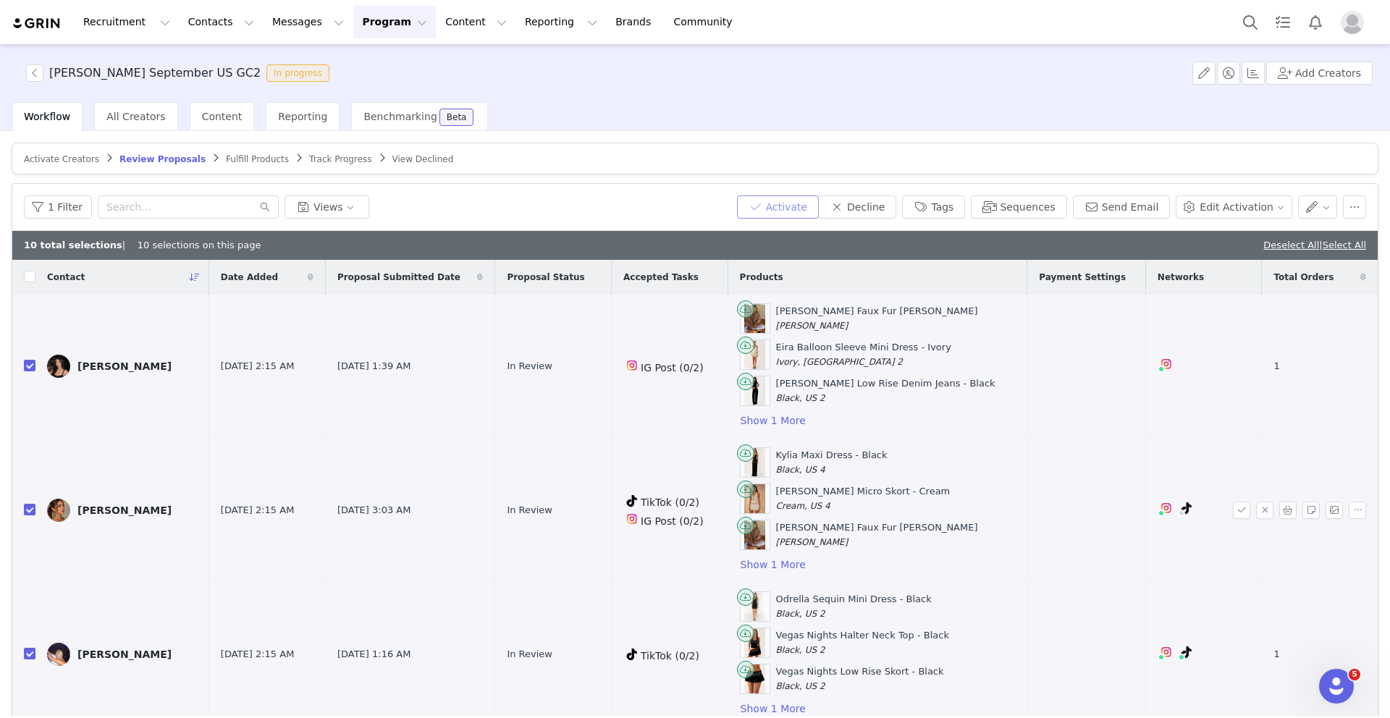
click at [798, 205] on button "Activate" at bounding box center [778, 207] width 82 height 23
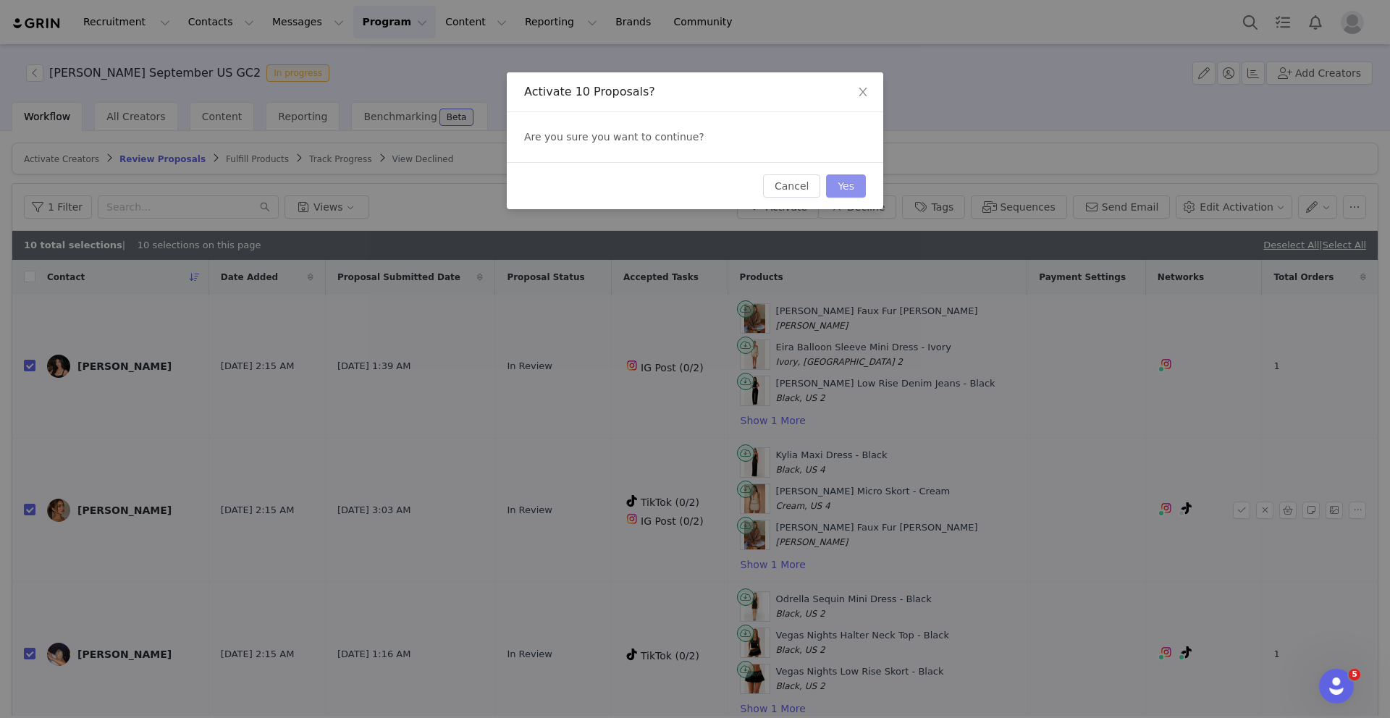
click at [846, 190] on button "Yes" at bounding box center [846, 186] width 40 height 23
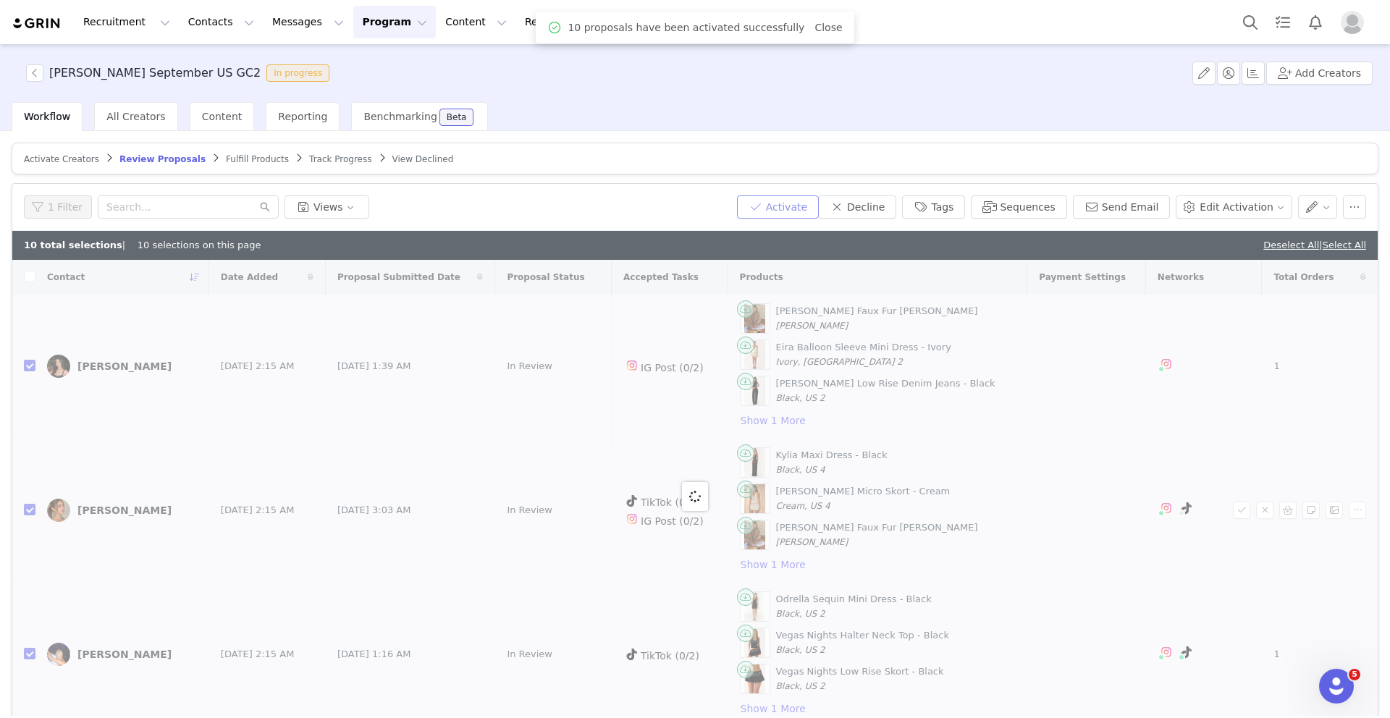
checkbox input "false"
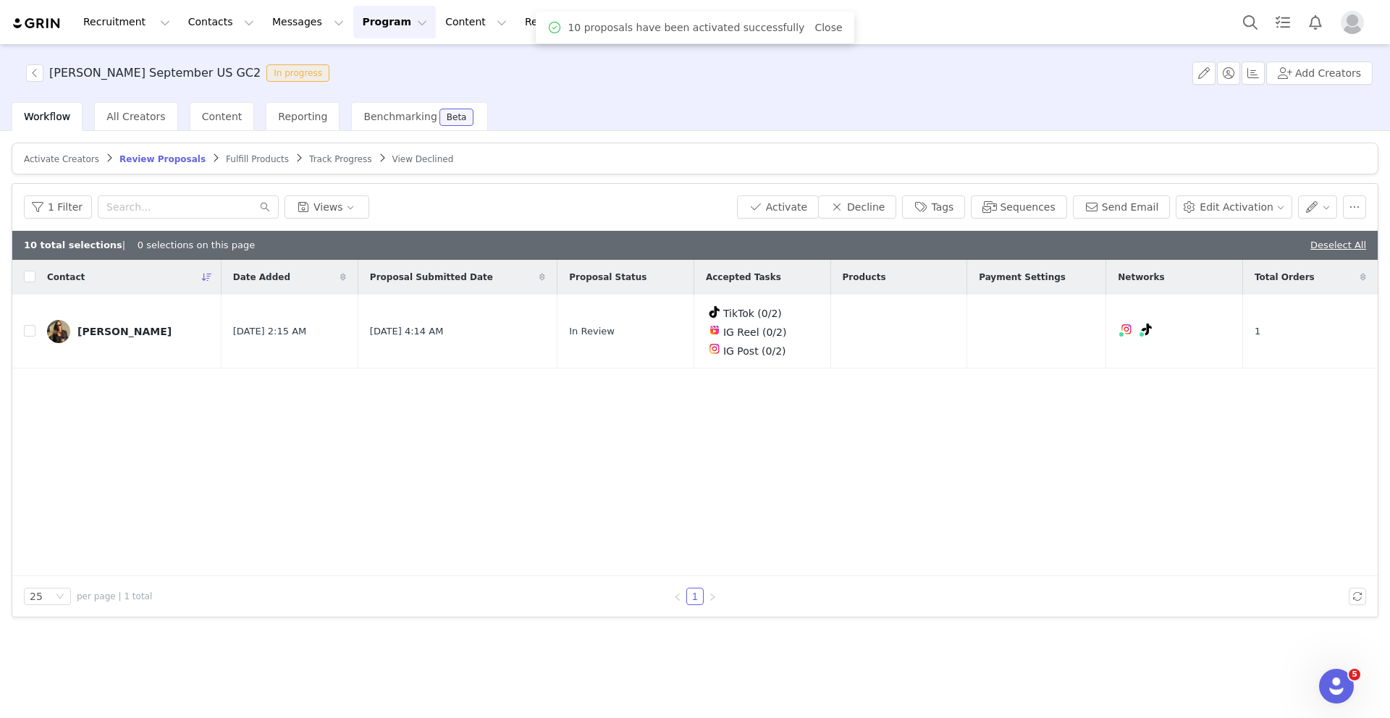
click at [228, 160] on span "Fulfill Products" at bounding box center [257, 159] width 63 height 10
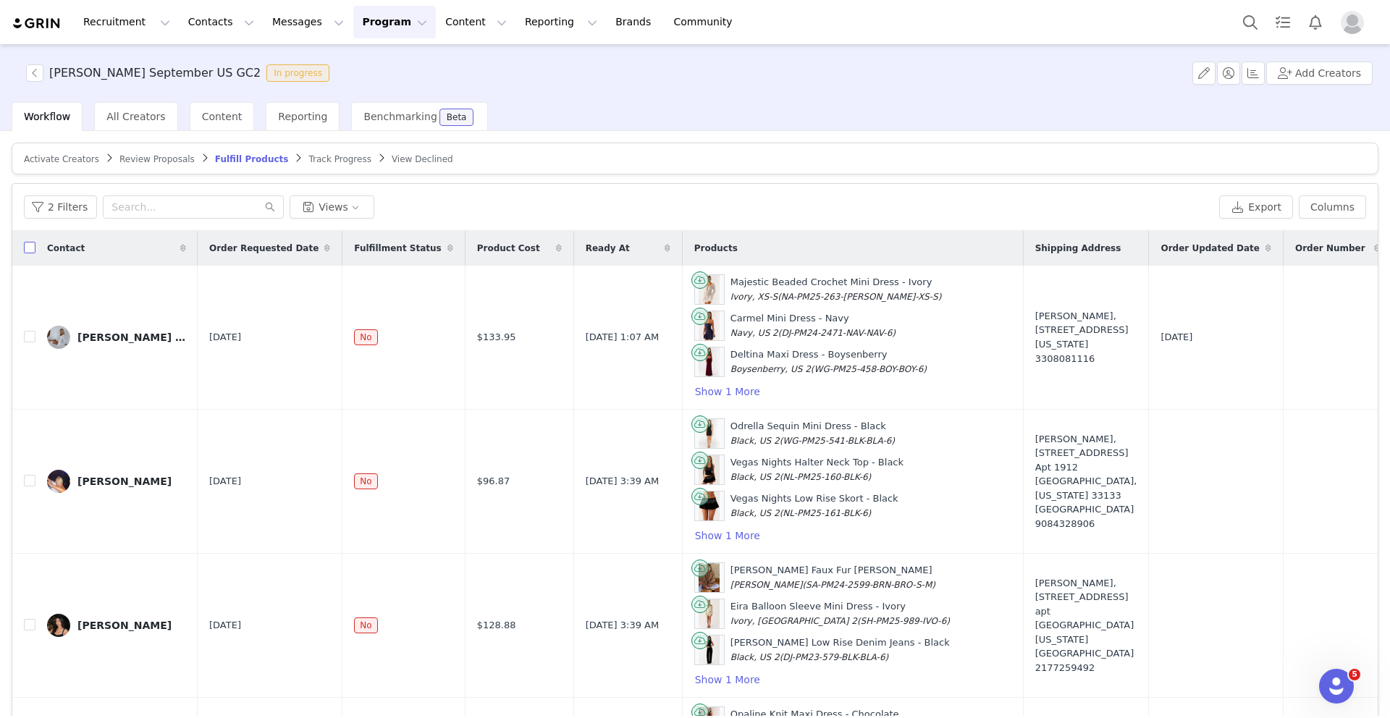
click at [31, 248] on input "checkbox" at bounding box center [30, 248] width 12 height 12
checkbox input "true"
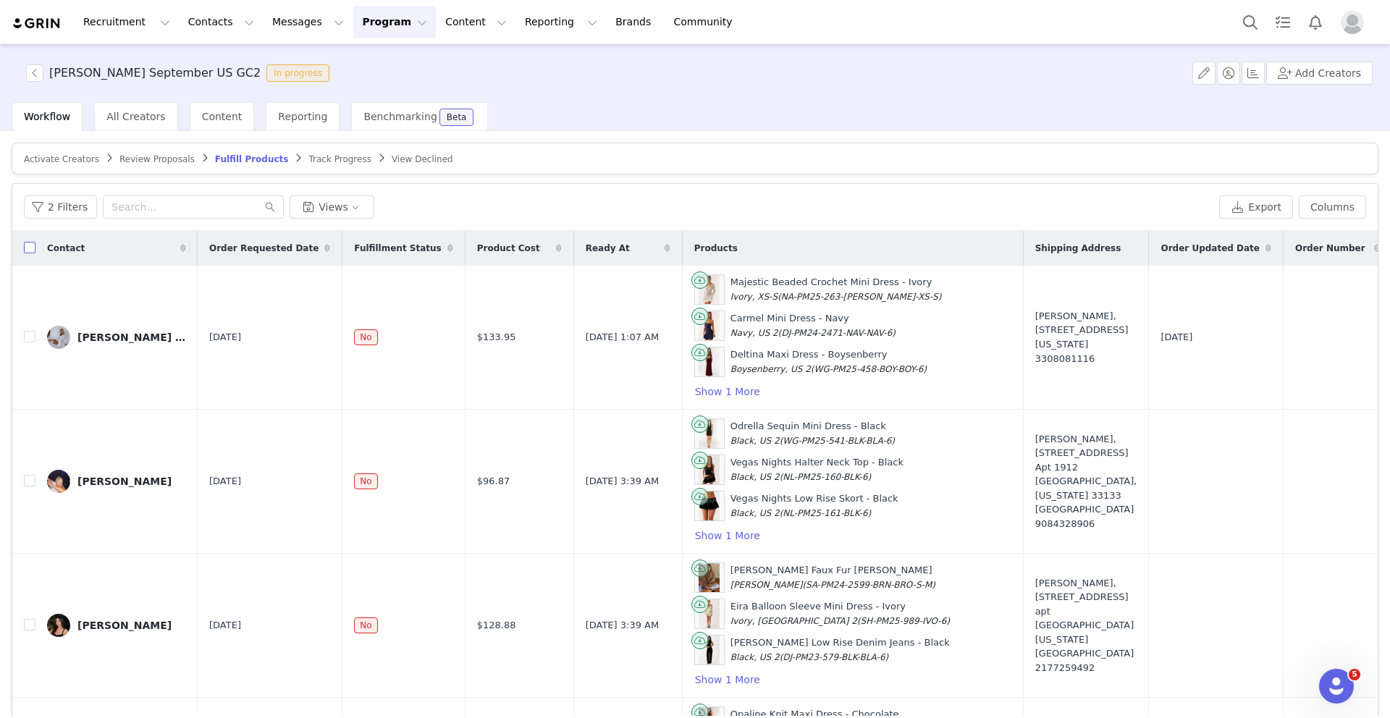
checkbox input "true"
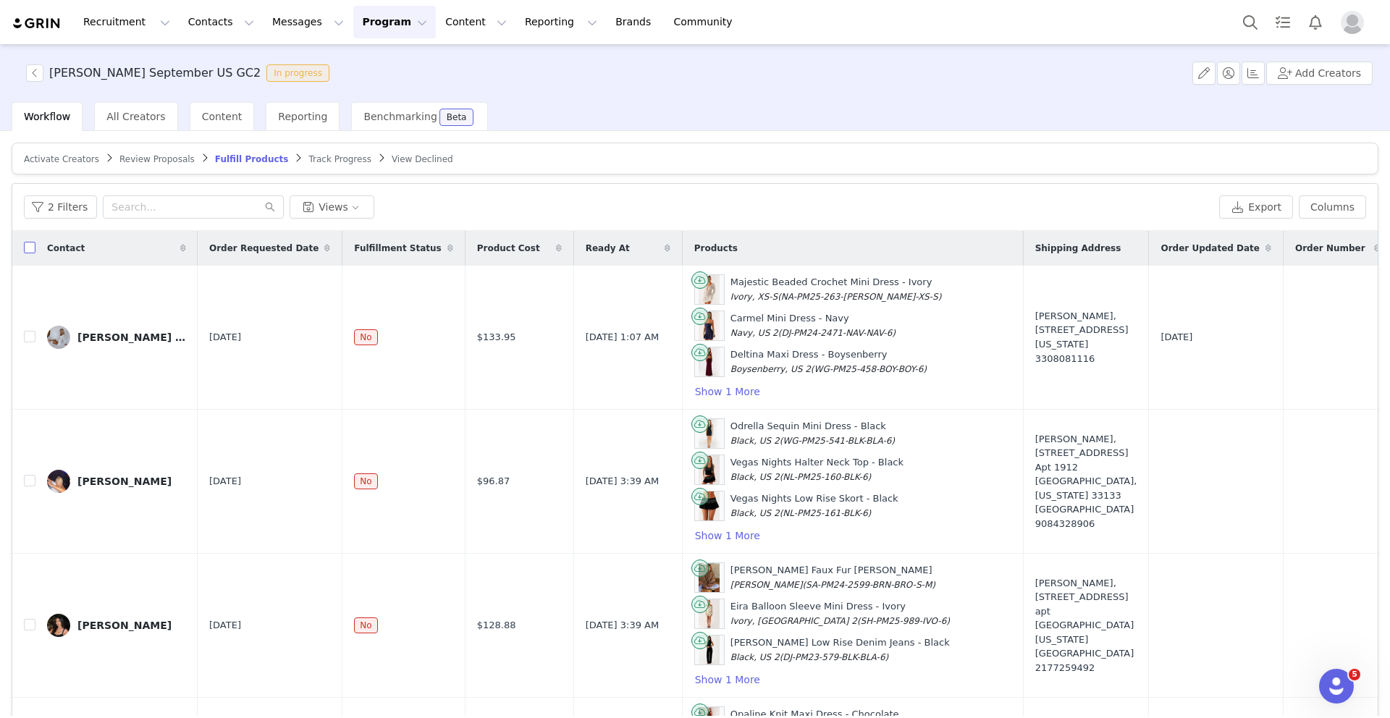
checkbox input "true"
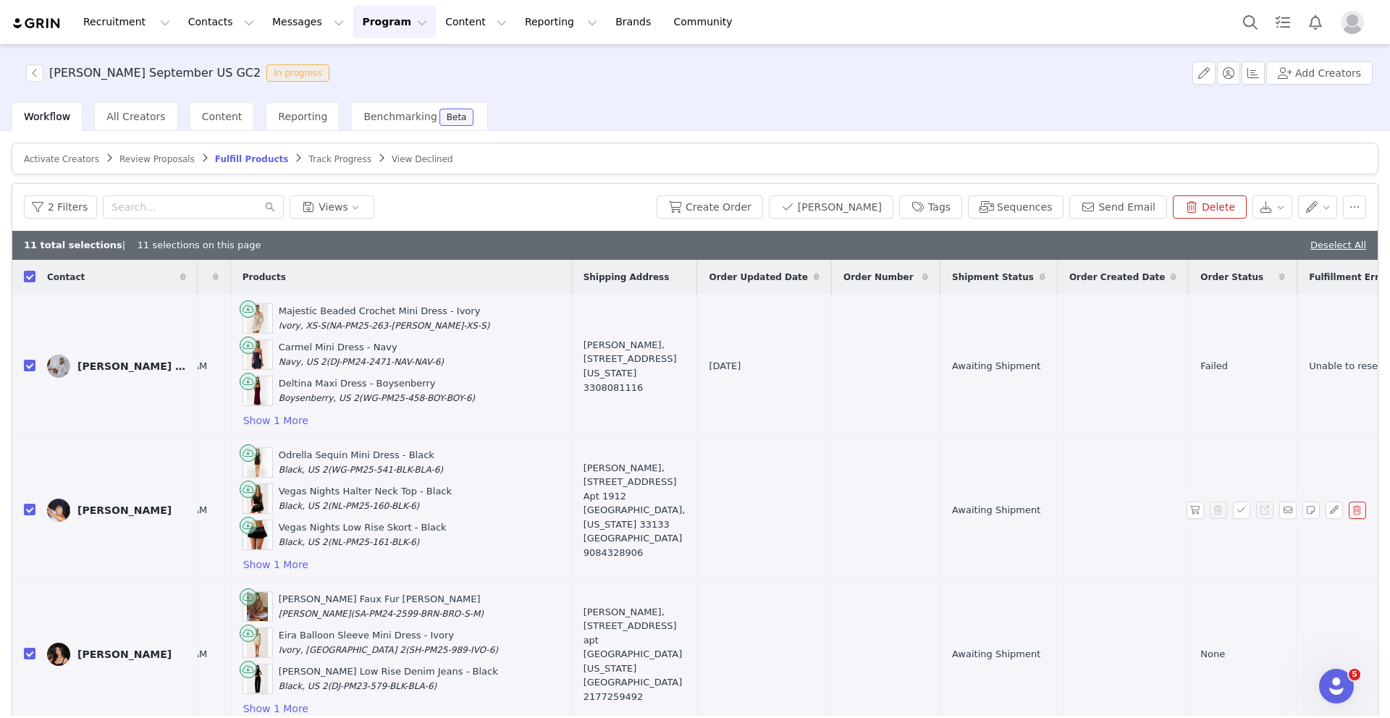
scroll to position [0, 480]
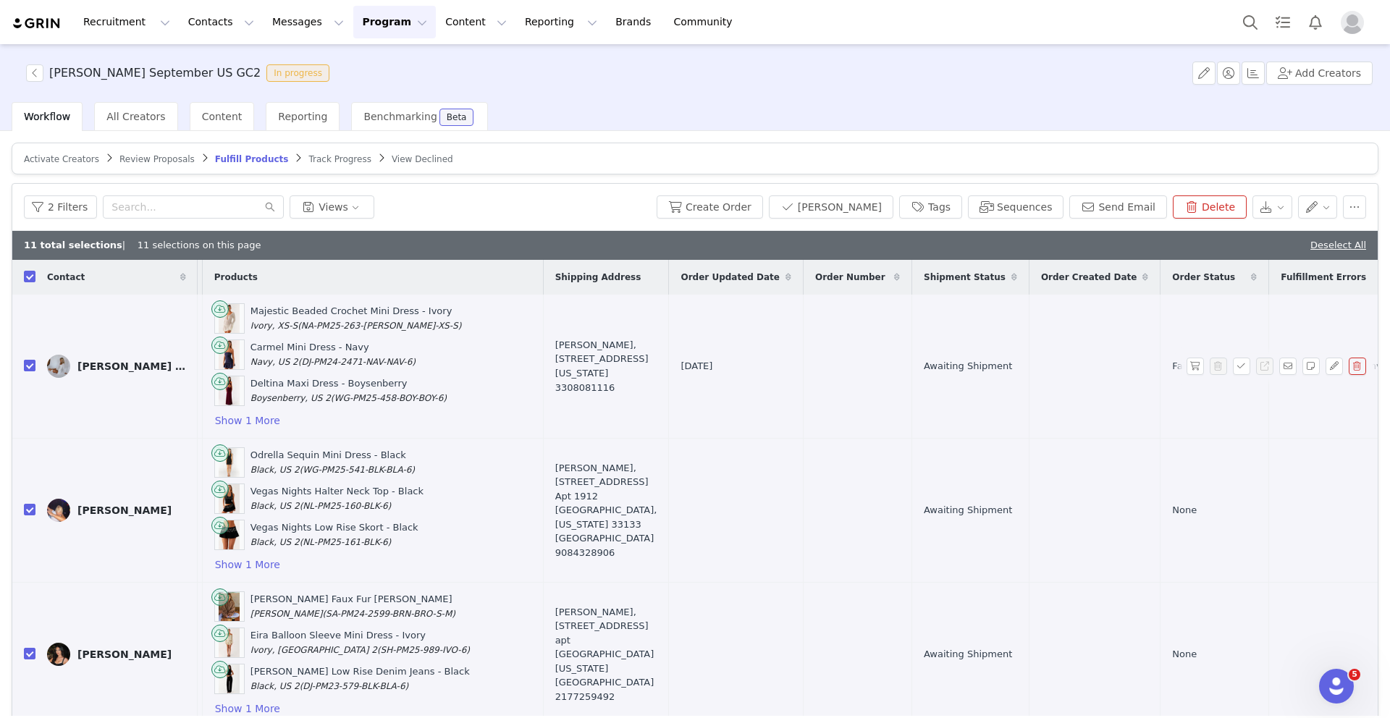
click at [28, 366] on input "checkbox" at bounding box center [30, 366] width 12 height 12
checkbox input "false"
click at [1338, 368] on button "button" at bounding box center [1334, 366] width 17 height 17
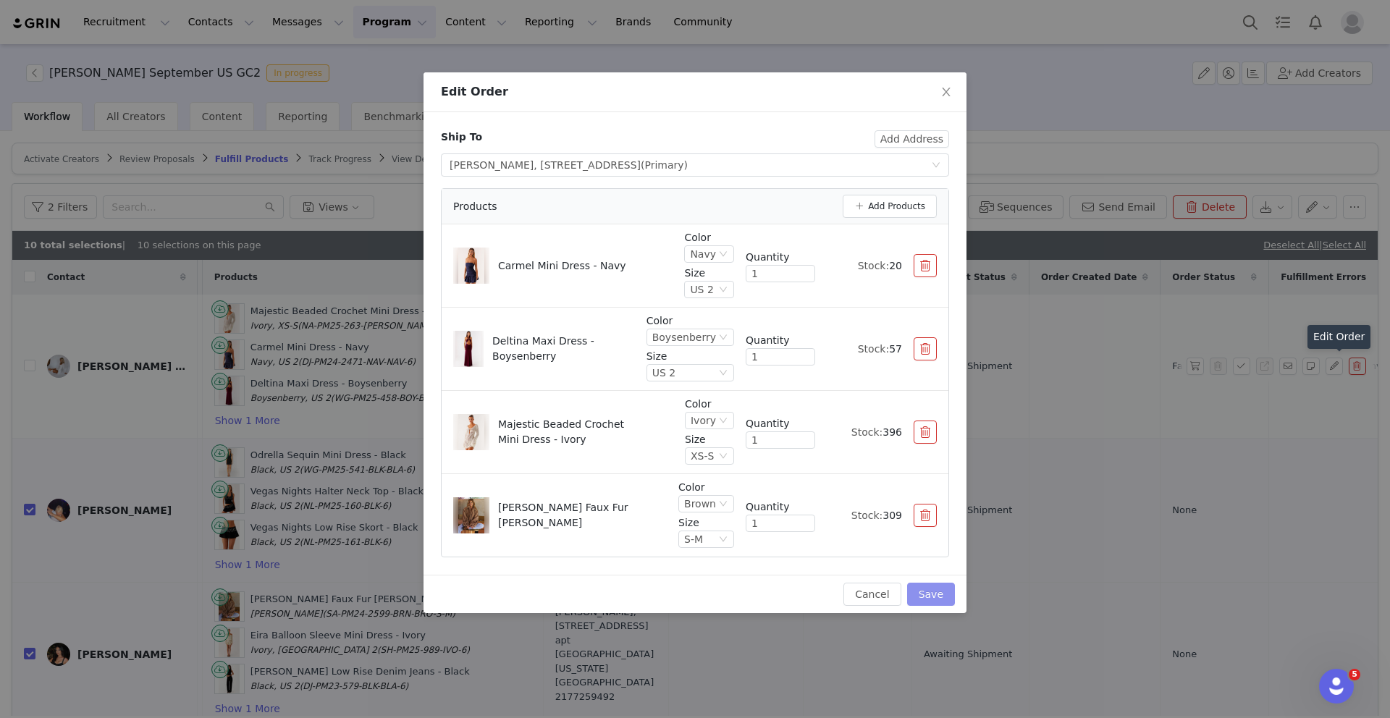
click at [926, 594] on button "Save" at bounding box center [931, 594] width 48 height 23
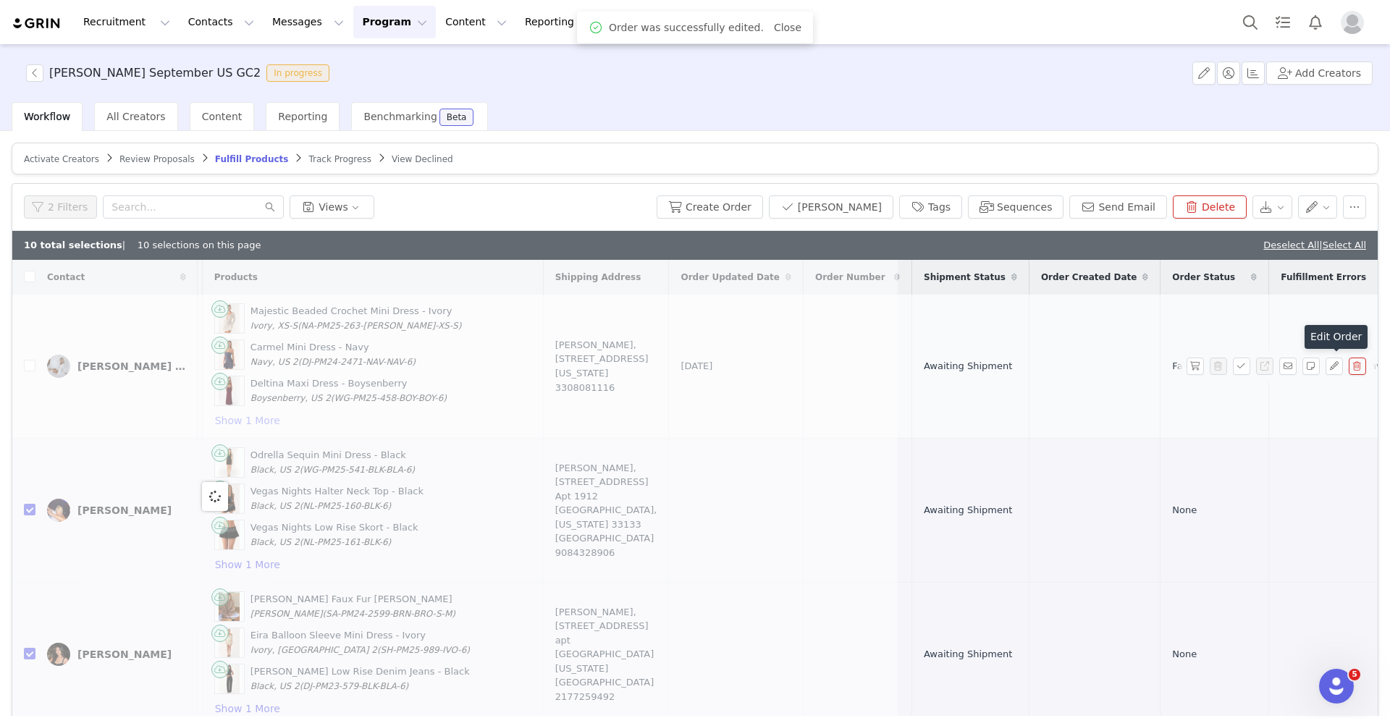
scroll to position [0, 0]
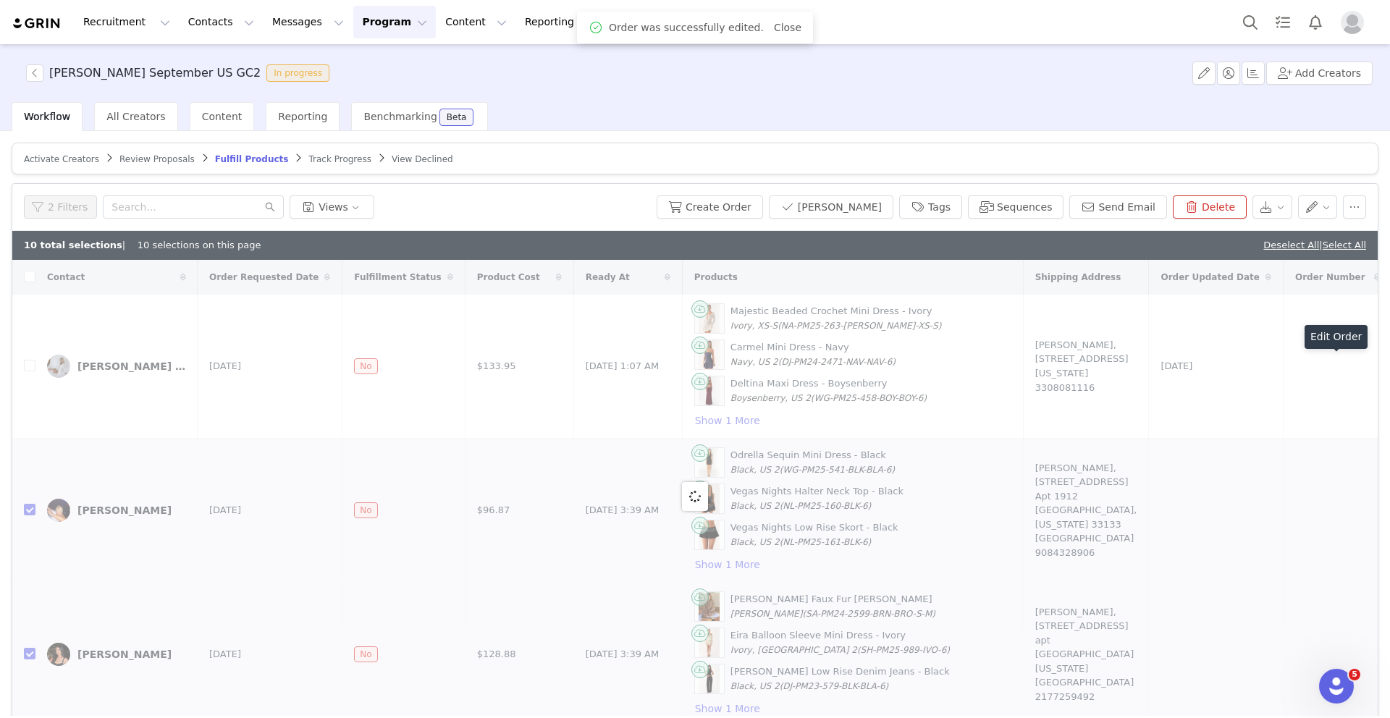
checkbox input "true"
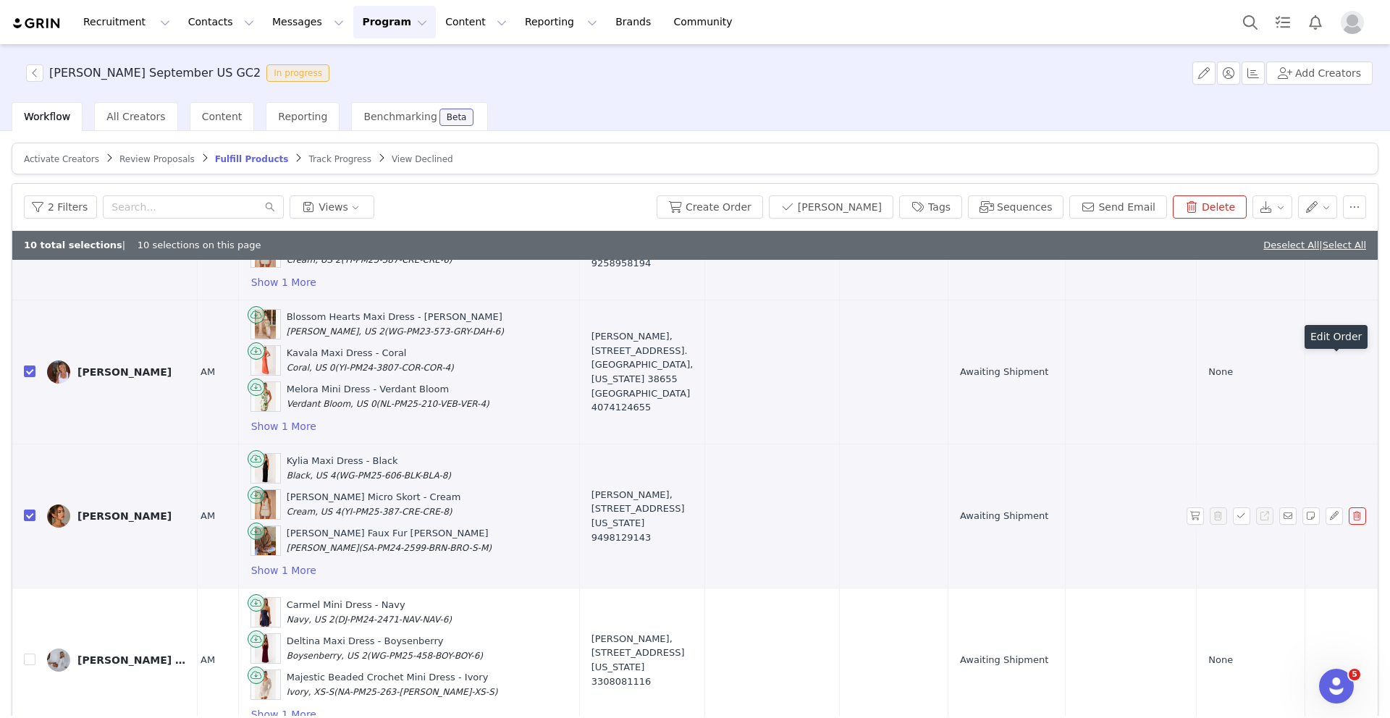
scroll to position [69, 0]
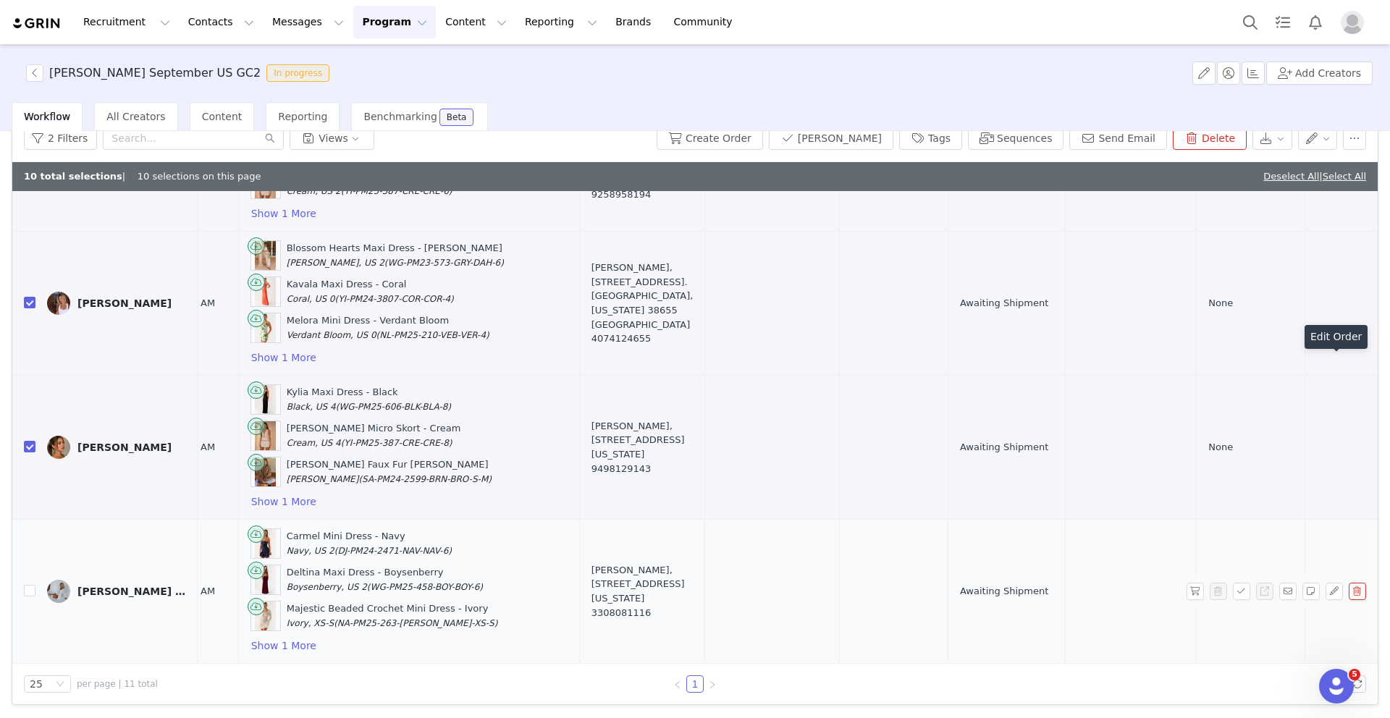
click at [36, 589] on td "Hannah Seckinger NBP329" at bounding box center [116, 592] width 162 height 144
click at [28, 589] on input "checkbox" at bounding box center [30, 591] width 12 height 12
checkbox input "true"
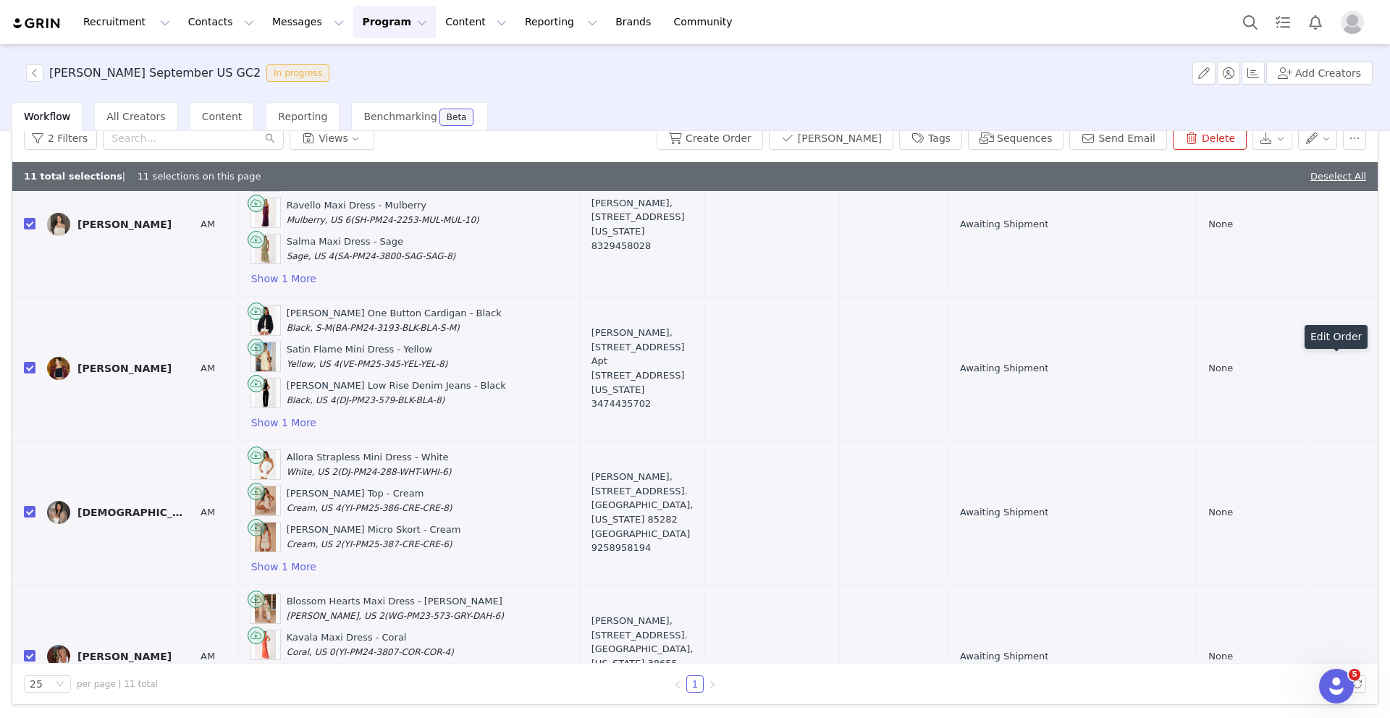
scroll to position [0, 444]
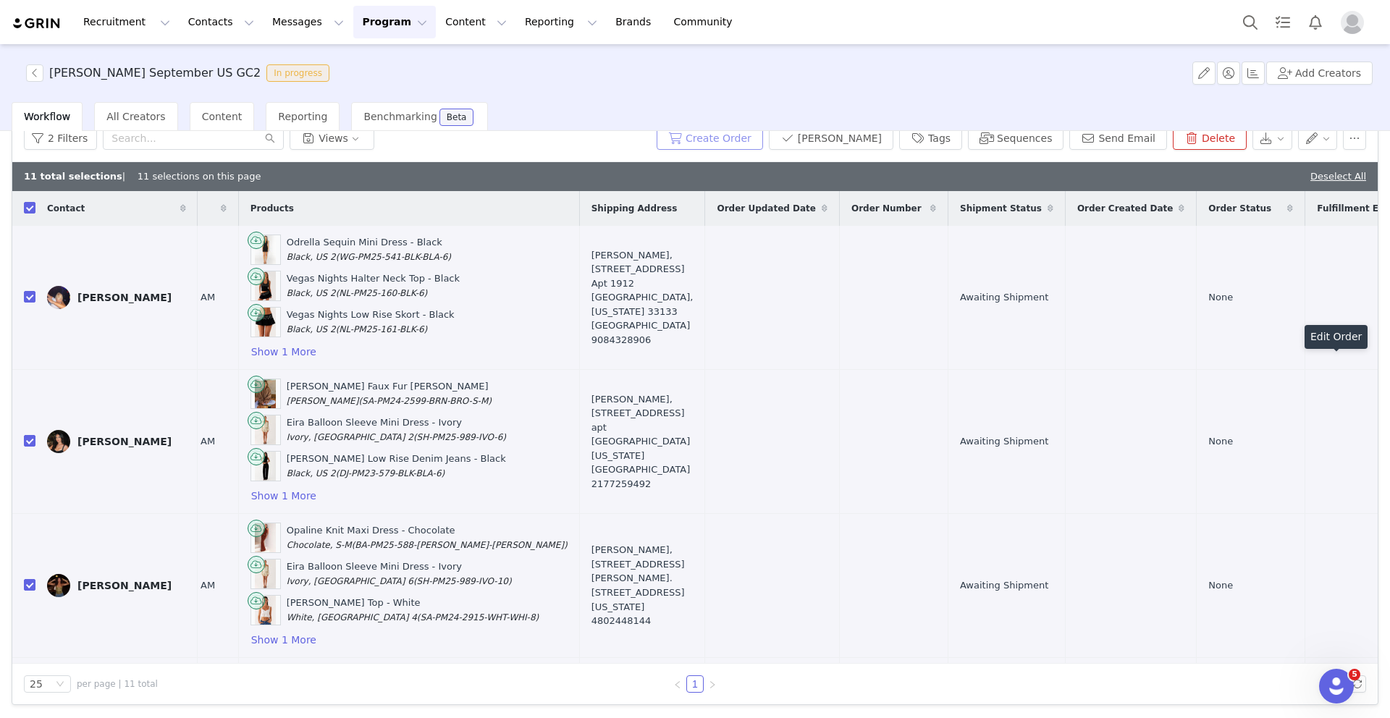
click at [738, 135] on button "Create Order" at bounding box center [710, 138] width 106 height 23
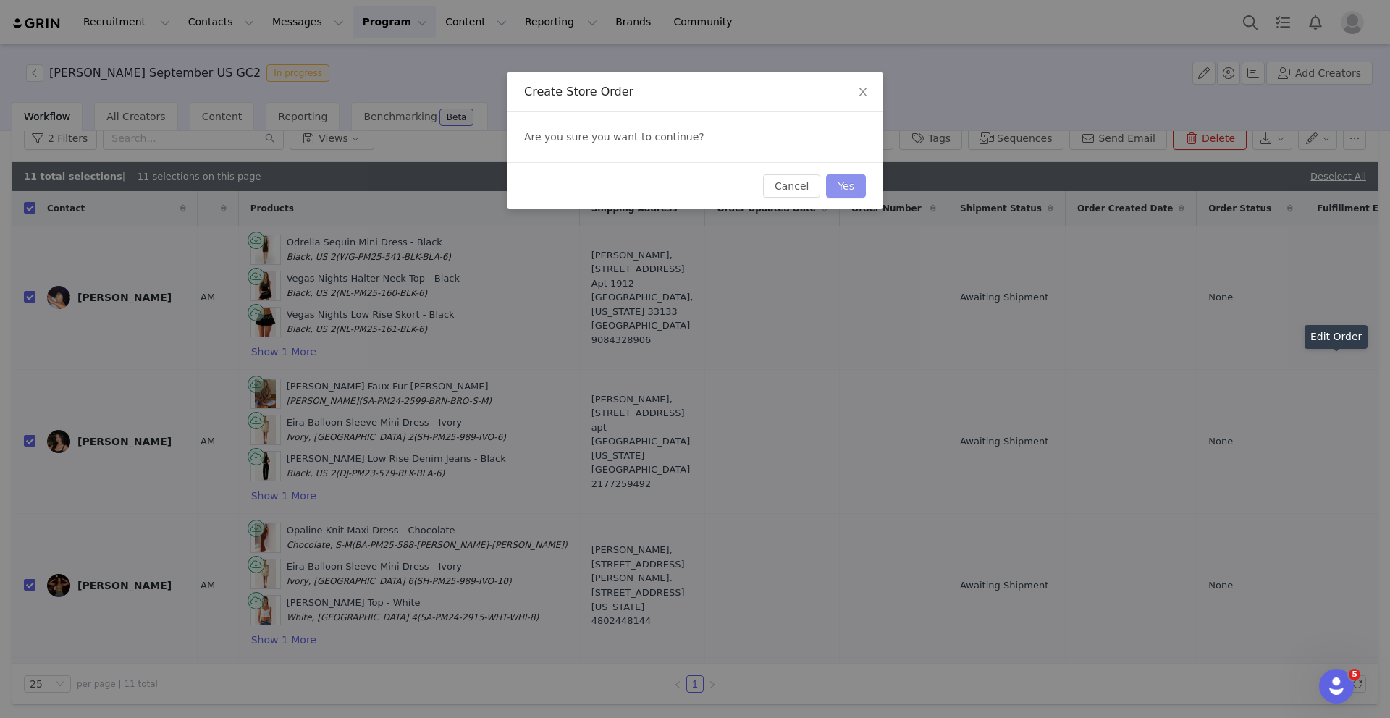
click at [842, 186] on button "Yes" at bounding box center [846, 186] width 40 height 23
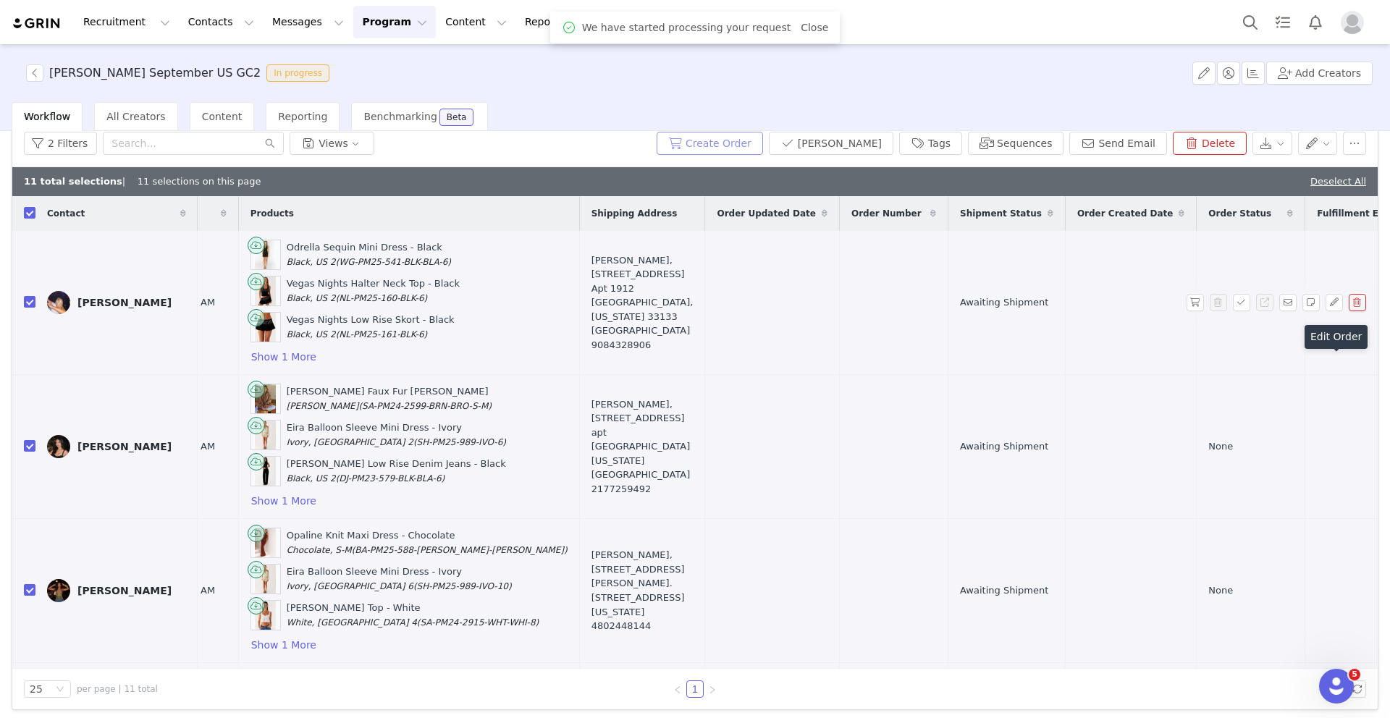
scroll to position [0, 0]
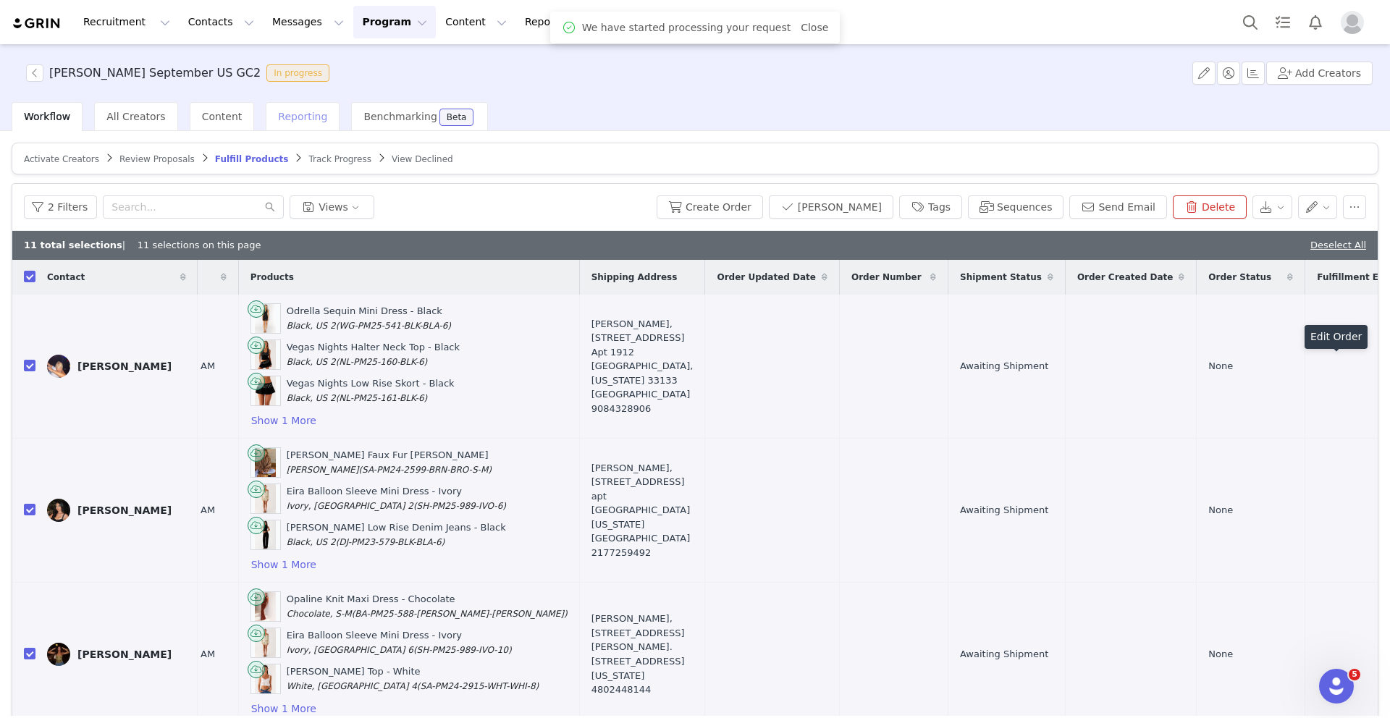
click at [302, 119] on span "Reporting" at bounding box center [302, 117] width 49 height 12
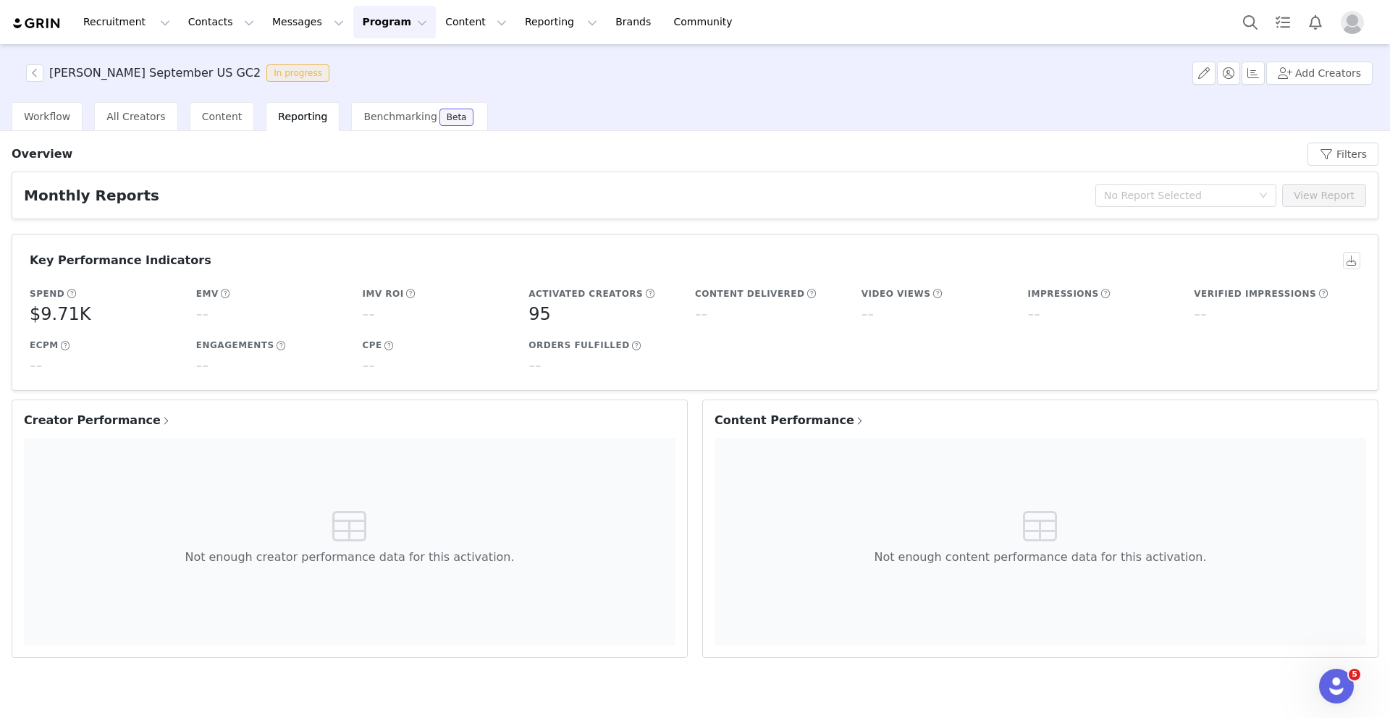
click at [386, 31] on button "Program Program" at bounding box center [394, 22] width 83 height 33
click at [365, 72] on link "Activations" at bounding box center [388, 64] width 114 height 27
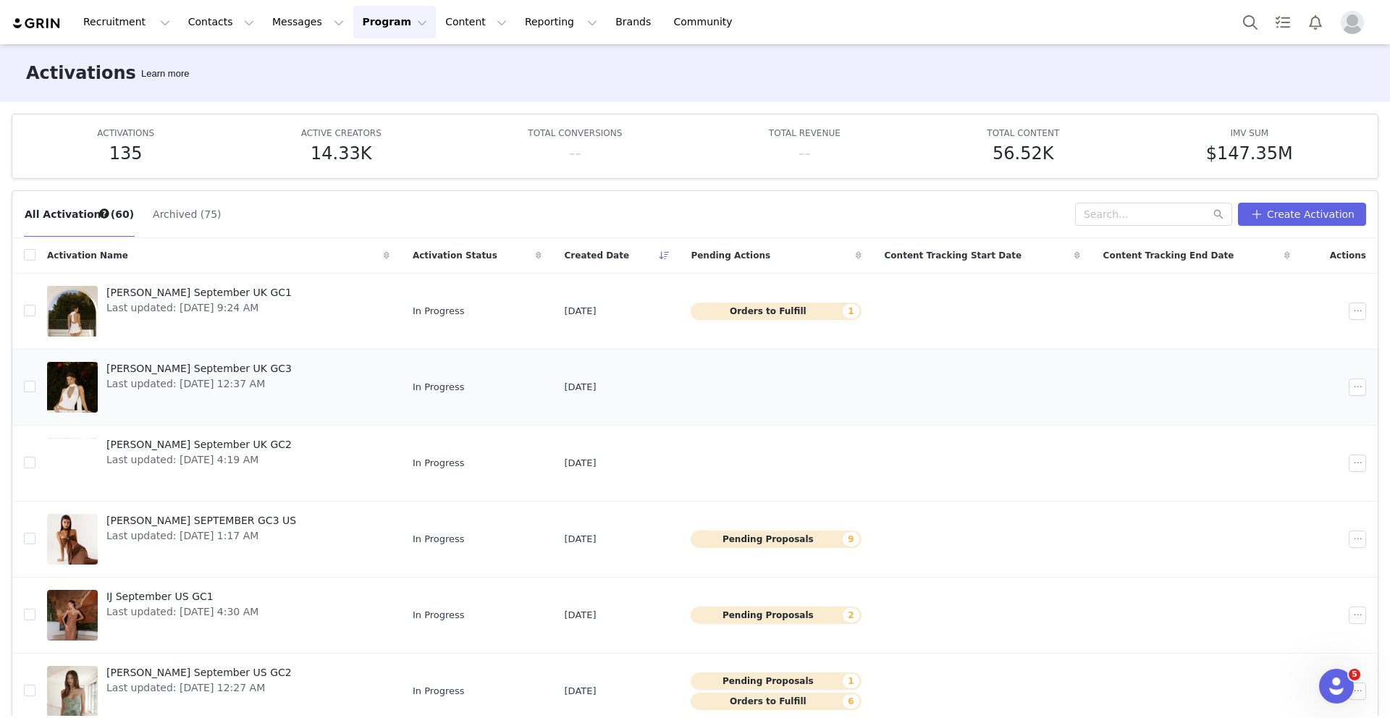
scroll to position [133, 0]
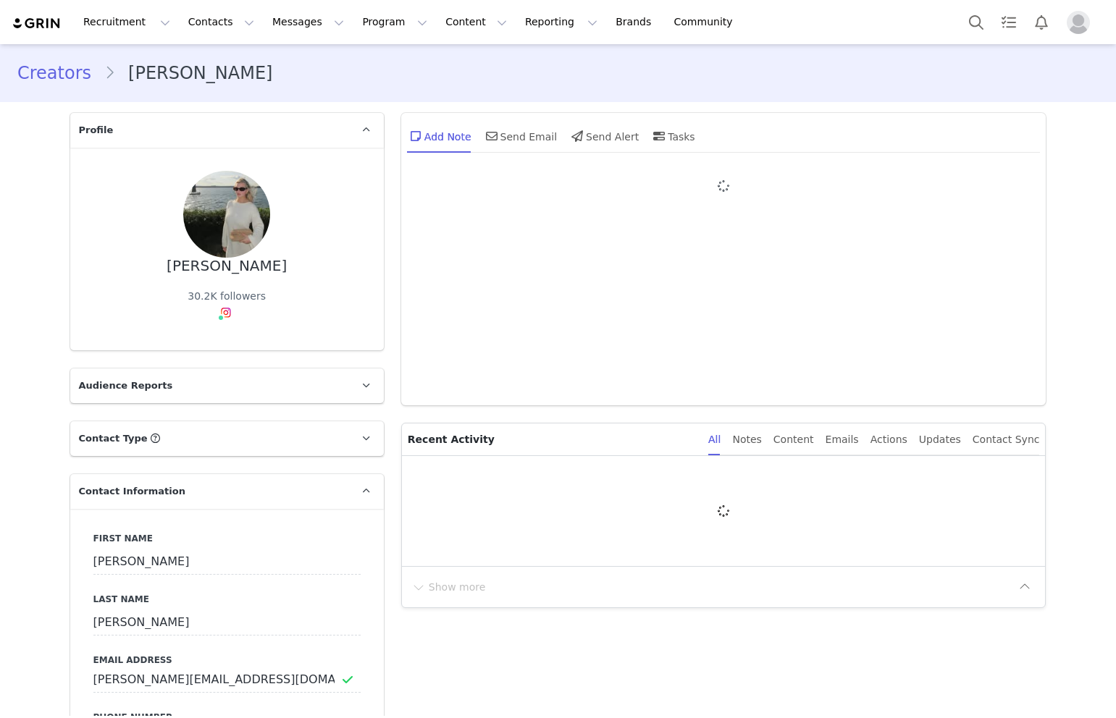
type input "+1 ([GEOGRAPHIC_DATA])"
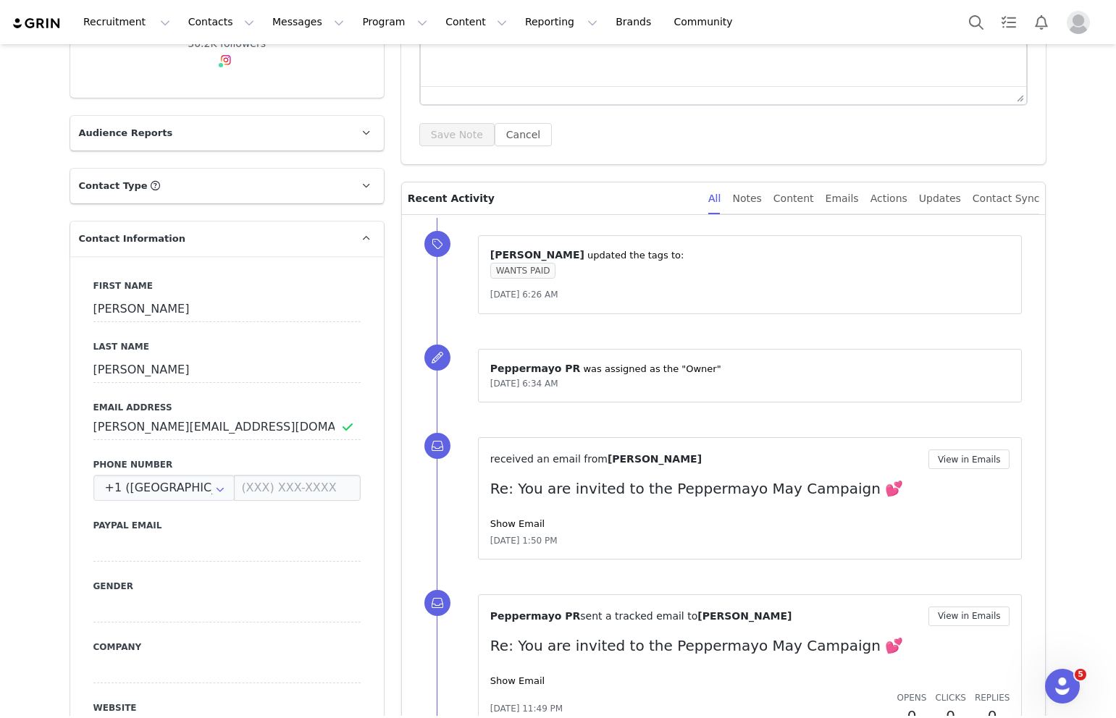
scroll to position [115, 0]
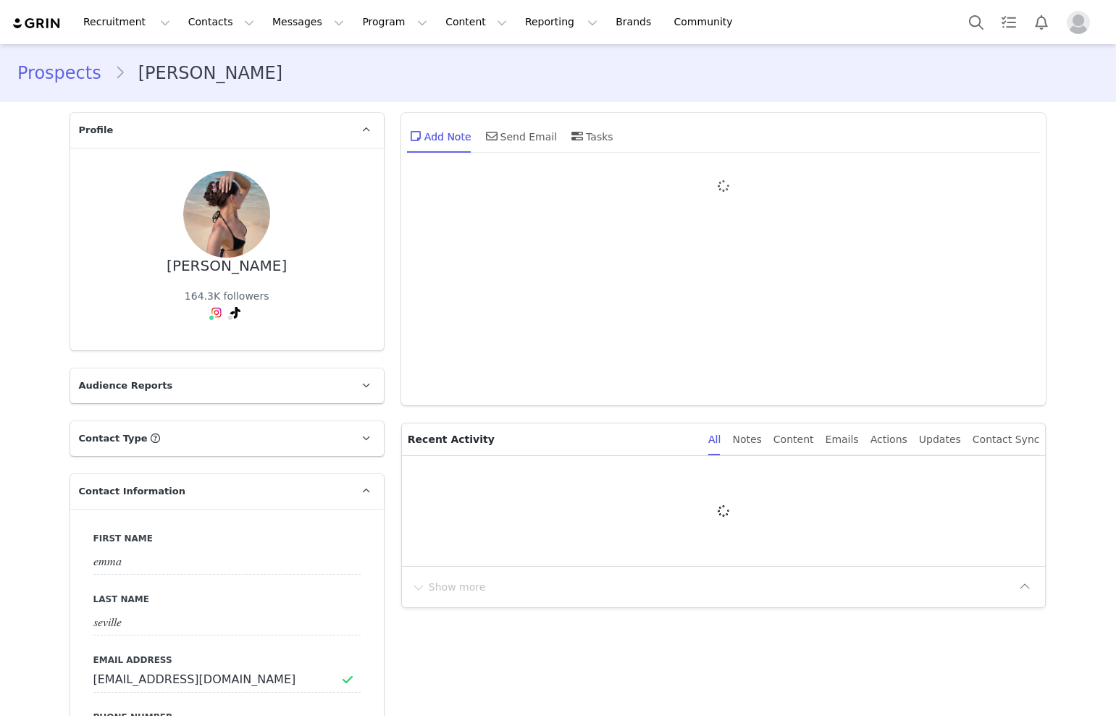
type input "+1 ([GEOGRAPHIC_DATA])"
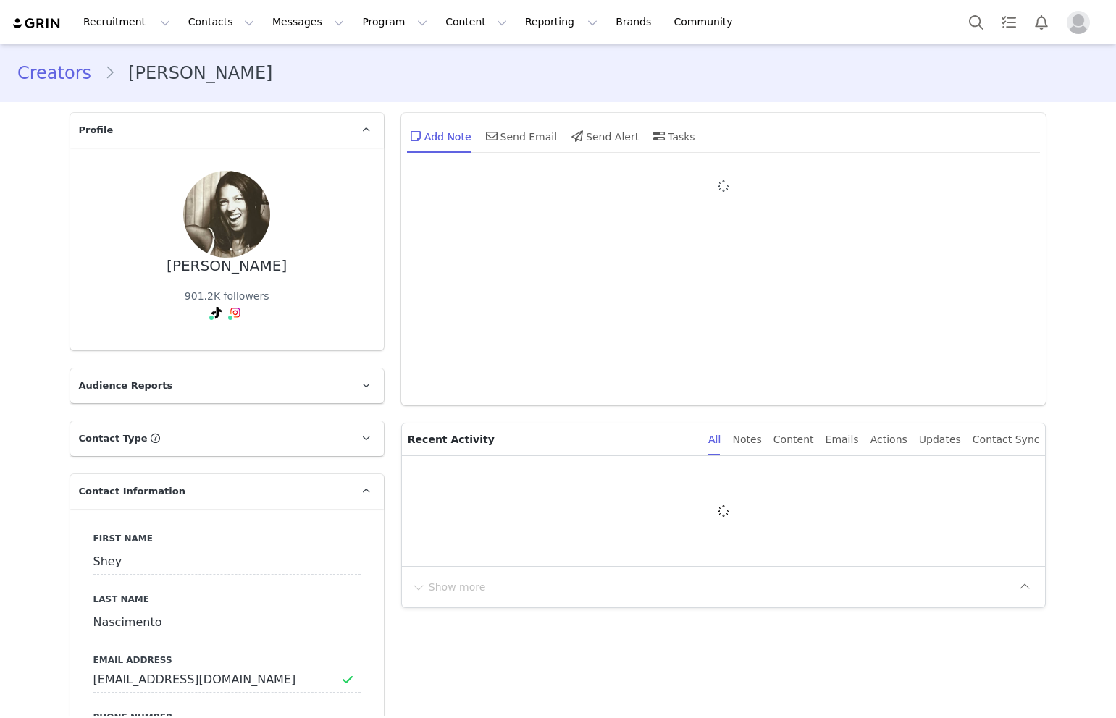
type input "+1 ([GEOGRAPHIC_DATA])"
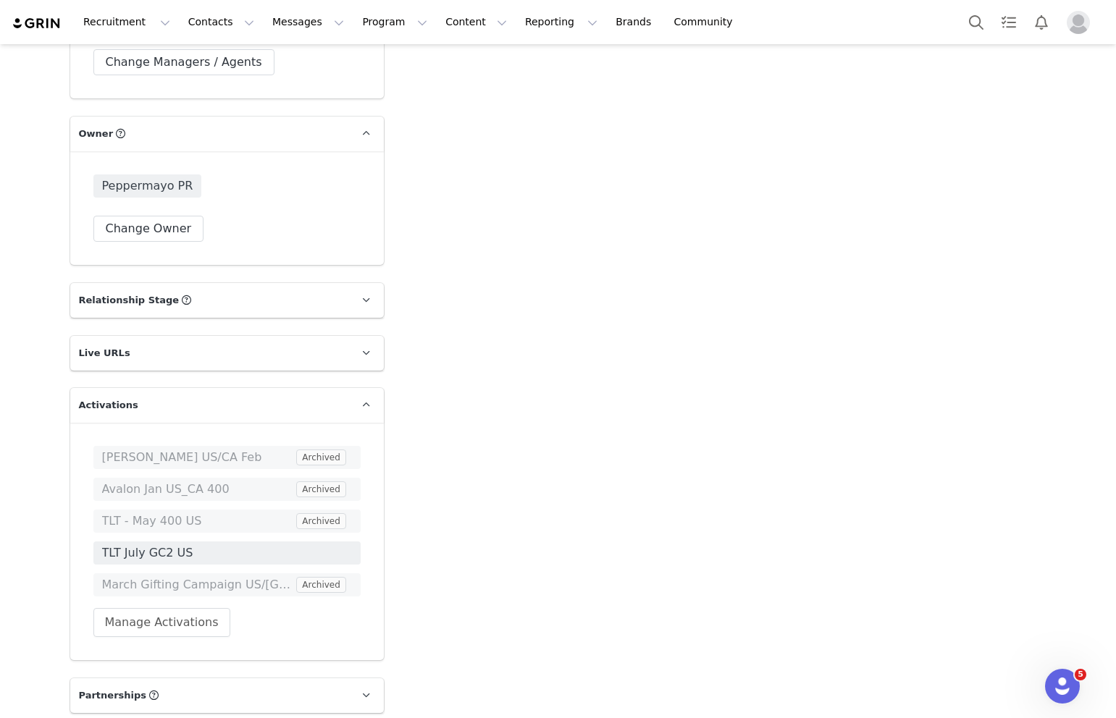
scroll to position [2136, 0]
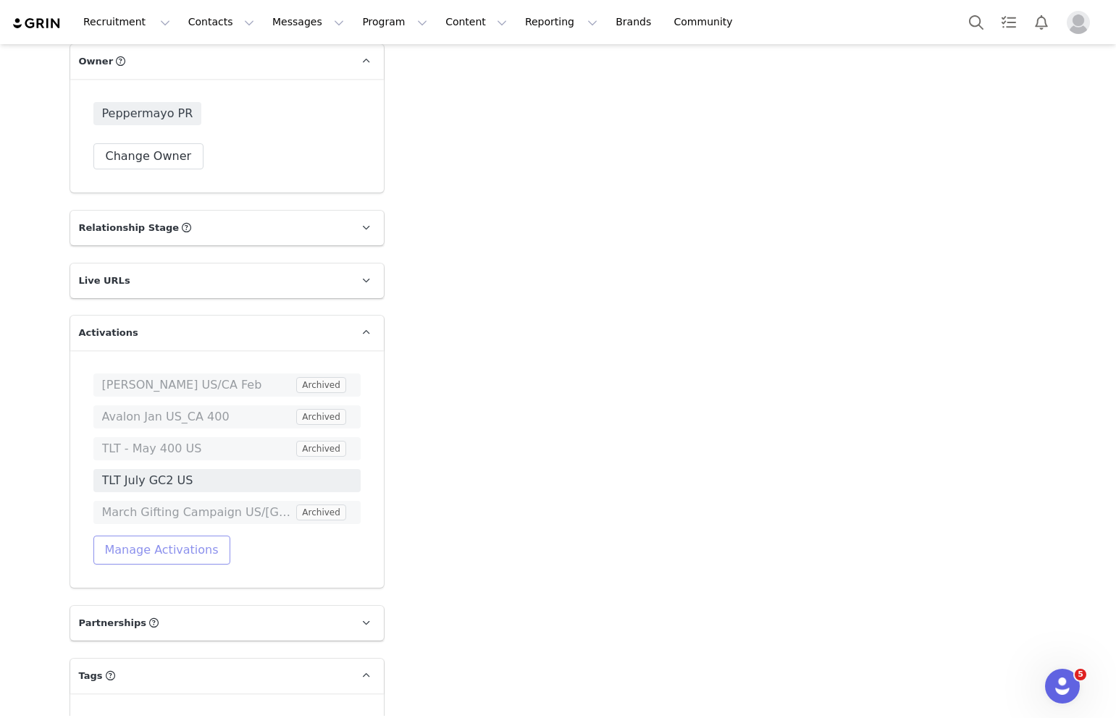
click at [147, 553] on button "Manage Activations" at bounding box center [161, 550] width 137 height 29
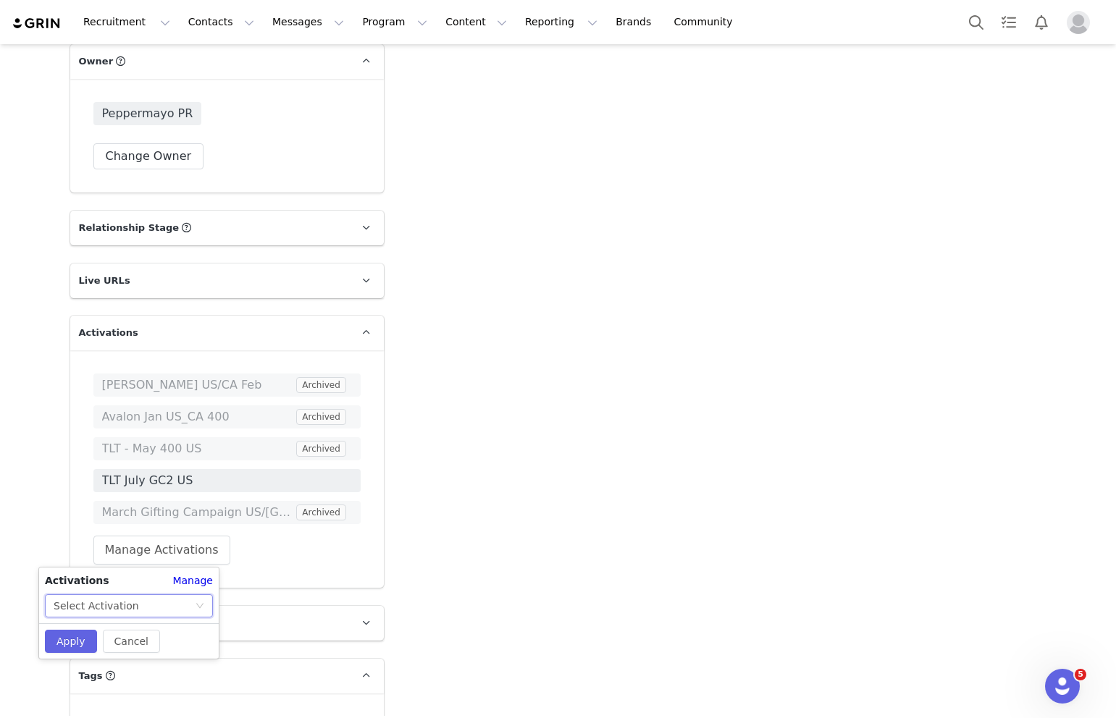
click at [133, 605] on div "Select Activation" at bounding box center [124, 606] width 141 height 22
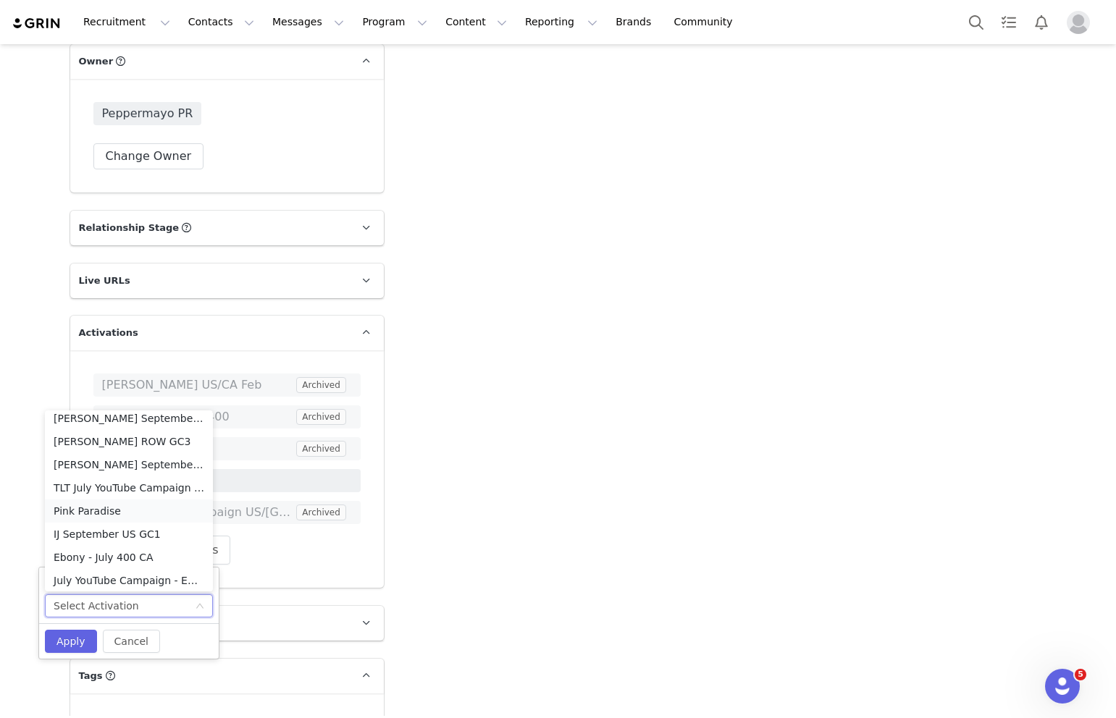
scroll to position [262, 0]
click at [85, 532] on li "IJ September US GC1" at bounding box center [129, 533] width 168 height 23
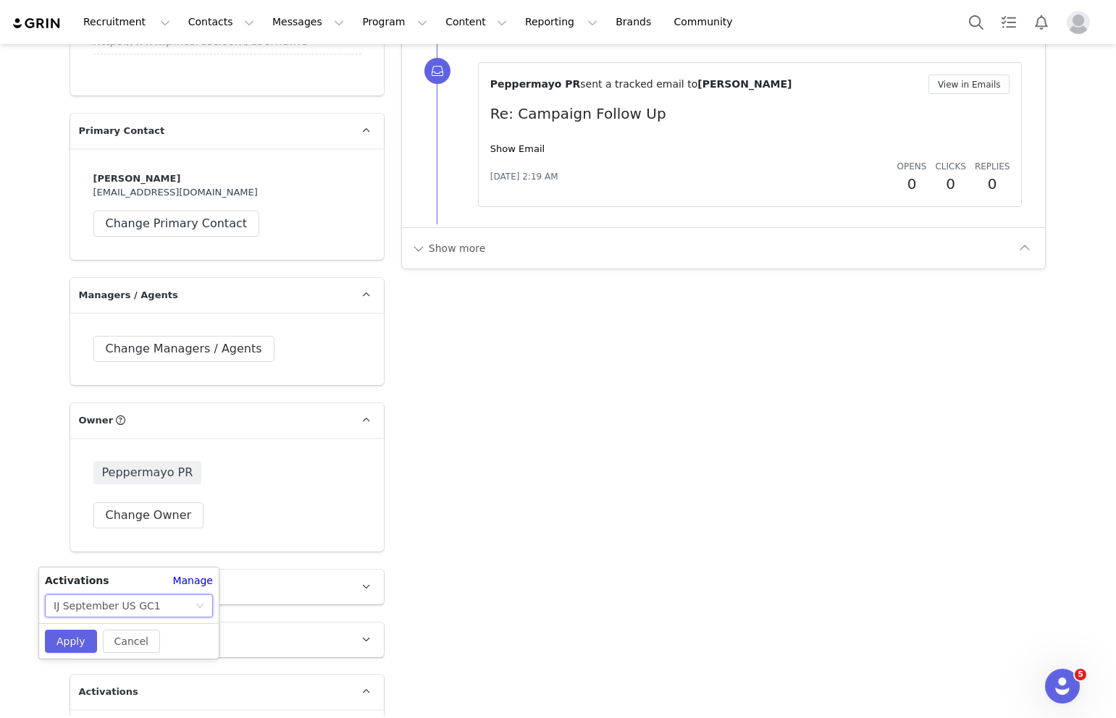
scroll to position [2395, 0]
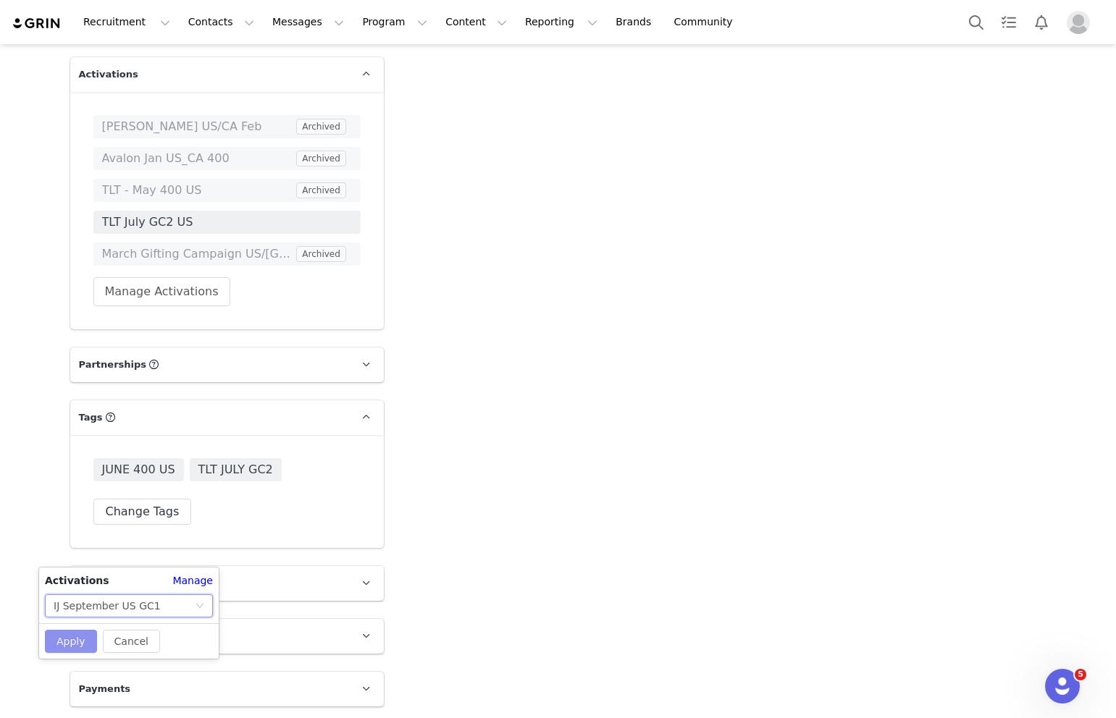
click at [62, 643] on button "Apply" at bounding box center [71, 641] width 52 height 23
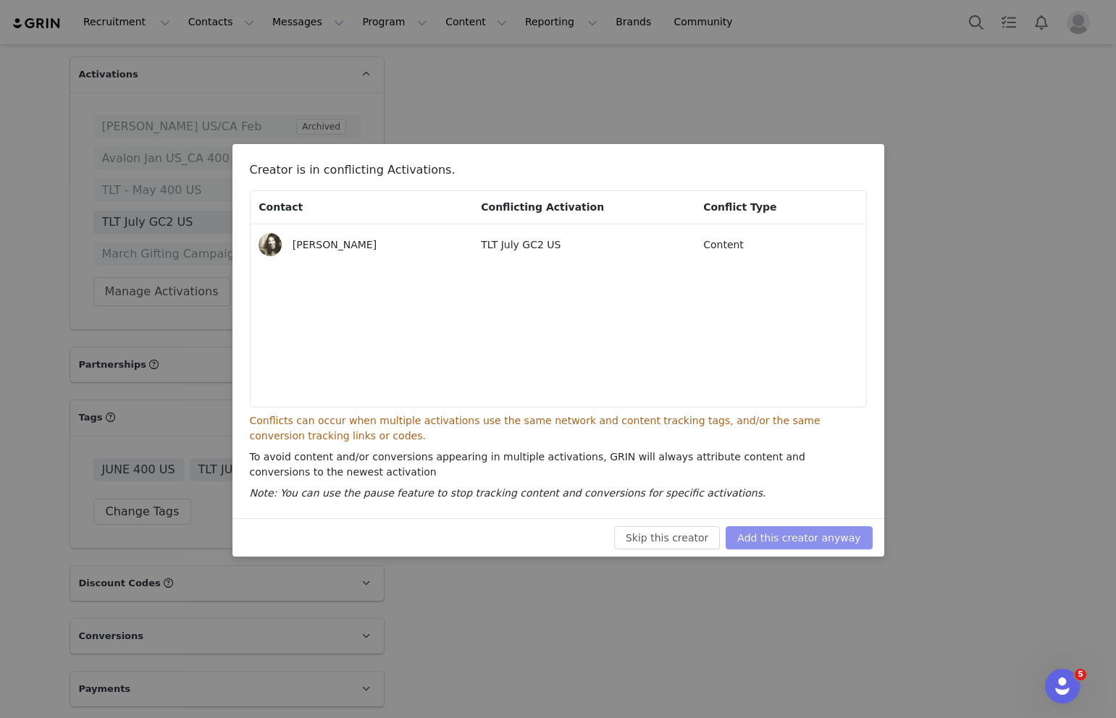
click at [804, 538] on button "Add this creator anyway" at bounding box center [799, 537] width 146 height 23
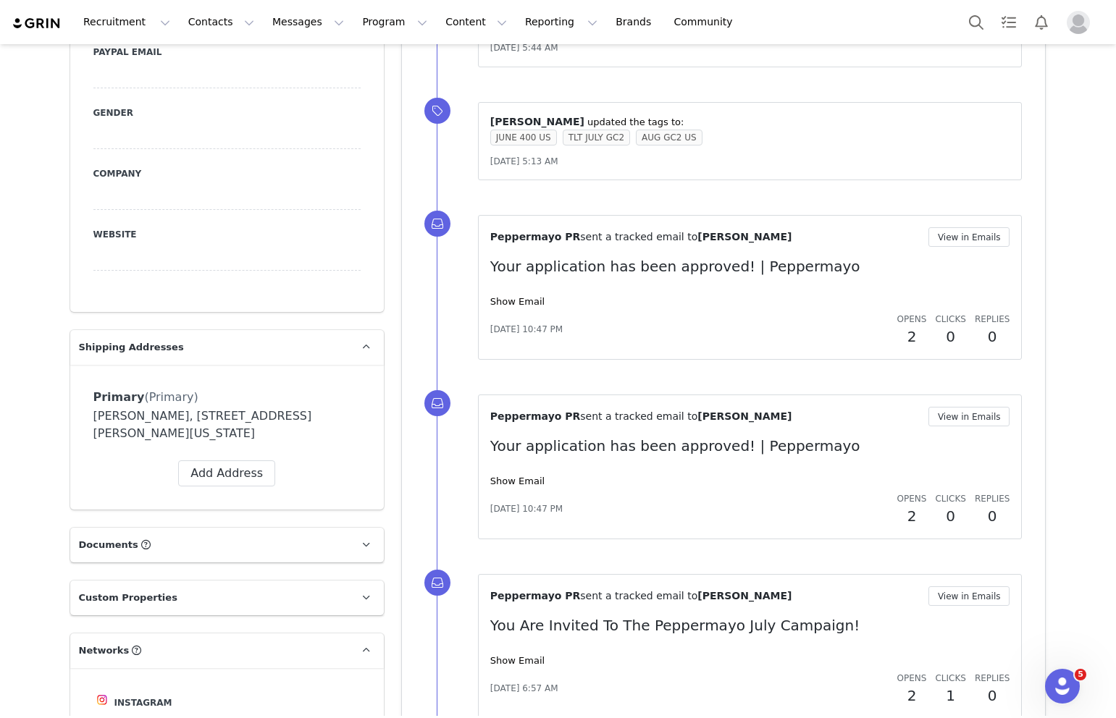
click at [673, 372] on div "Peppermayo PR sent a tracked email to Shey Nascimento View in Emails Your appli…" at bounding box center [741, 288] width 609 height 180
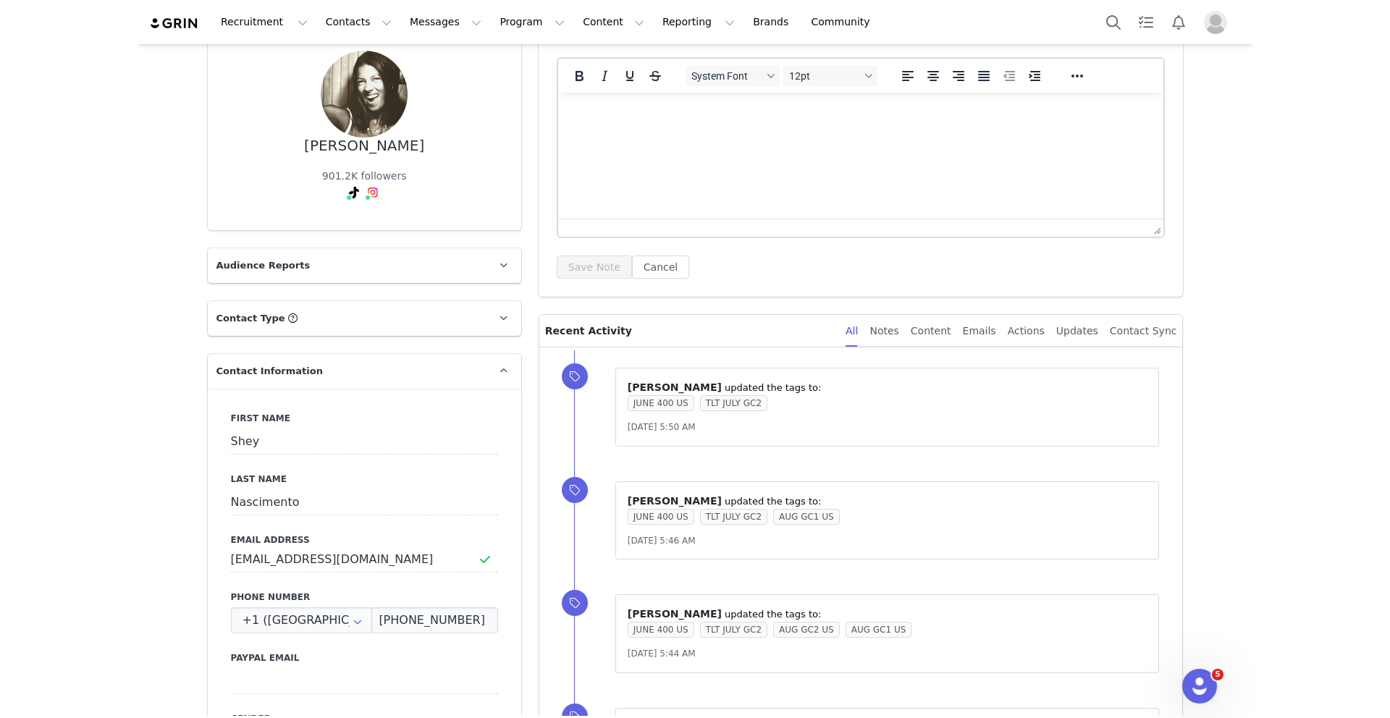
scroll to position [0, 0]
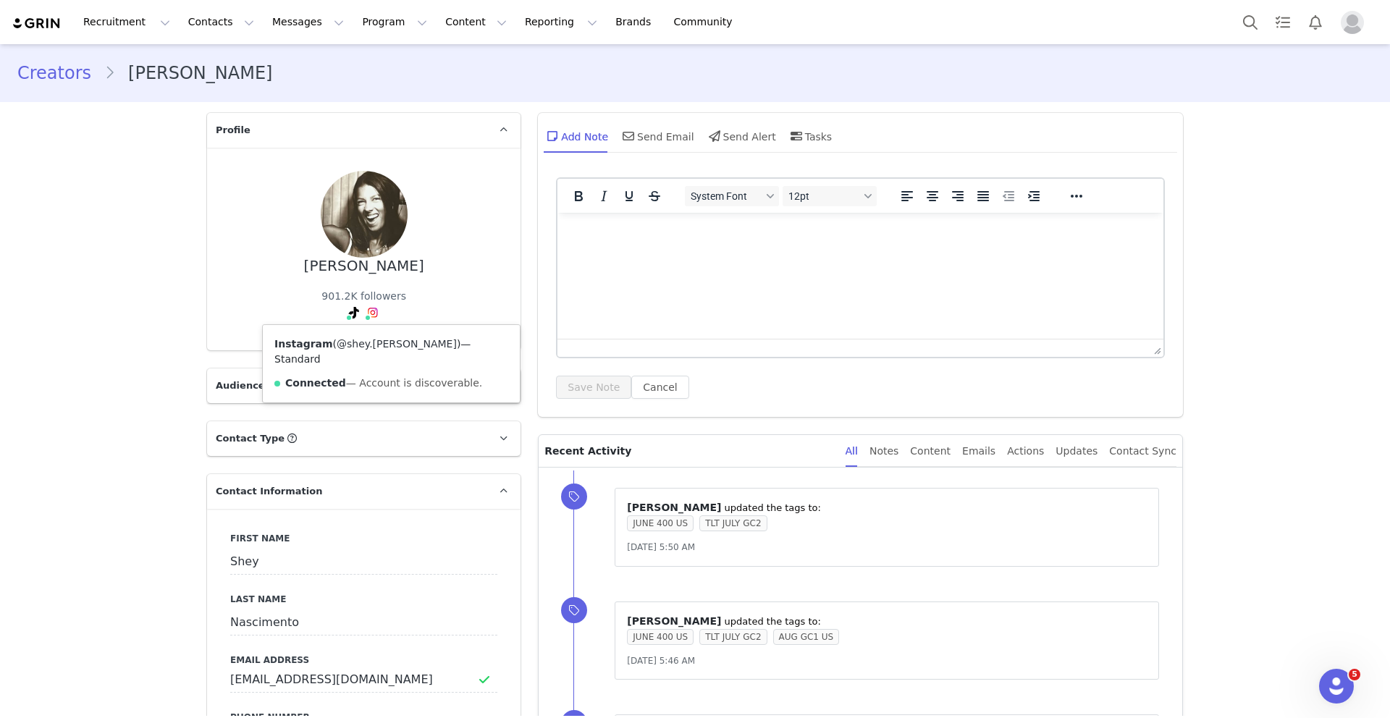
click at [371, 341] on link "@shey.hutzler" at bounding box center [397, 344] width 120 height 12
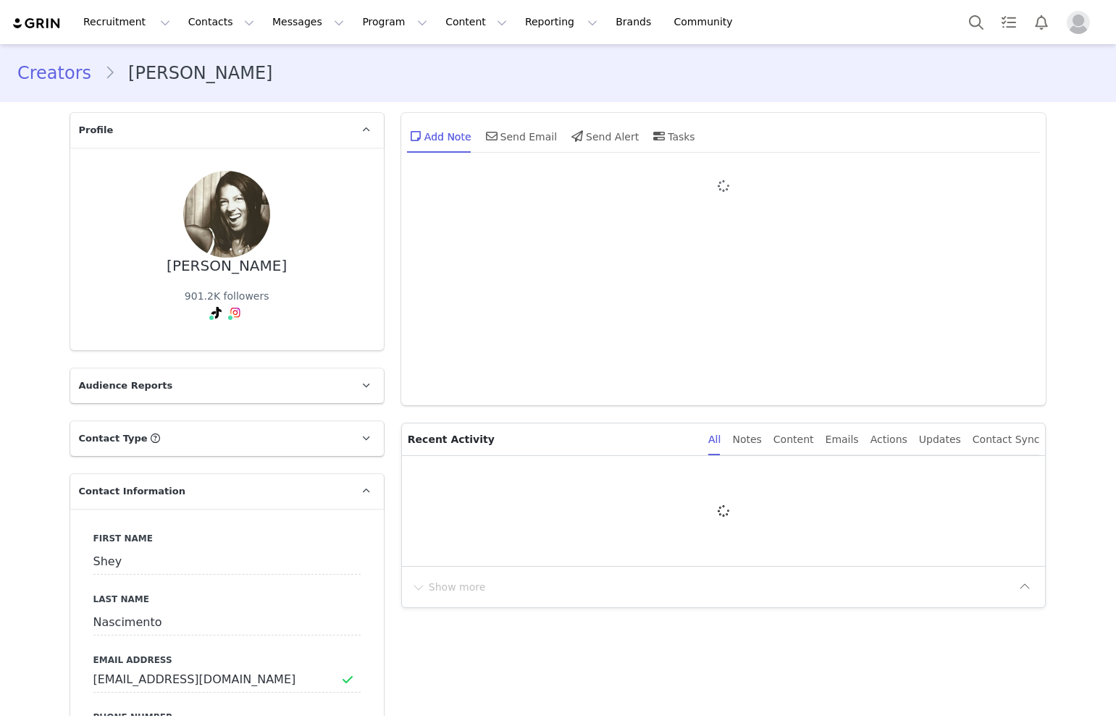
type input "+1 ([GEOGRAPHIC_DATA])"
